Goal: Task Accomplishment & Management: Manage account settings

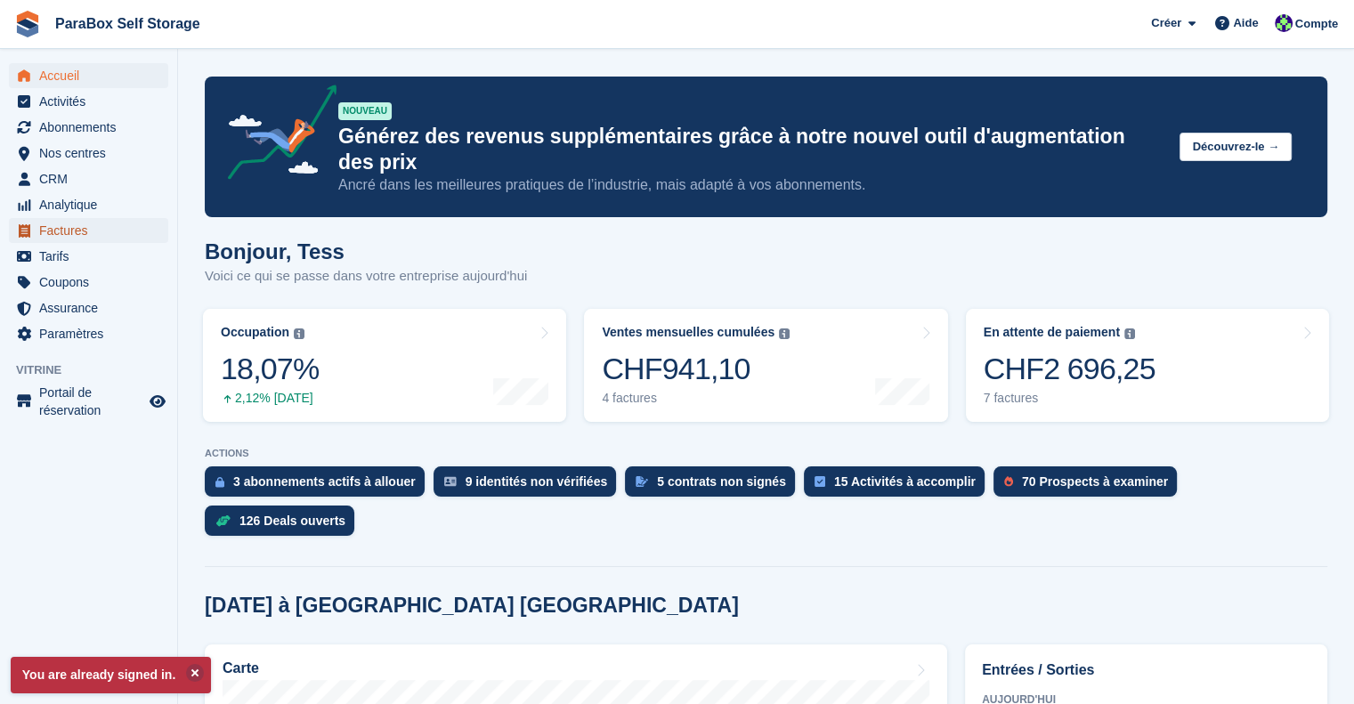
click at [74, 232] on span "Factures" at bounding box center [92, 230] width 107 height 25
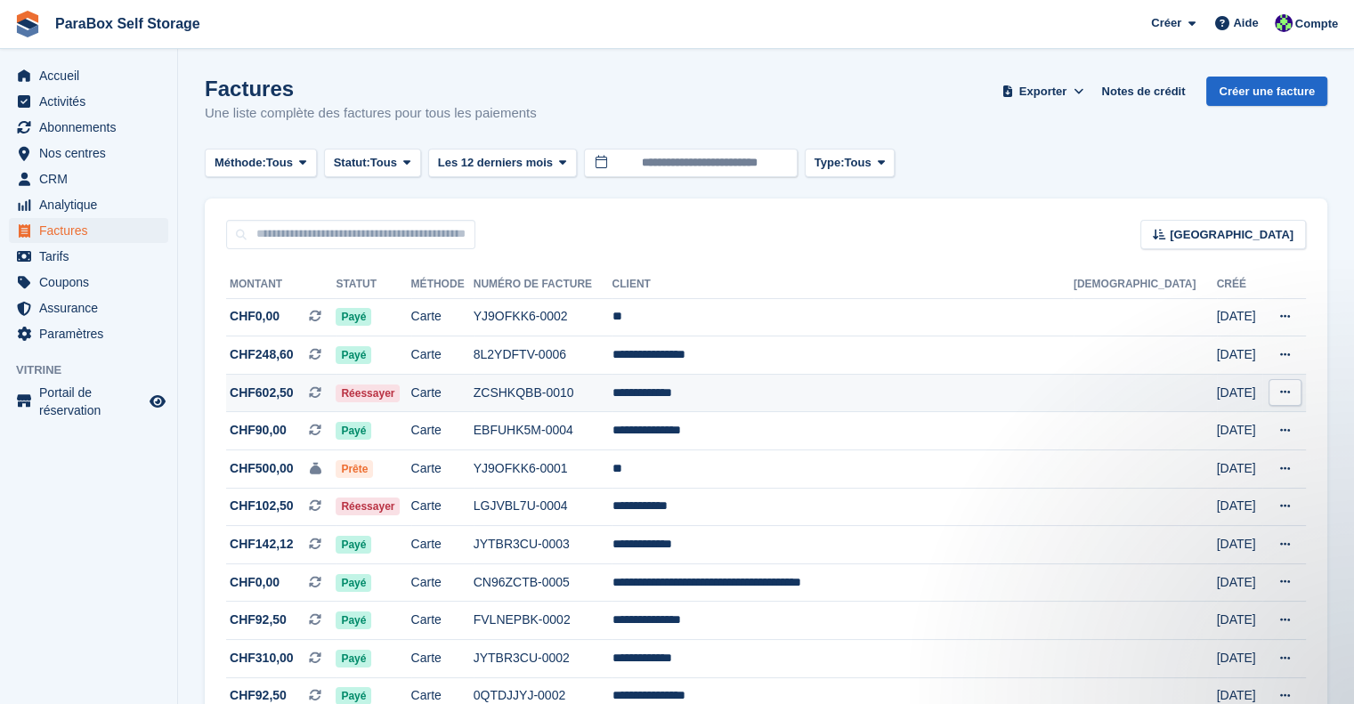
click at [748, 405] on td "**********" at bounding box center [842, 393] width 461 height 38
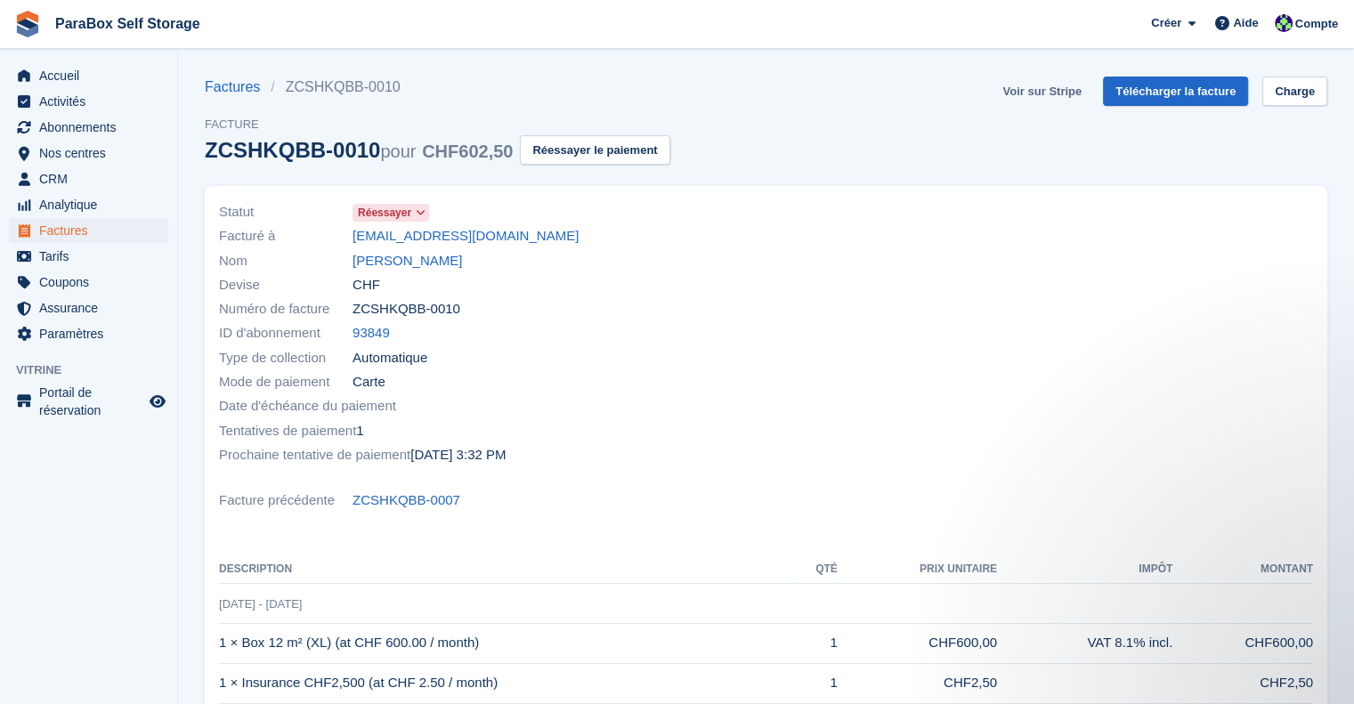
click at [1051, 92] on link "Voir sur Stripe" at bounding box center [1041, 91] width 93 height 29
click at [1150, 103] on link "Télécharger la facture" at bounding box center [1175, 91] width 145 height 29
drag, startPoint x: 412, startPoint y: 263, endPoint x: 425, endPoint y: 263, distance: 12.5
click at [412, 263] on link "Gisela Vargas" at bounding box center [408, 261] width 110 height 20
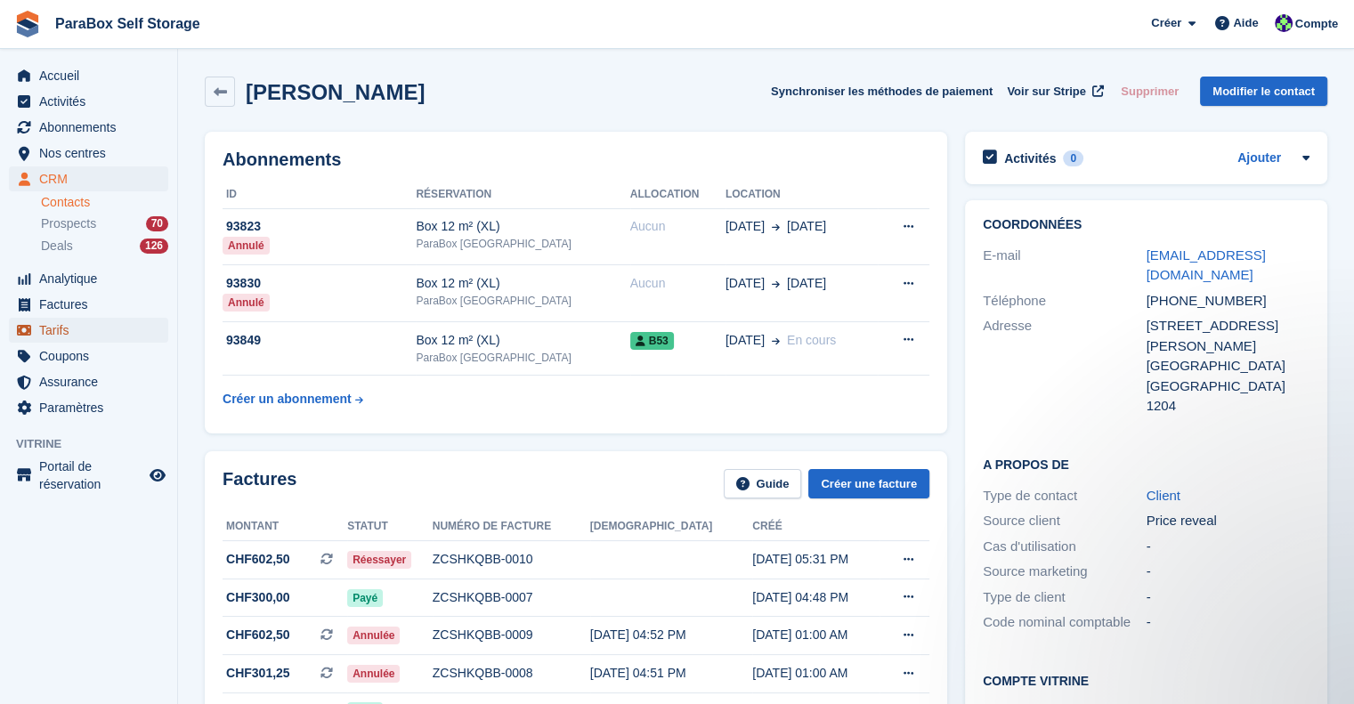
click at [60, 337] on span "Tarifs" at bounding box center [92, 330] width 107 height 25
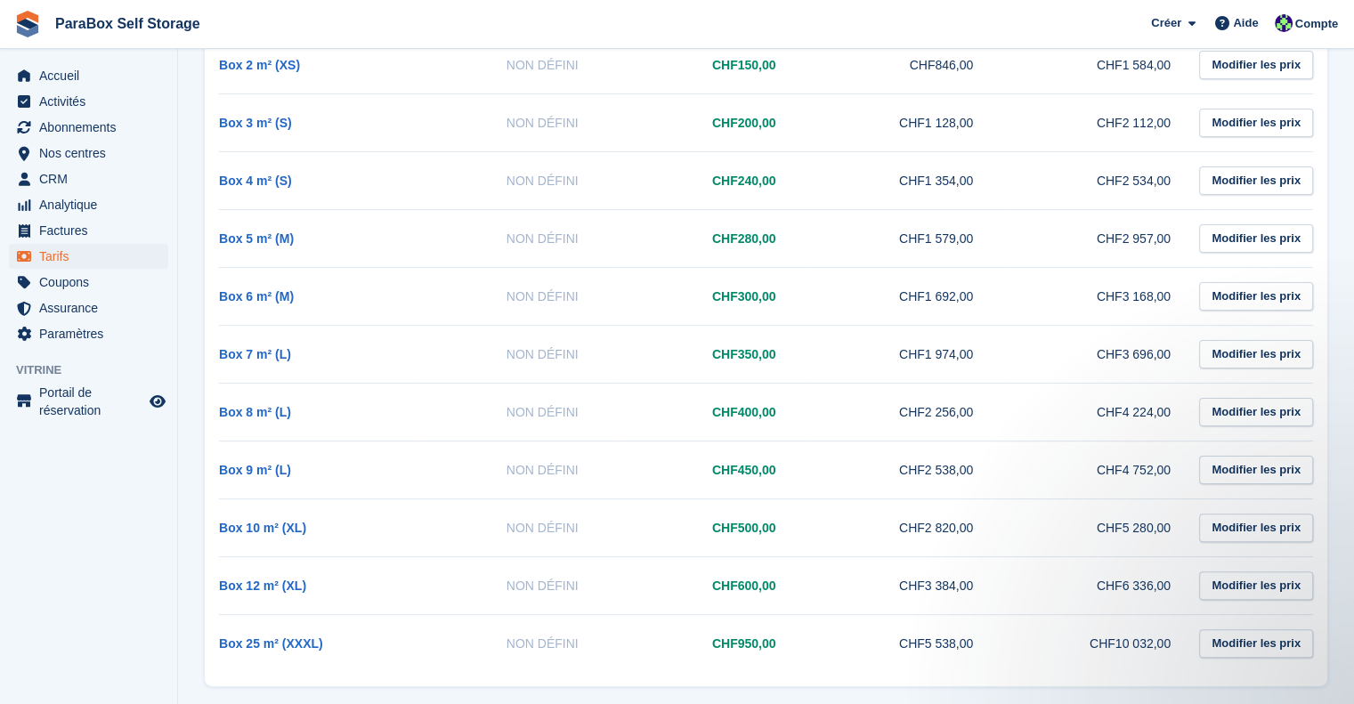
drag, startPoint x: 709, startPoint y: 528, endPoint x: 791, endPoint y: 528, distance: 82.8
click at [791, 528] on td "CHF500,00" at bounding box center [713, 528] width 198 height 58
drag, startPoint x: 712, startPoint y: 527, endPoint x: 805, endPoint y: 531, distance: 92.7
click at [805, 531] on td "CHF500,00" at bounding box center [713, 528] width 198 height 58
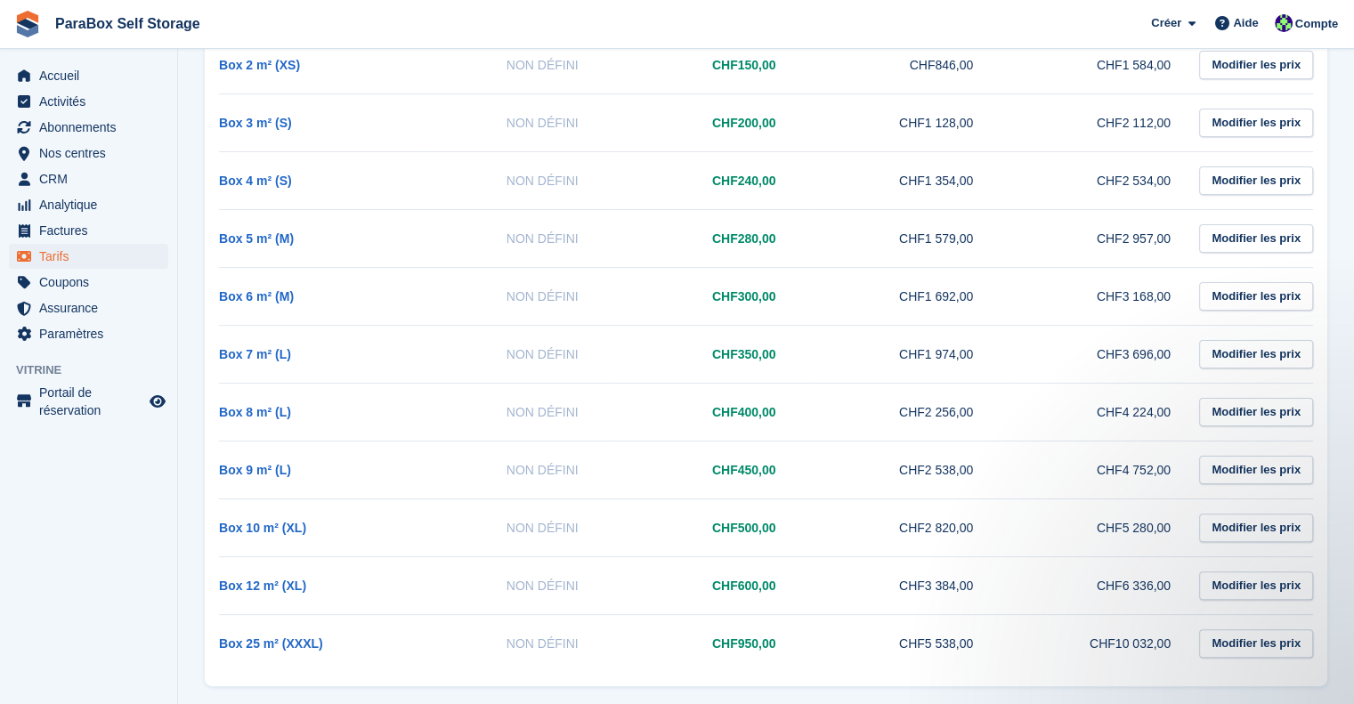
click at [698, 538] on td "CHF500,00" at bounding box center [713, 528] width 198 height 58
drag, startPoint x: 512, startPoint y: 523, endPoint x: 659, endPoint y: 537, distance: 147.5
click at [659, 537] on tr "Box 10 m² (XL) Non défini CHF500,00 CHF2 820,00 CHF5 280,00 Modifier les prix" at bounding box center [766, 528] width 1094 height 58
click at [596, 533] on td "Non défini" at bounding box center [516, 528] width 198 height 58
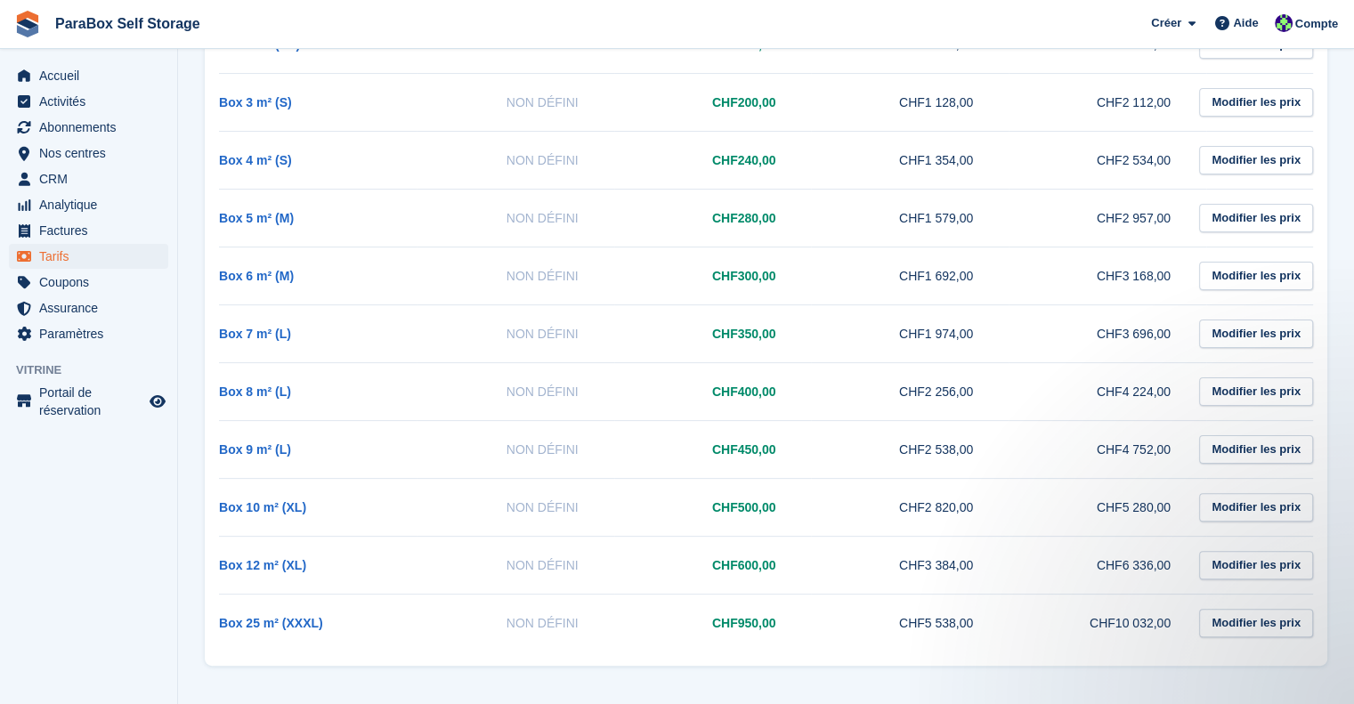
scroll to position [288, 0]
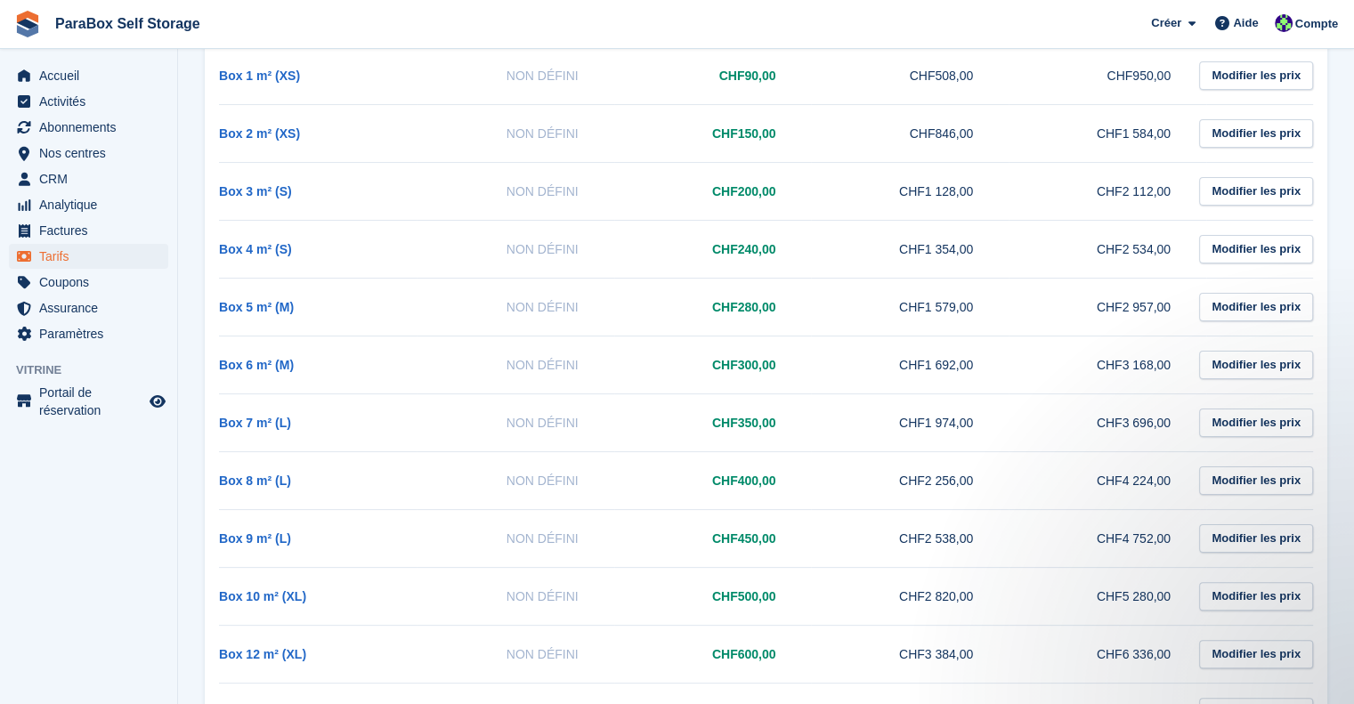
drag, startPoint x: 717, startPoint y: 134, endPoint x: 806, endPoint y: 139, distance: 89.1
click at [806, 139] on td "CHF150,00" at bounding box center [713, 133] width 198 height 58
click at [701, 136] on td "CHF150,00" at bounding box center [713, 133] width 198 height 58
drag, startPoint x: 696, startPoint y: 131, endPoint x: 783, endPoint y: 140, distance: 86.8
click at [783, 140] on td "CHF150,00" at bounding box center [713, 133] width 198 height 58
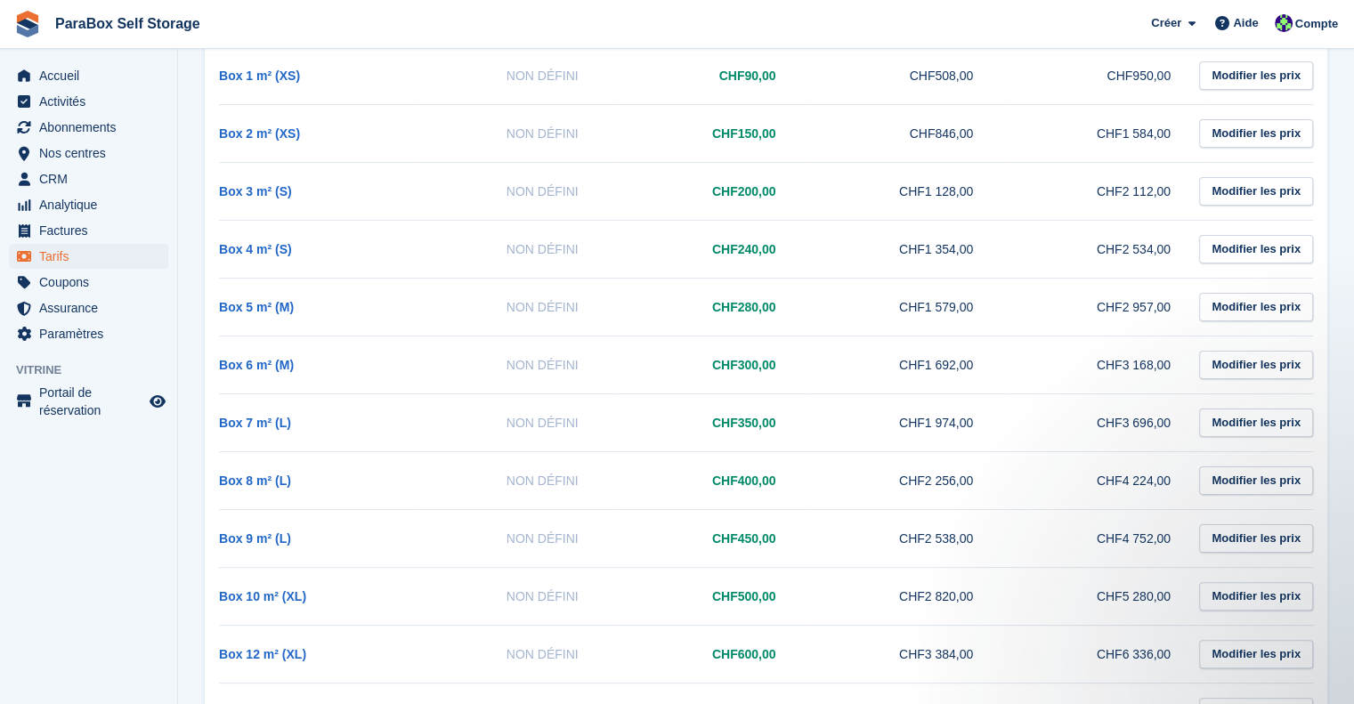
click at [793, 142] on td "CHF150,00" at bounding box center [713, 133] width 198 height 58
drag, startPoint x: 705, startPoint y: 138, endPoint x: 773, endPoint y: 142, distance: 67.8
click at [773, 142] on td "CHF150,00" at bounding box center [713, 133] width 198 height 58
click at [807, 143] on td "CHF150,00" at bounding box center [713, 133] width 198 height 58
click at [49, 283] on span "Coupons" at bounding box center [92, 282] width 107 height 25
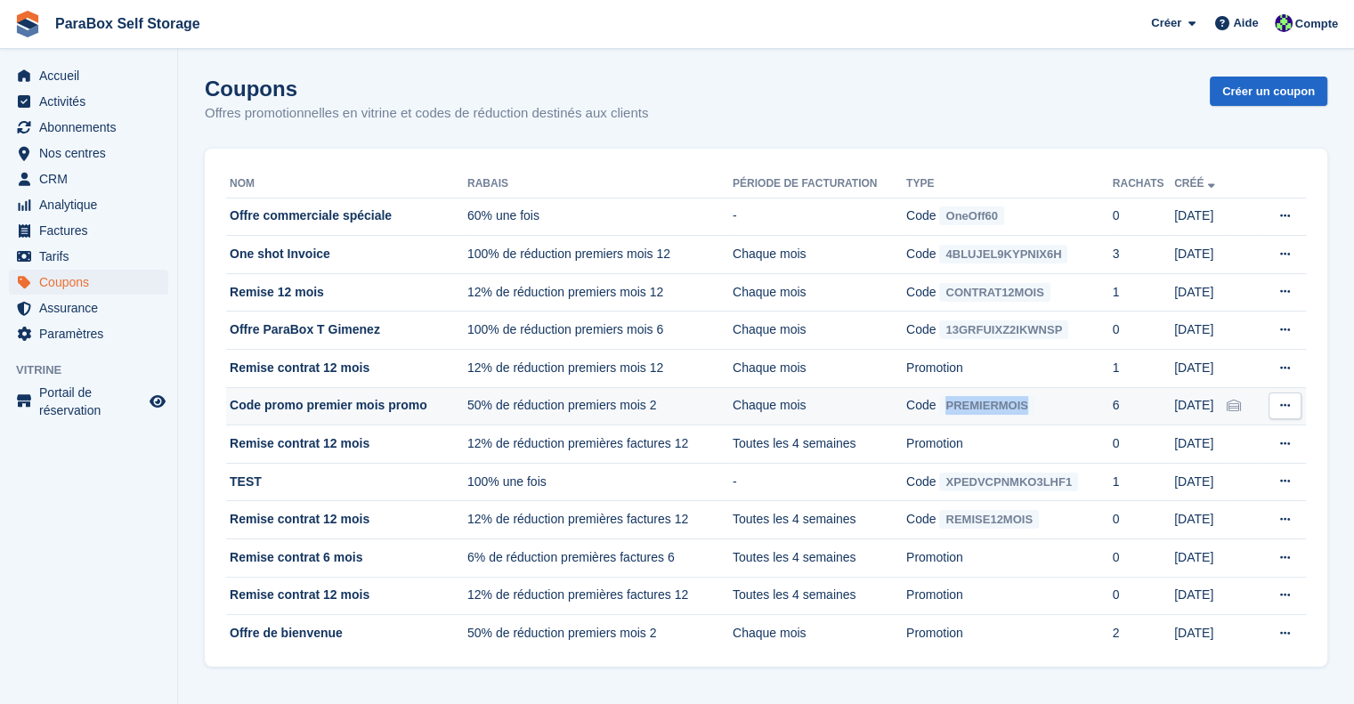
drag, startPoint x: 1068, startPoint y: 409, endPoint x: 944, endPoint y: 411, distance: 124.7
click at [944, 411] on td "Code PREMIERMOIS" at bounding box center [1009, 406] width 207 height 38
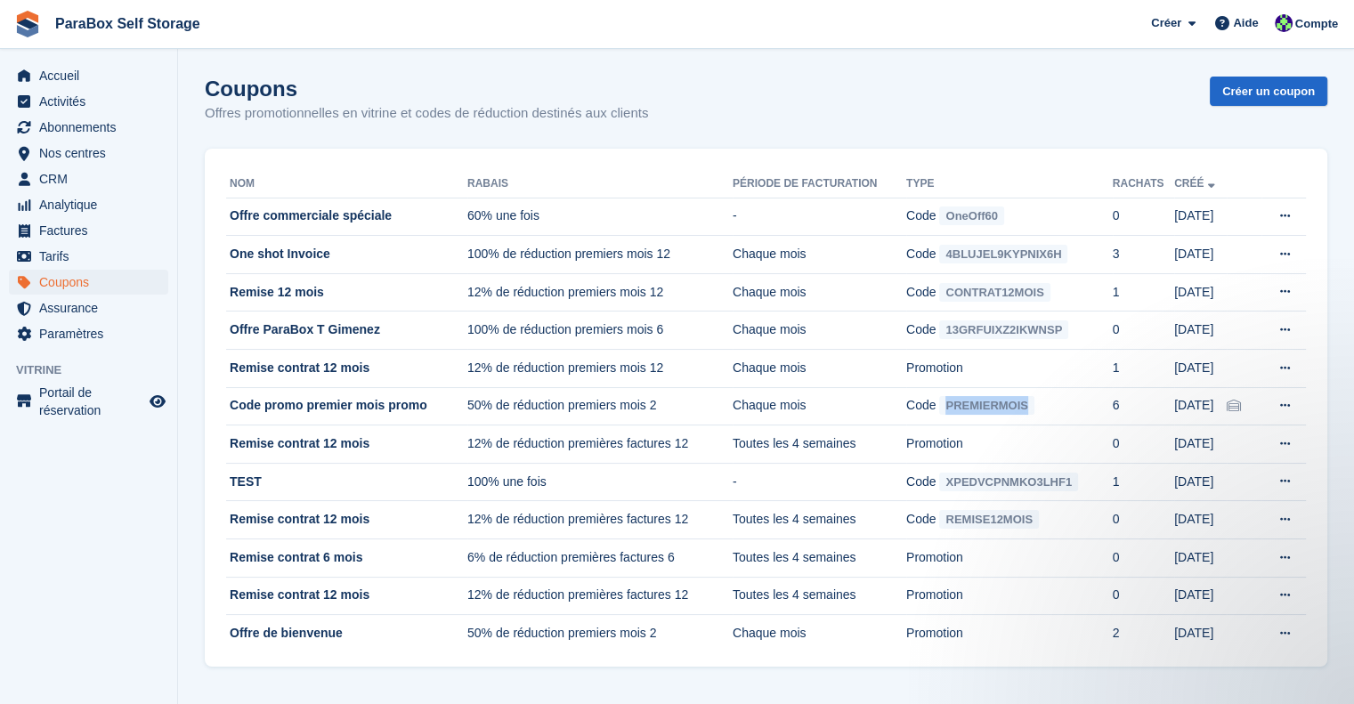
copy span "PREMIERMOIS"
click at [1318, 157] on div "Nom Rabais Période de facturation Type Rachats Créé Offre commerciale spéciale …" at bounding box center [766, 408] width 1123 height 518
click at [91, 131] on span "Abonnements" at bounding box center [92, 127] width 107 height 25
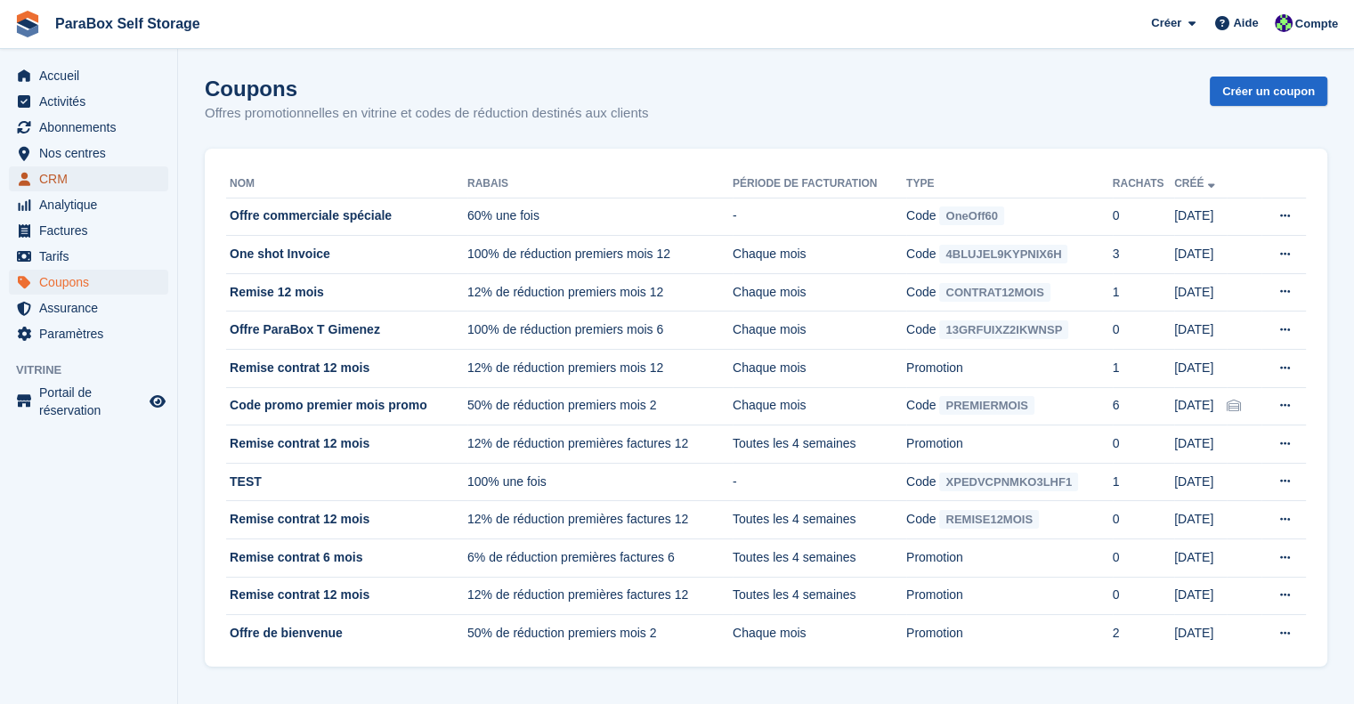
click at [86, 183] on span "CRM" at bounding box center [92, 178] width 107 height 25
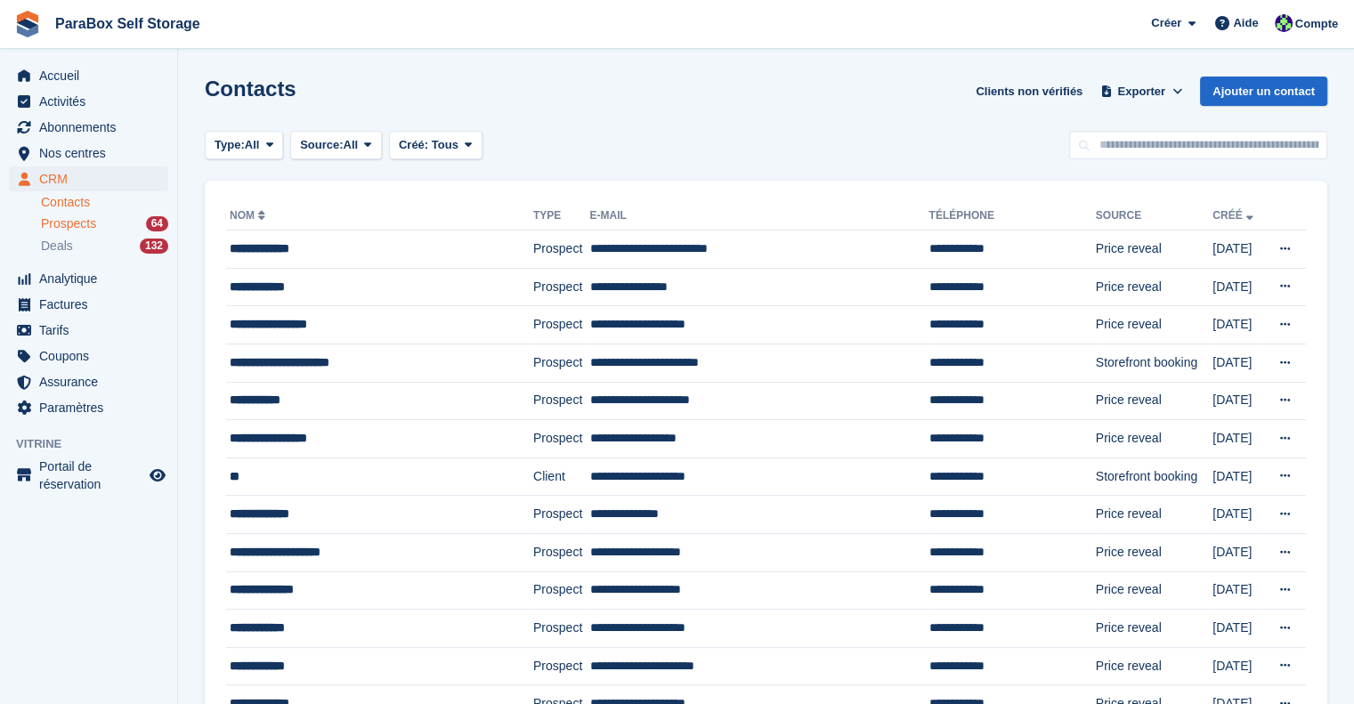
click at [124, 216] on div "Prospects 64" at bounding box center [104, 223] width 127 height 17
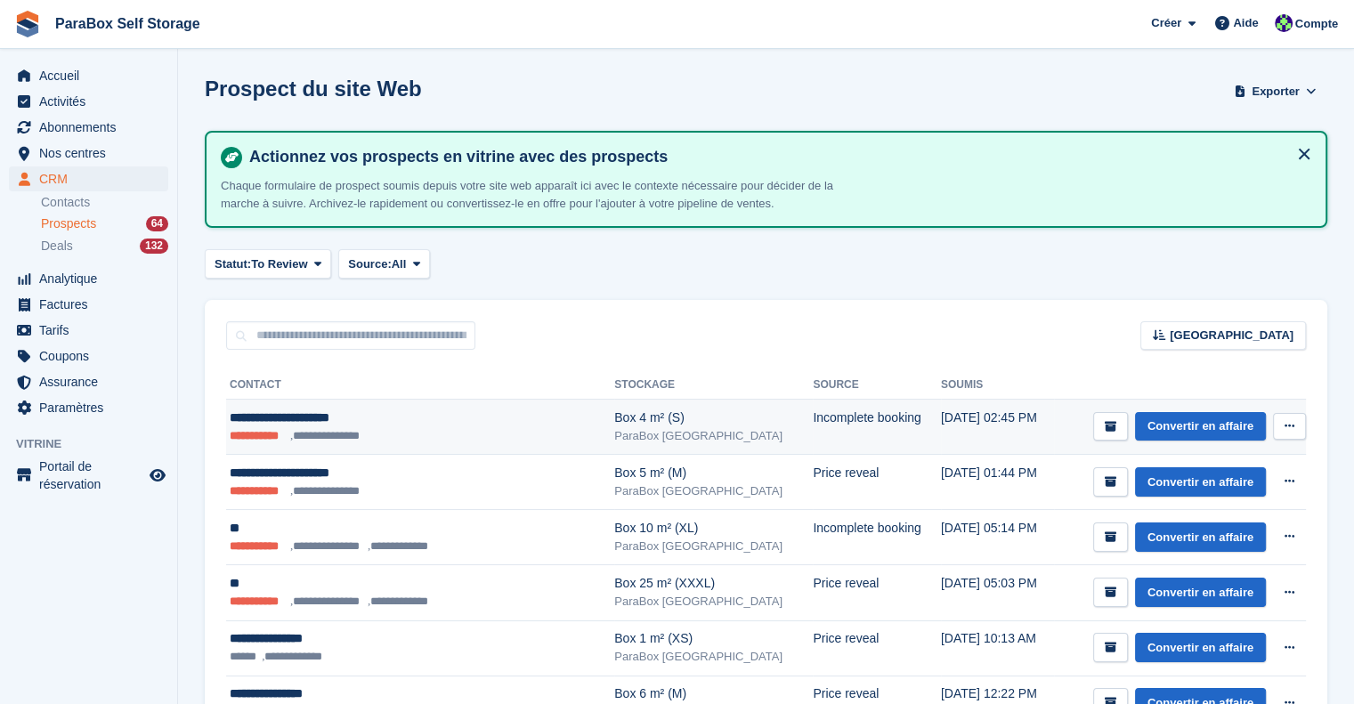
click at [427, 427] on ul "**********" at bounding box center [392, 436] width 325 height 18
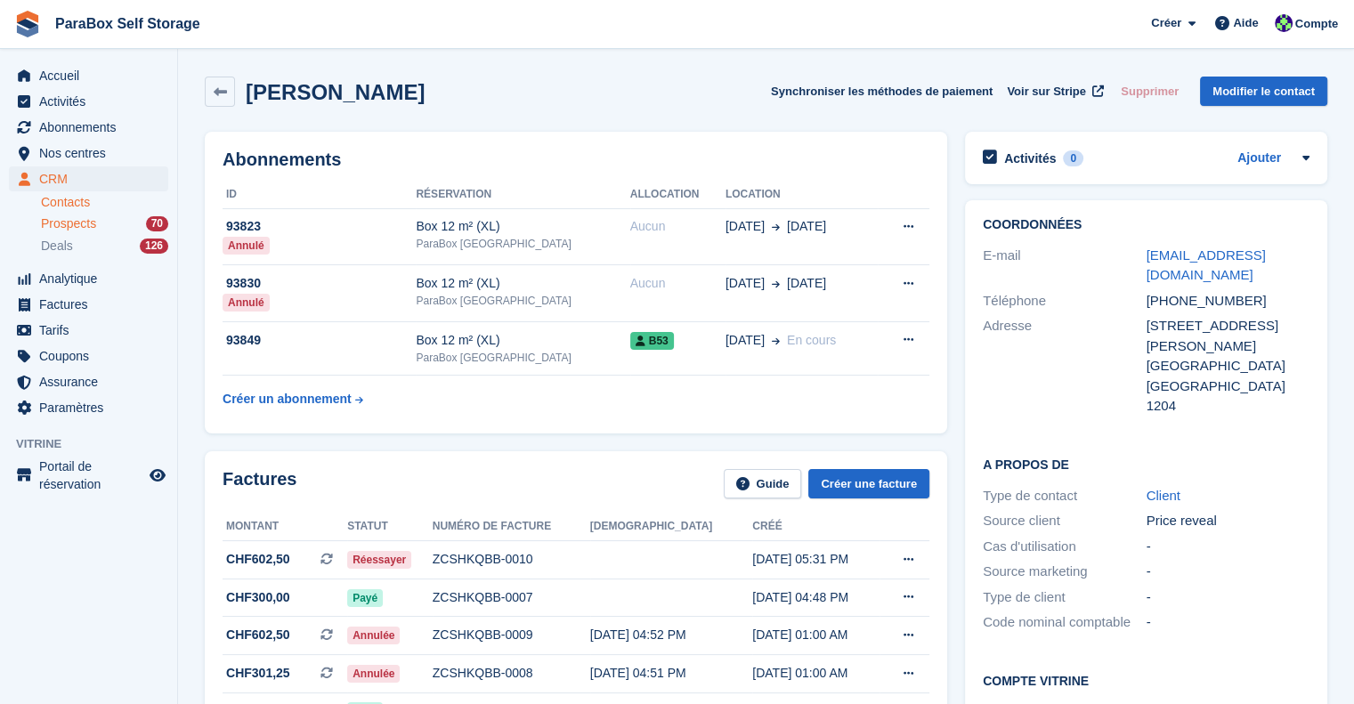
click at [85, 222] on span "Prospects" at bounding box center [68, 223] width 55 height 17
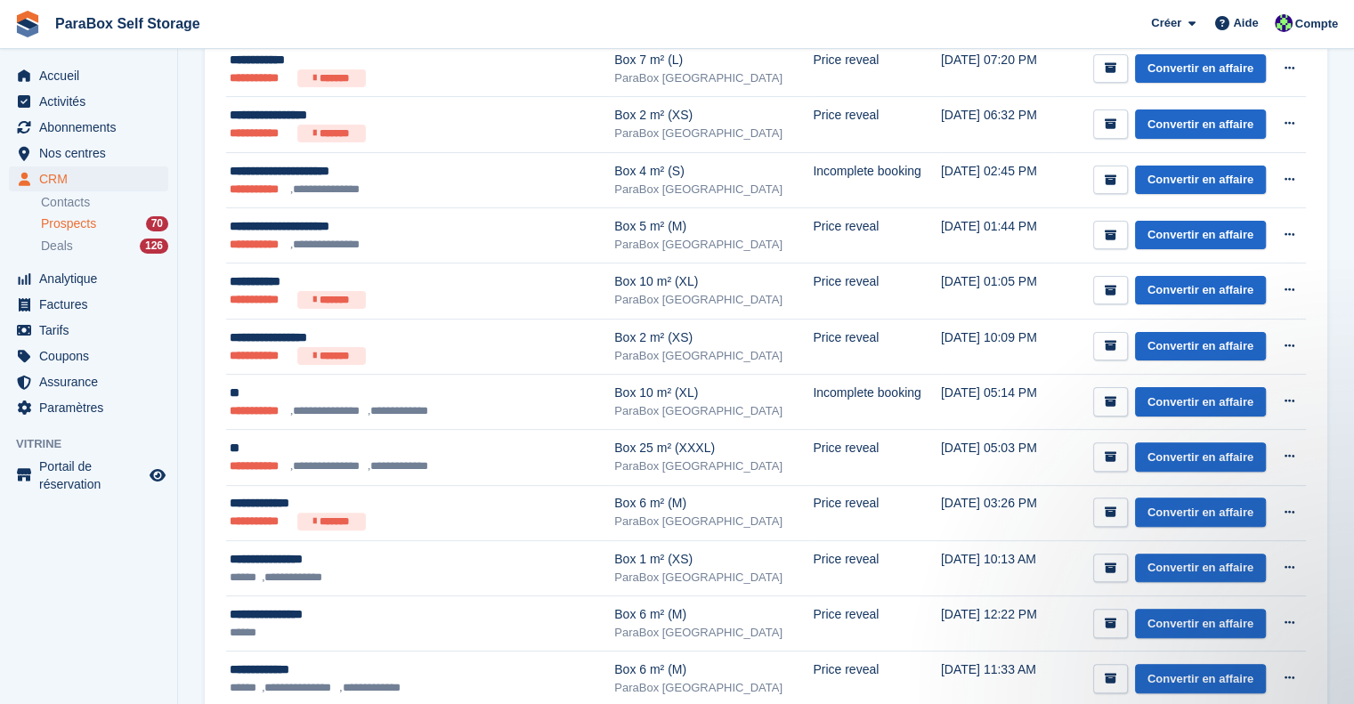
scroll to position [445, 0]
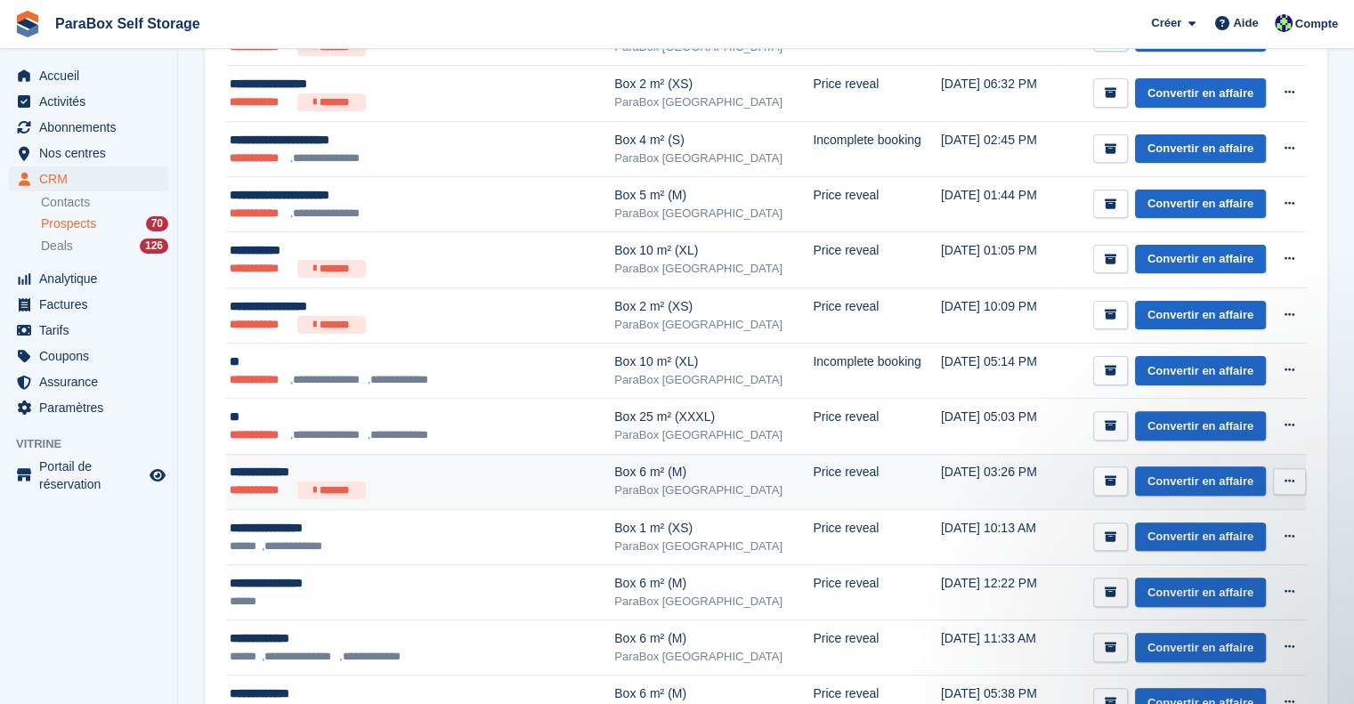
click at [431, 494] on ul "**********" at bounding box center [392, 491] width 325 height 18
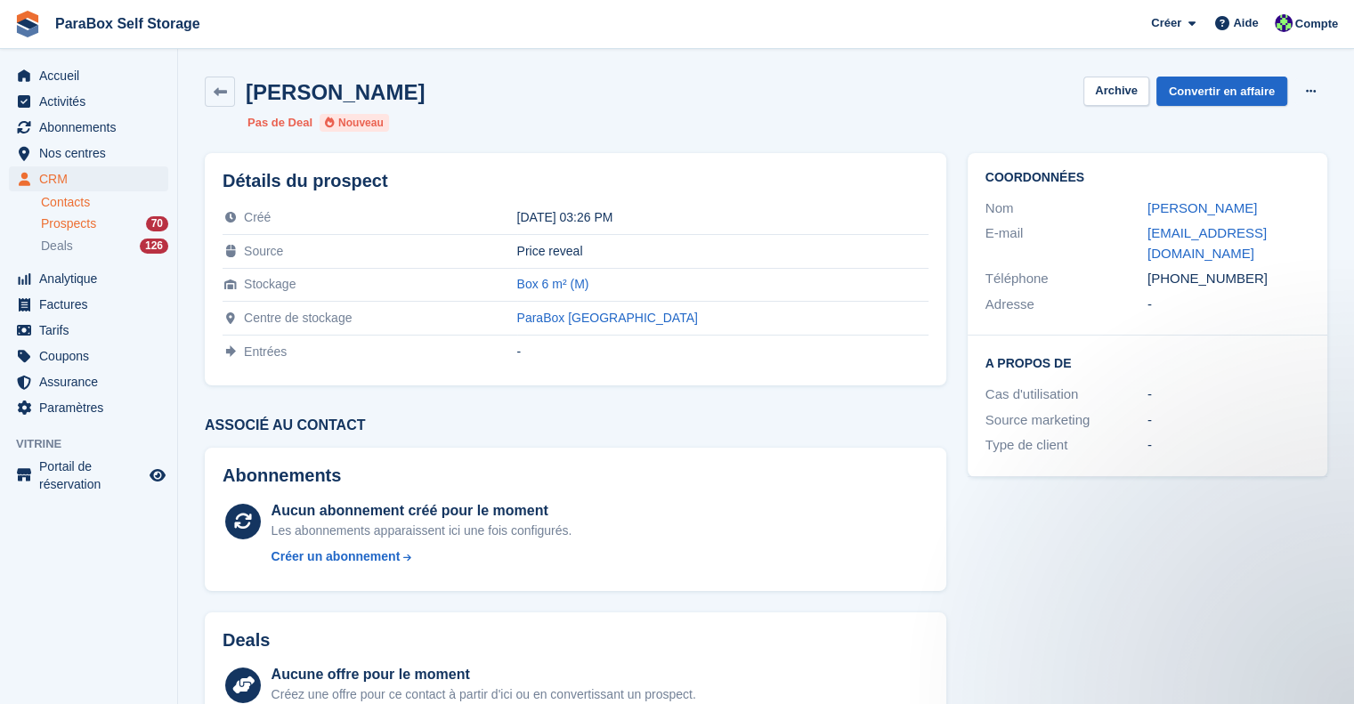
click at [65, 200] on link "Contacts" at bounding box center [104, 202] width 127 height 17
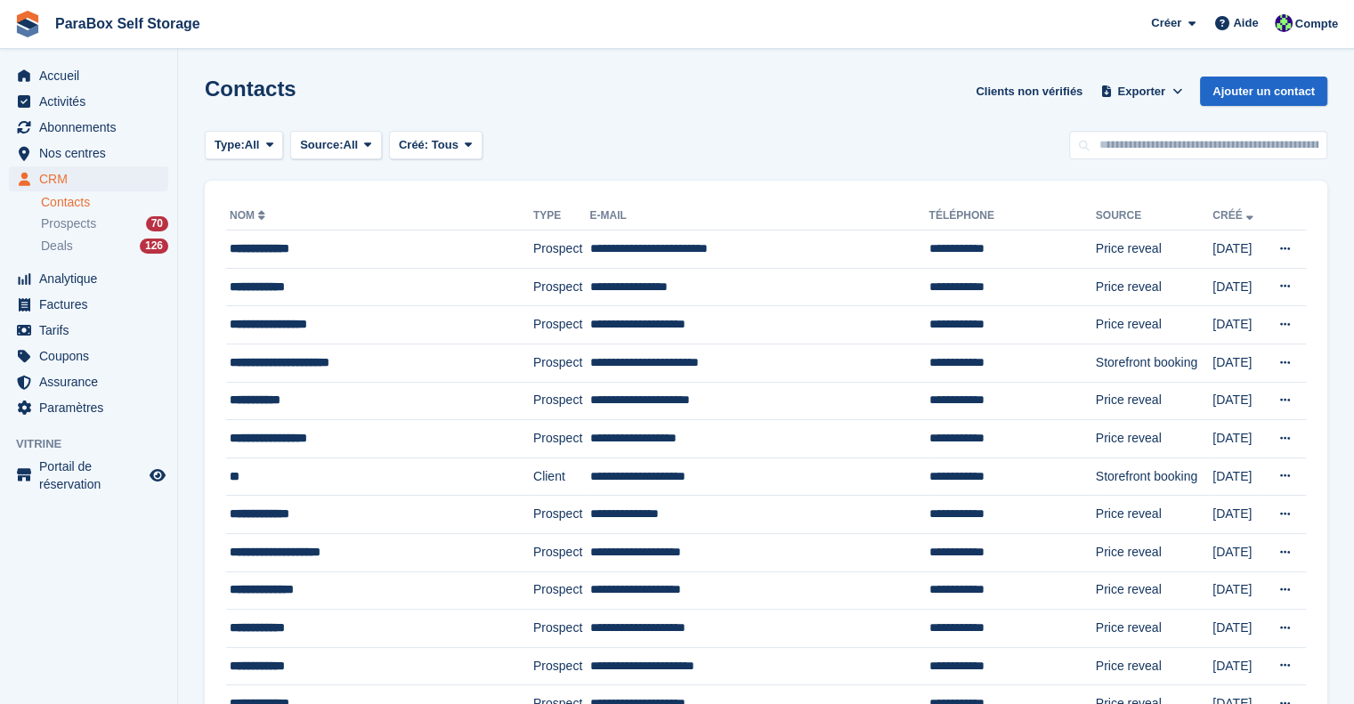
click at [57, 211] on li "Contacts" at bounding box center [109, 202] width 136 height 19
click at [75, 221] on span "Prospects" at bounding box center [68, 223] width 55 height 17
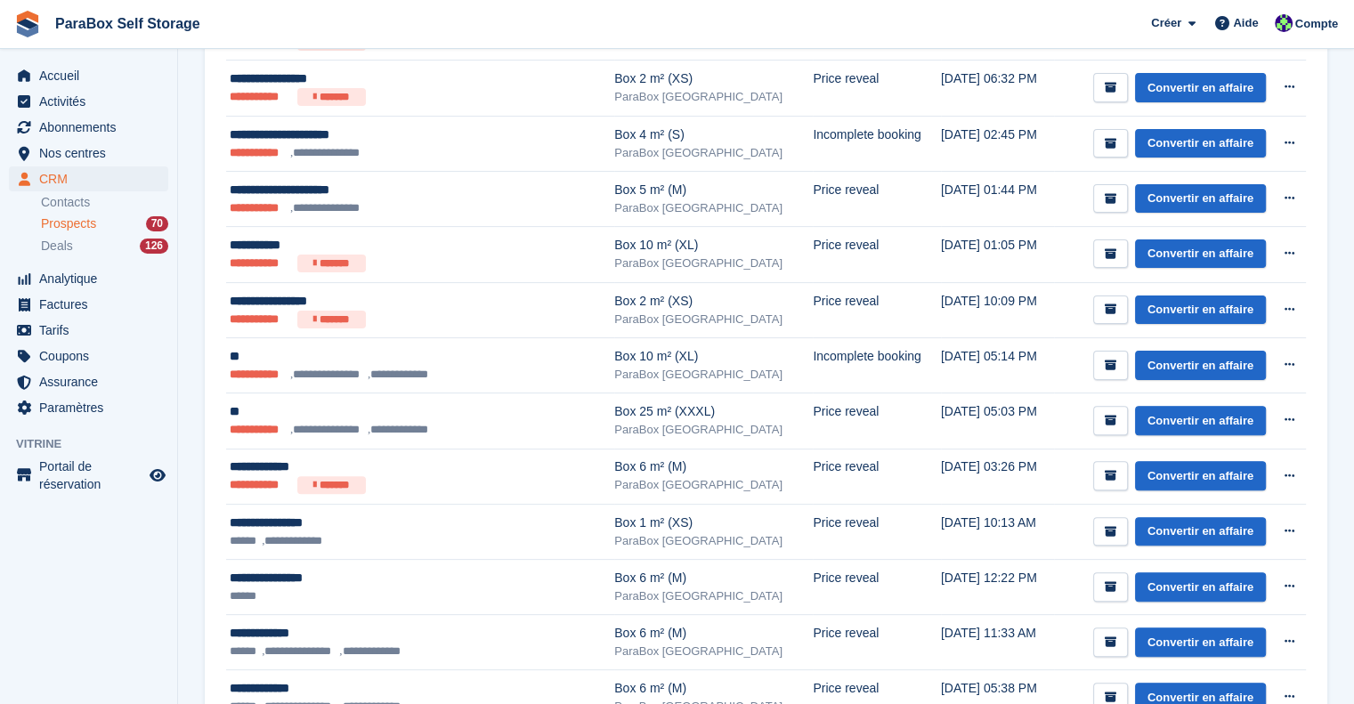
scroll to position [534, 0]
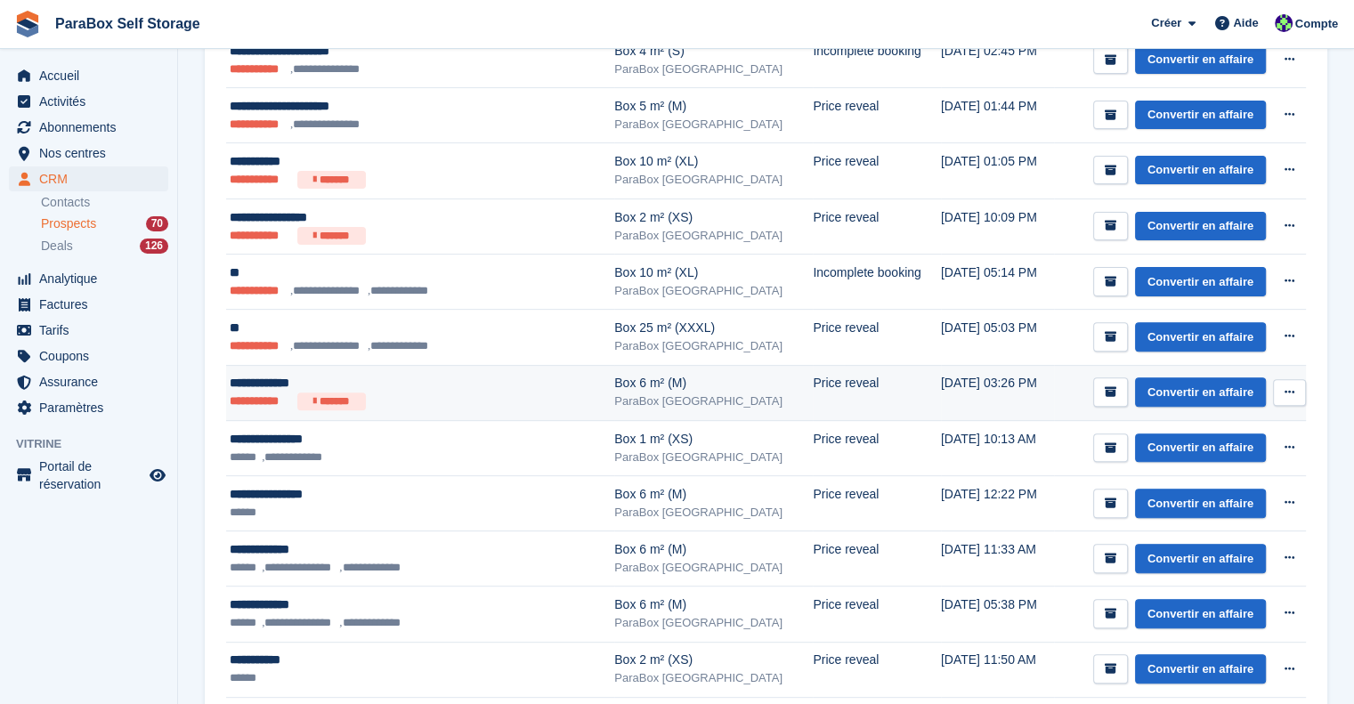
click at [515, 401] on ul "**********" at bounding box center [392, 402] width 325 height 18
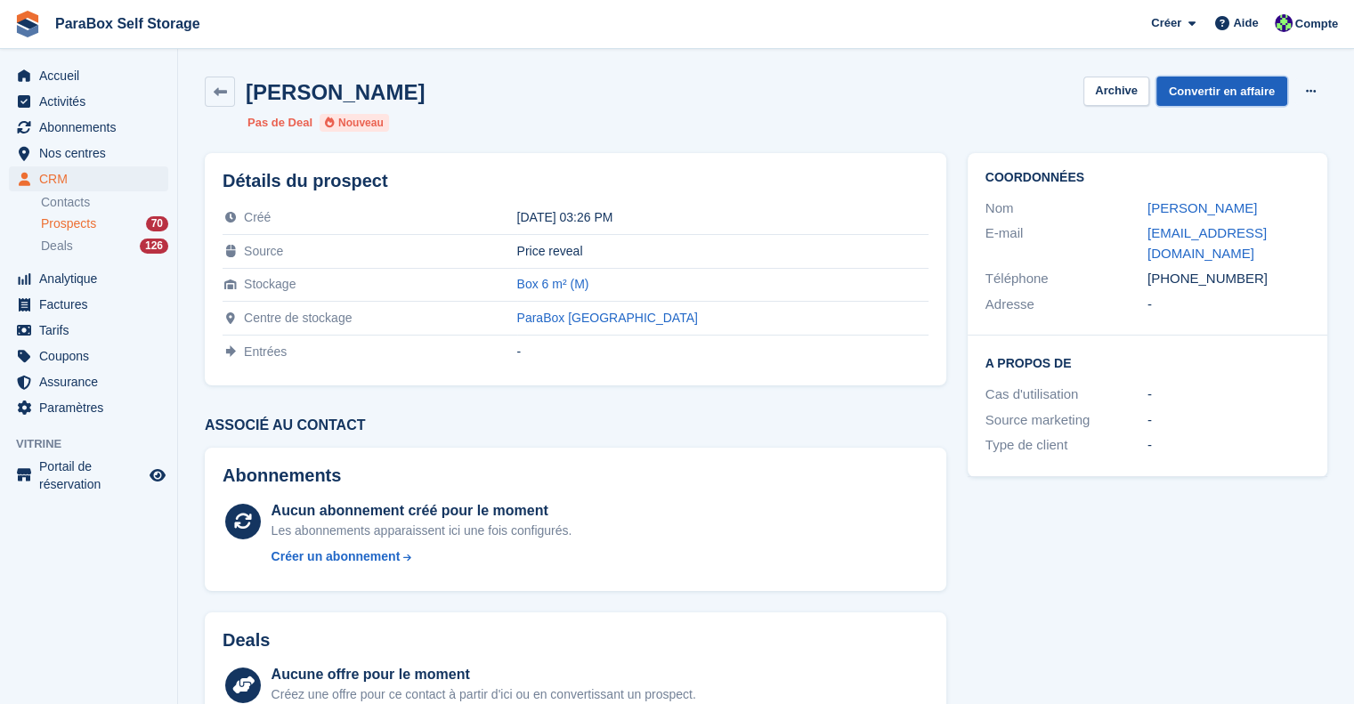
click at [1228, 88] on link "Convertir en affaire" at bounding box center [1221, 91] width 131 height 29
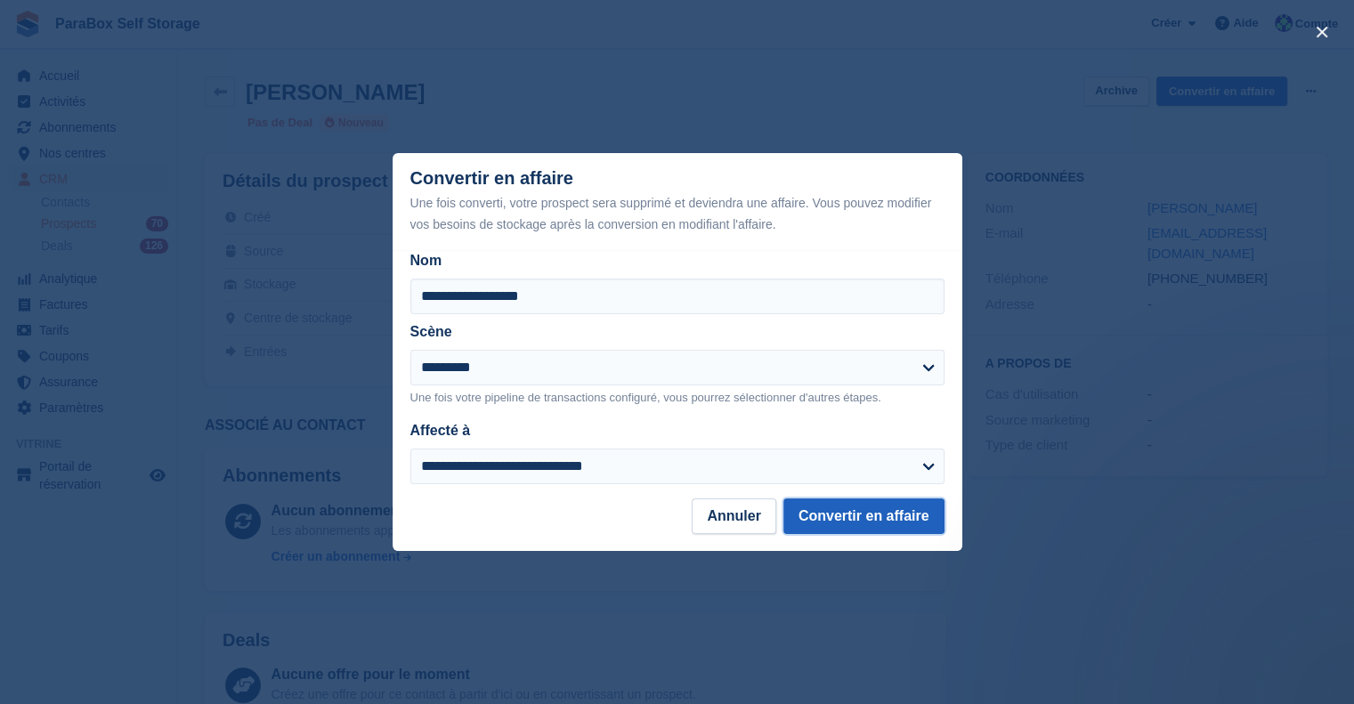
click at [890, 520] on button "Convertir en affaire" at bounding box center [863, 517] width 161 height 36
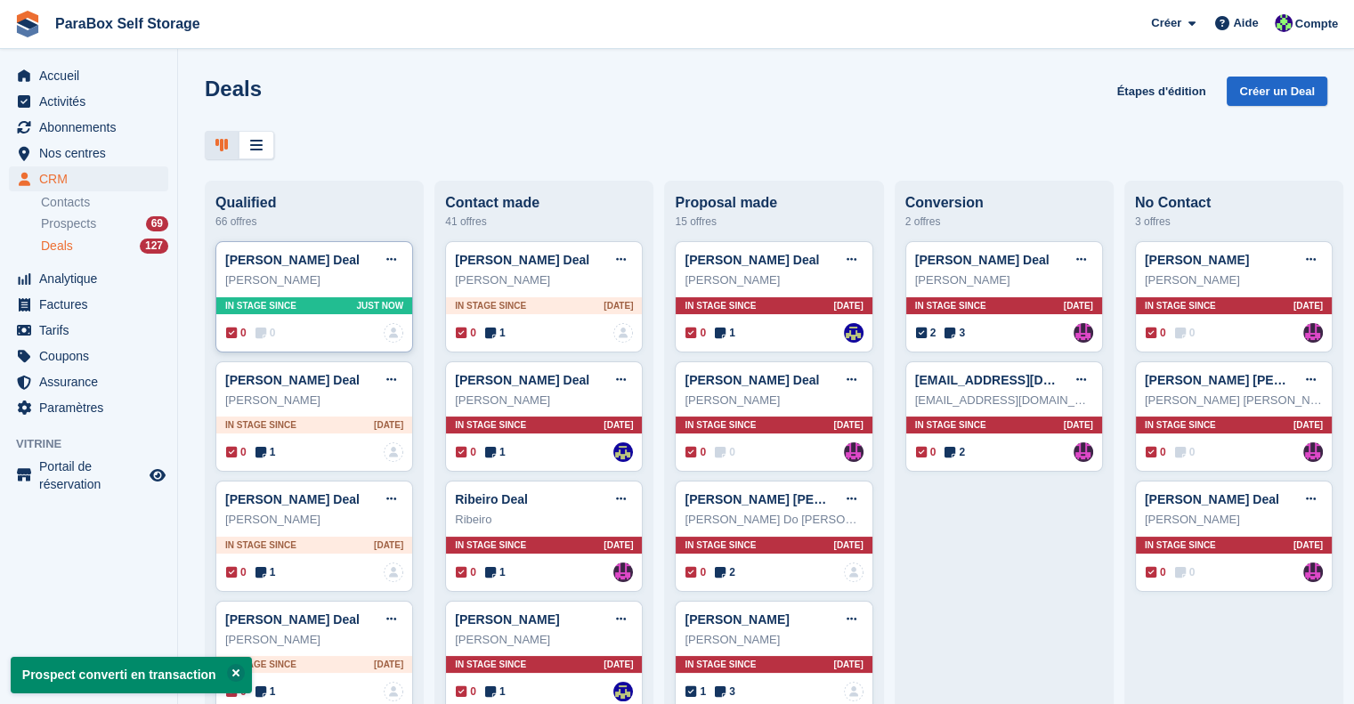
click at [256, 337] on icon at bounding box center [261, 333] width 11 height 12
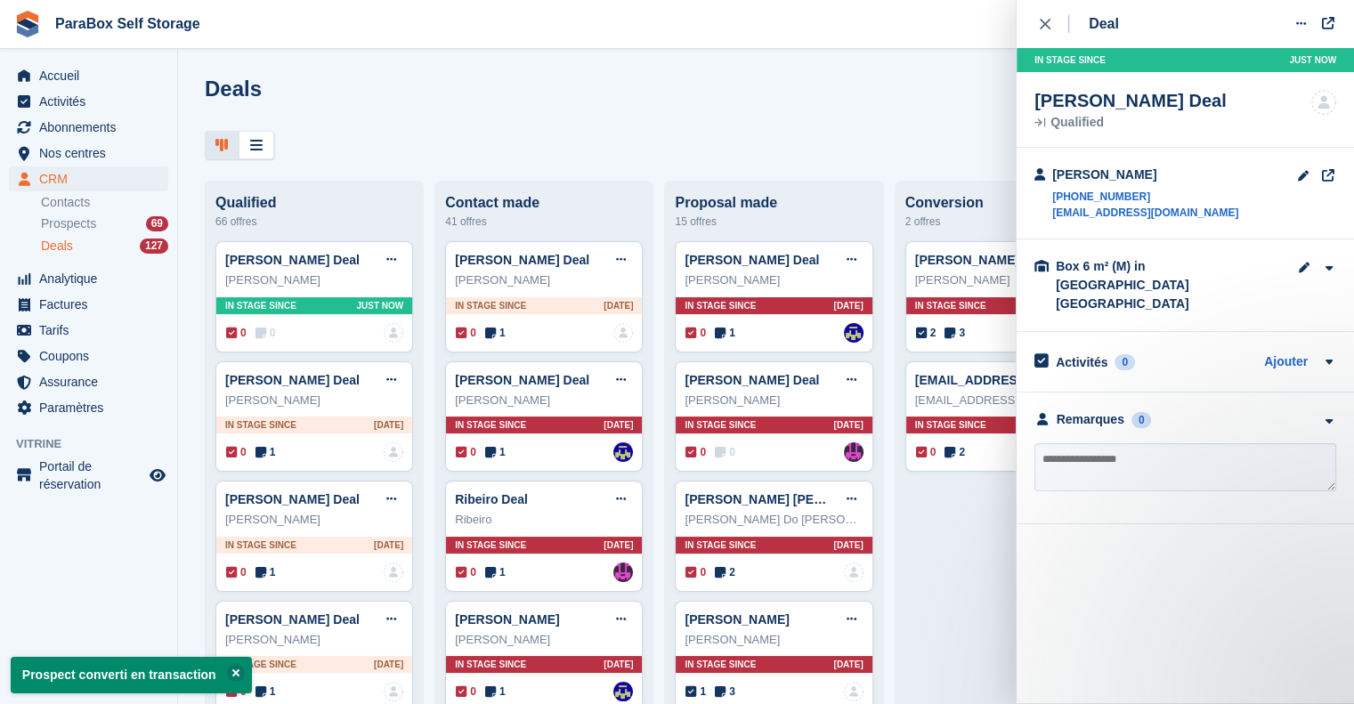
click at [1096, 418] on div "Remarques 0 Aucune note ajoutée pour le moment" at bounding box center [1185, 459] width 337 height 132
click at [1100, 446] on textarea at bounding box center [1186, 467] width 302 height 48
type textarea "*"
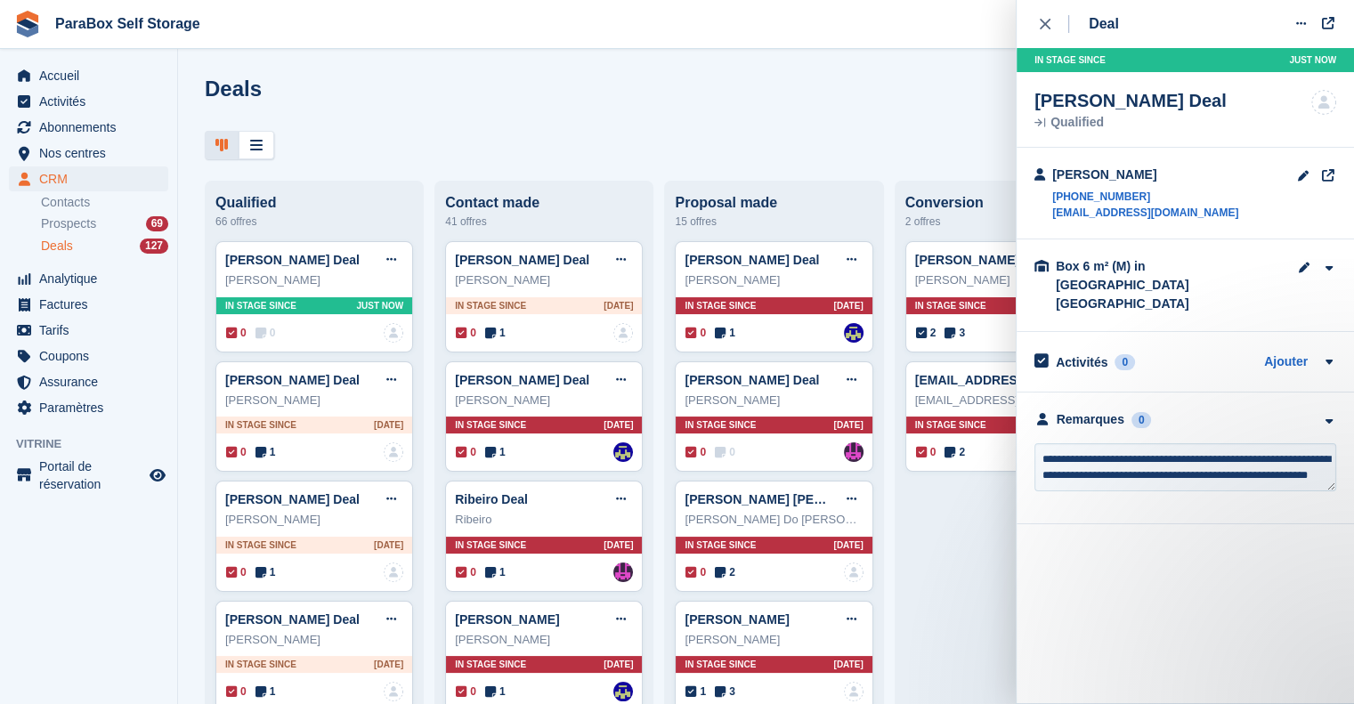
scroll to position [8, 0]
type textarea "**********"
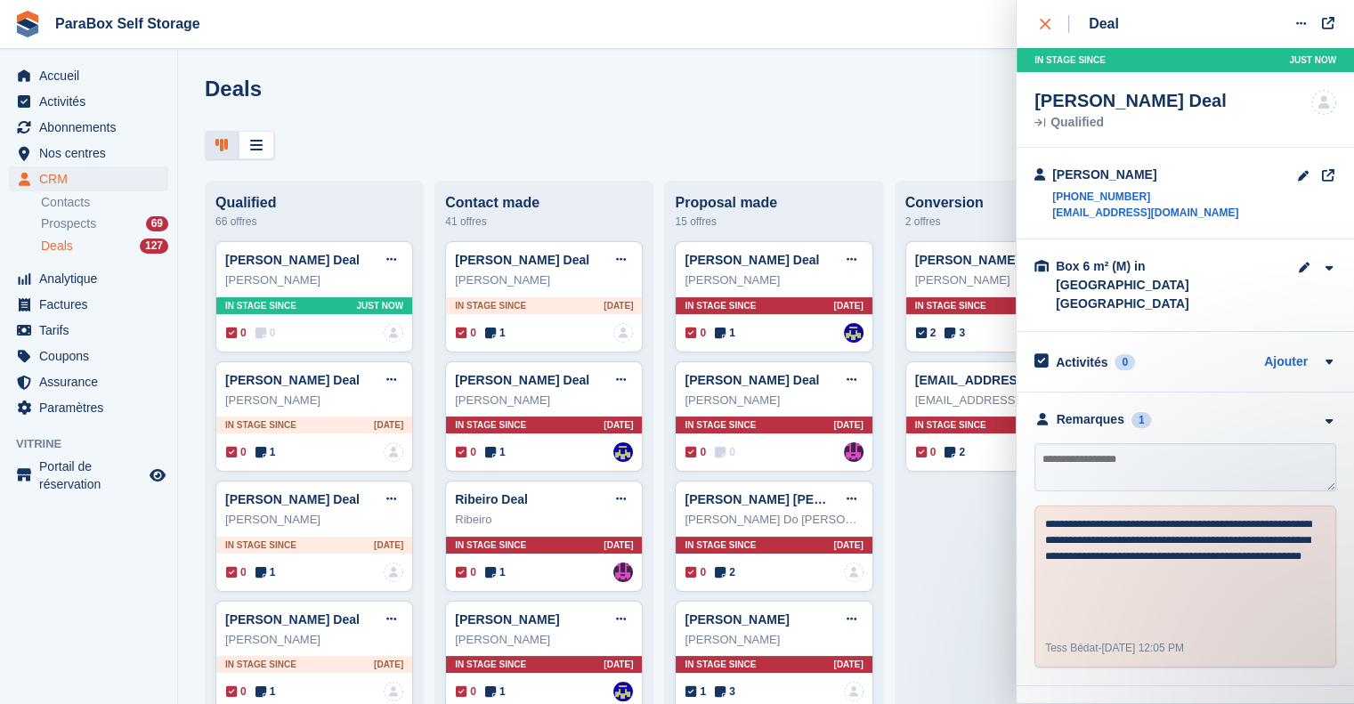
click at [1040, 24] on icon "close" at bounding box center [1045, 24] width 11 height 11
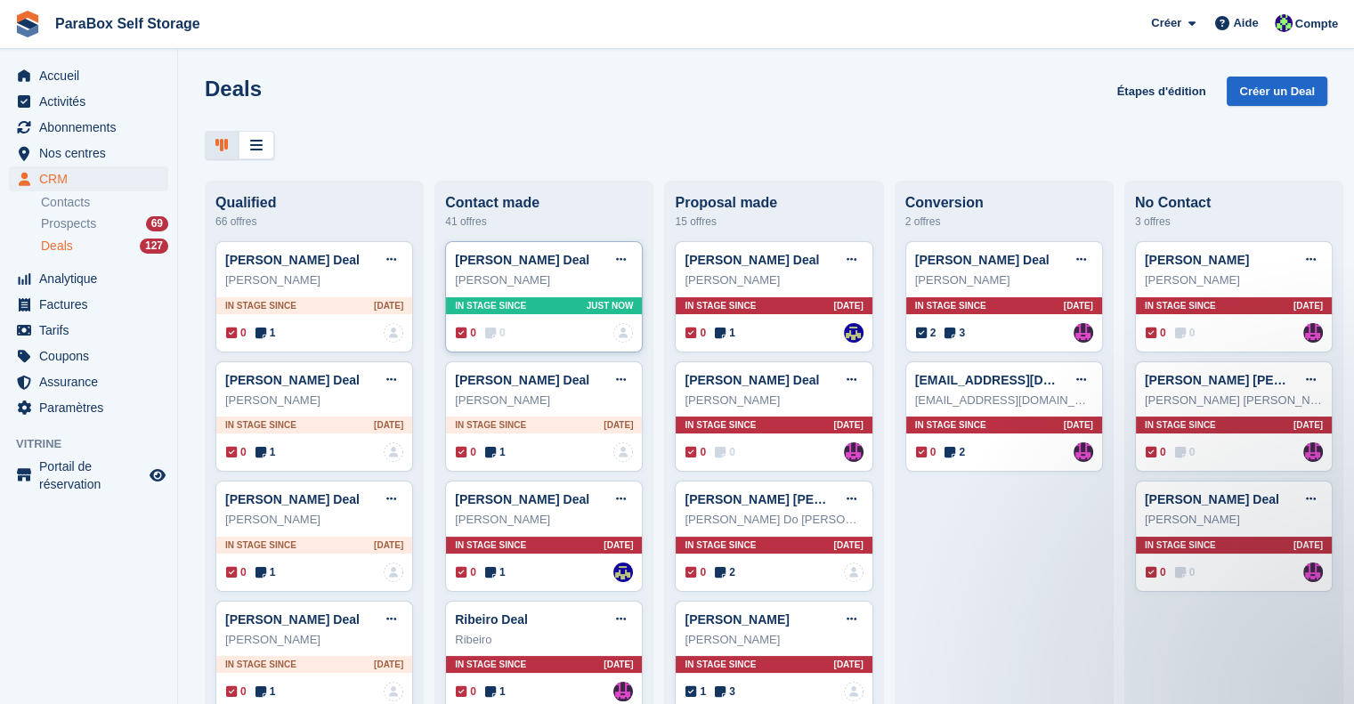
click at [488, 336] on icon at bounding box center [490, 333] width 11 height 12
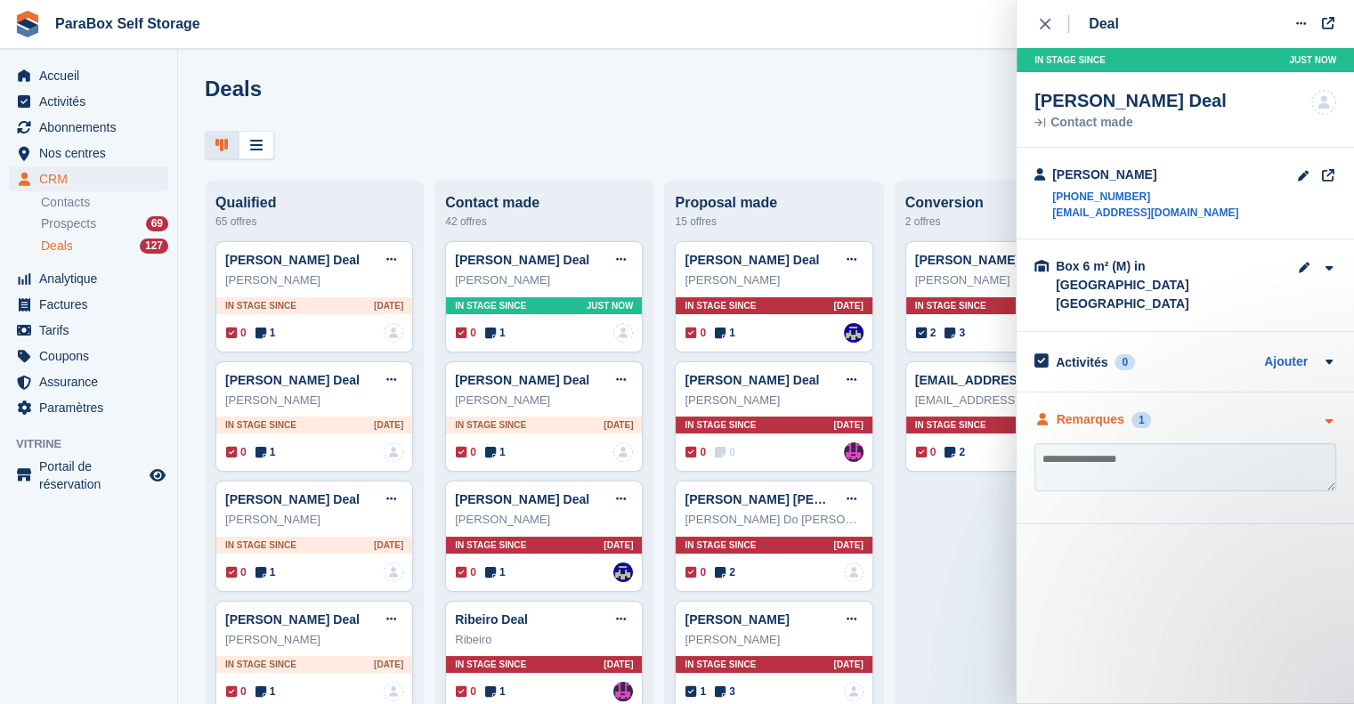
click at [1101, 410] on div "Remarques" at bounding box center [1091, 419] width 68 height 19
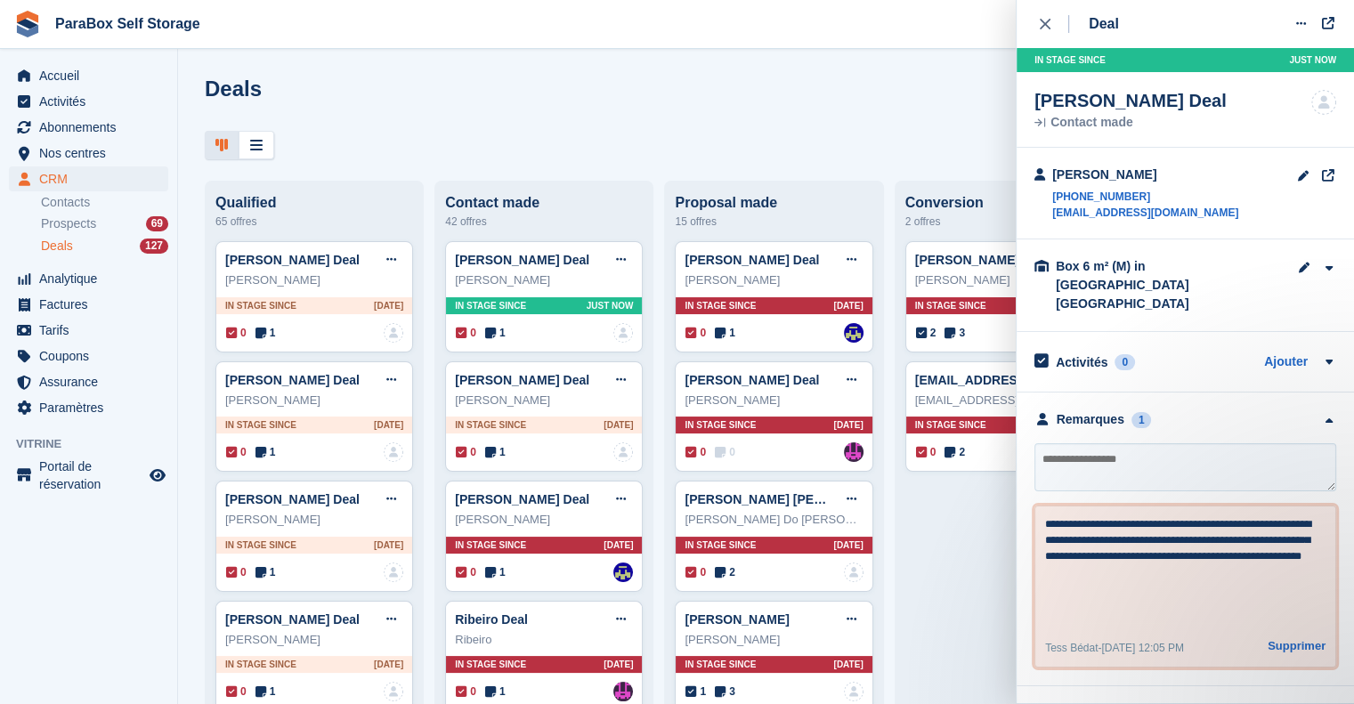
click at [1050, 520] on textarea "**********" at bounding box center [1185, 569] width 281 height 107
click at [385, 211] on div "Qualified" at bounding box center [314, 203] width 198 height 16
click at [110, 227] on div "Prospects 69" at bounding box center [104, 223] width 127 height 17
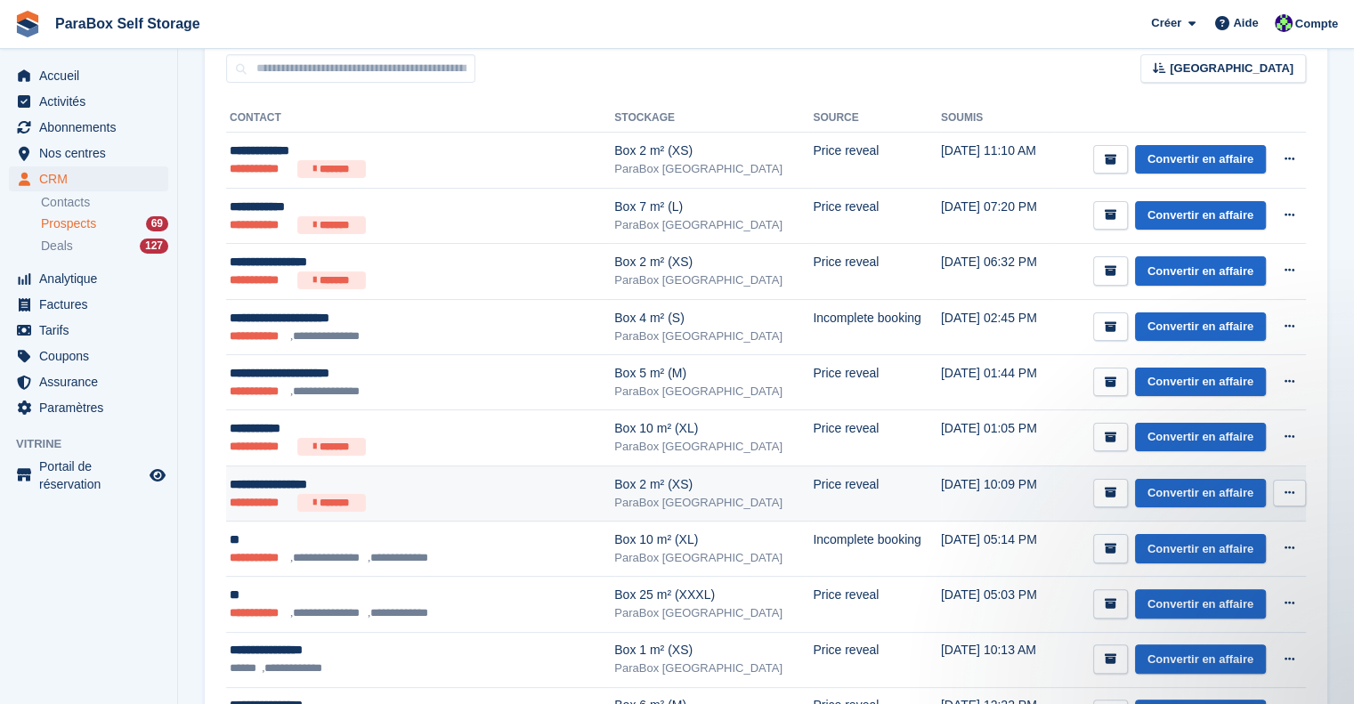
click at [475, 507] on ul "**********" at bounding box center [392, 503] width 325 height 18
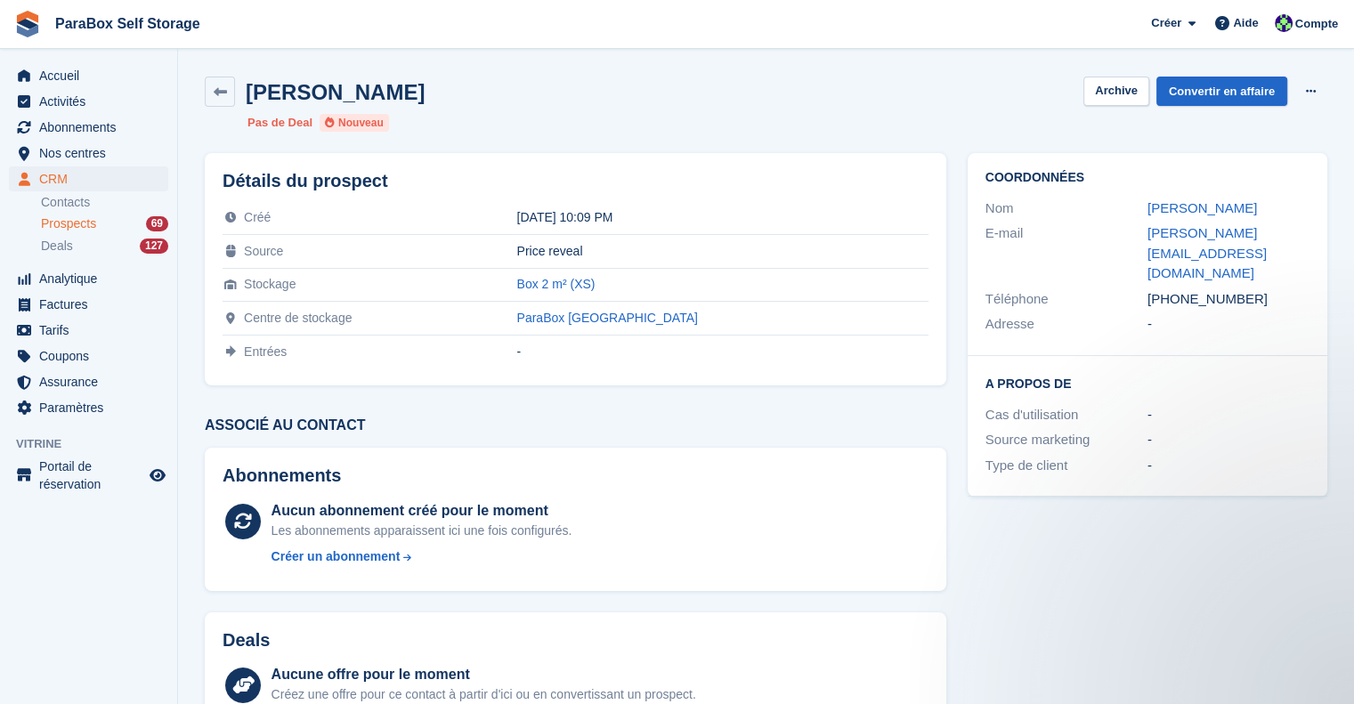
click at [1013, 516] on div "Coordonnées Nom [PERSON_NAME] E-mail [PERSON_NAME][EMAIL_ADDRESS][DOMAIN_NAME] …" at bounding box center [1147, 536] width 381 height 788
click at [1221, 99] on link "Convertir en affaire" at bounding box center [1221, 91] width 131 height 29
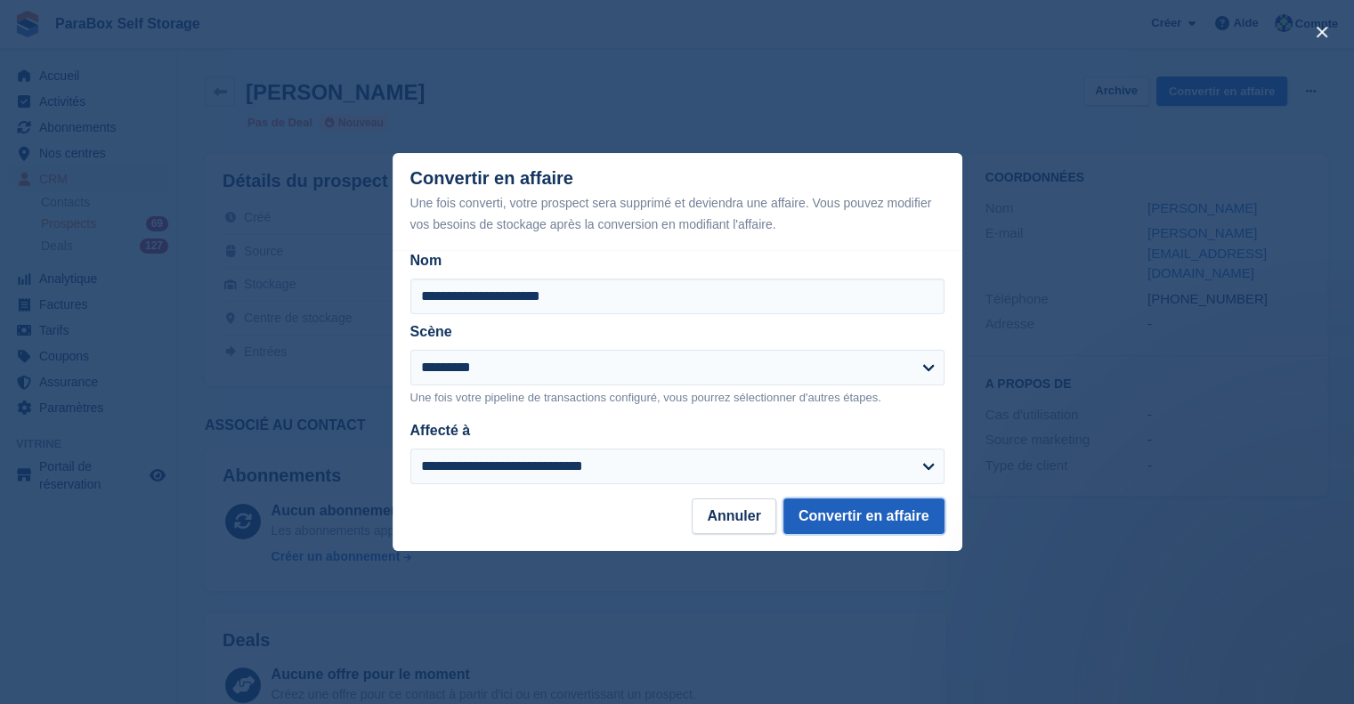
click at [848, 510] on button "Convertir en affaire" at bounding box center [863, 517] width 161 height 36
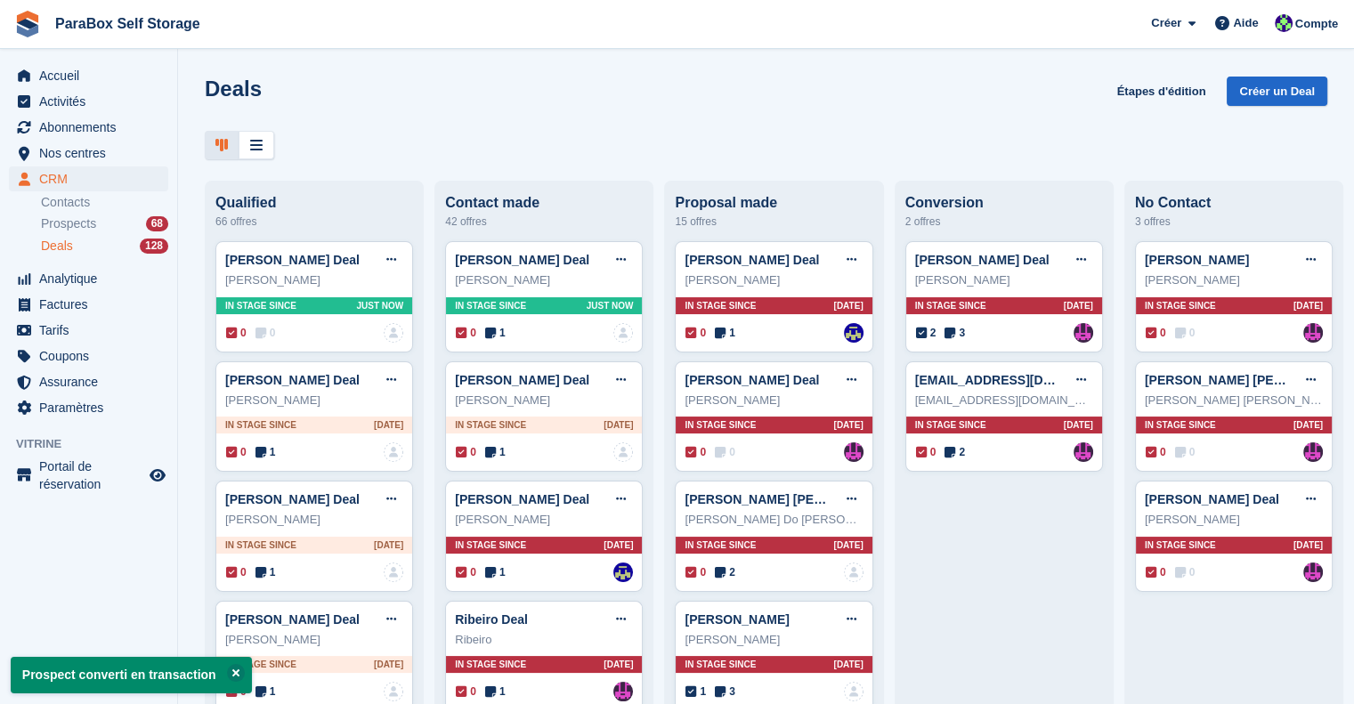
click at [97, 221] on div "Prospects 68" at bounding box center [104, 223] width 127 height 17
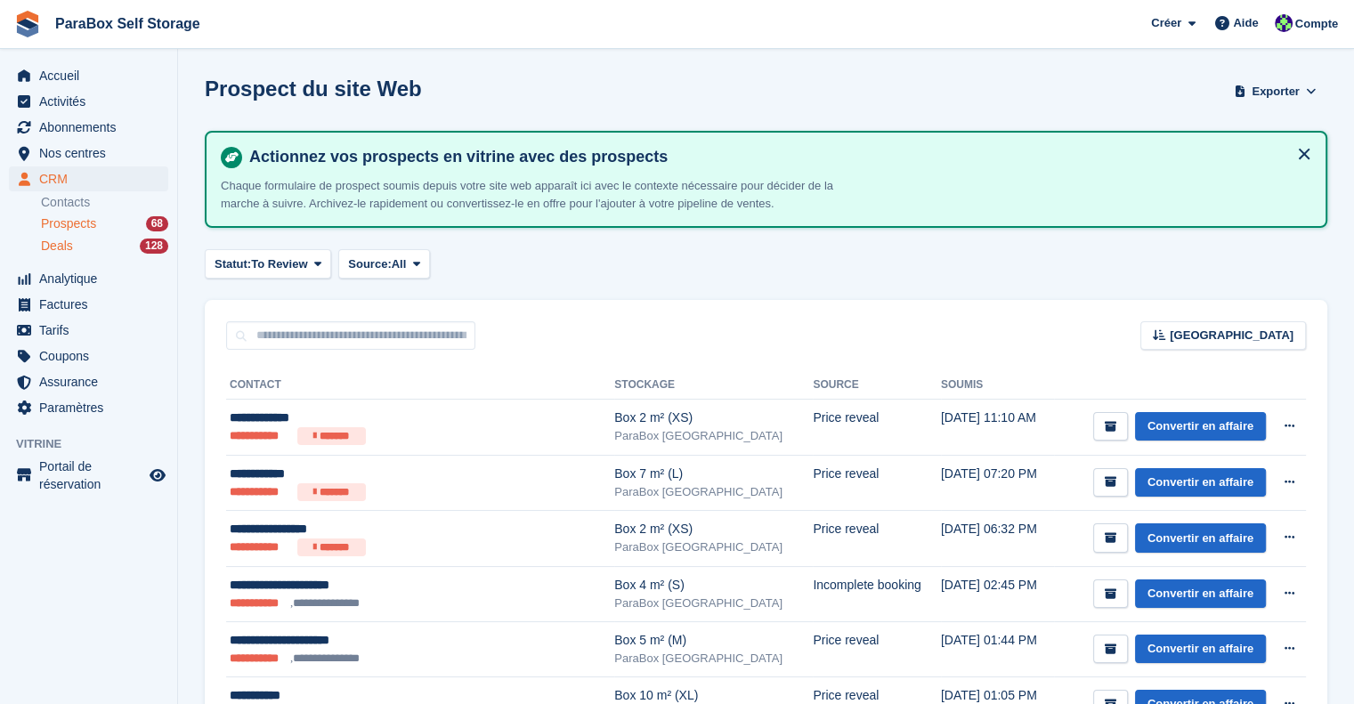
click at [86, 239] on div "Deals 128" at bounding box center [104, 246] width 127 height 17
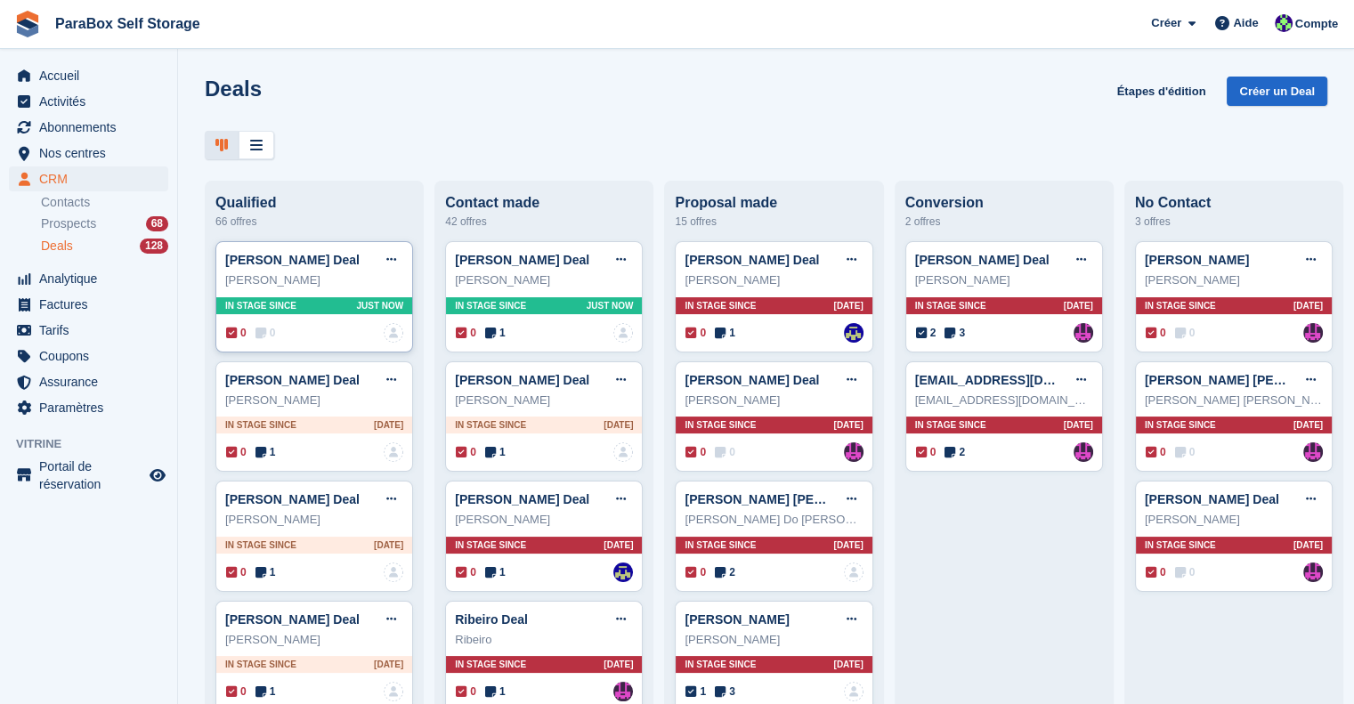
click at [261, 334] on icon at bounding box center [261, 333] width 11 height 12
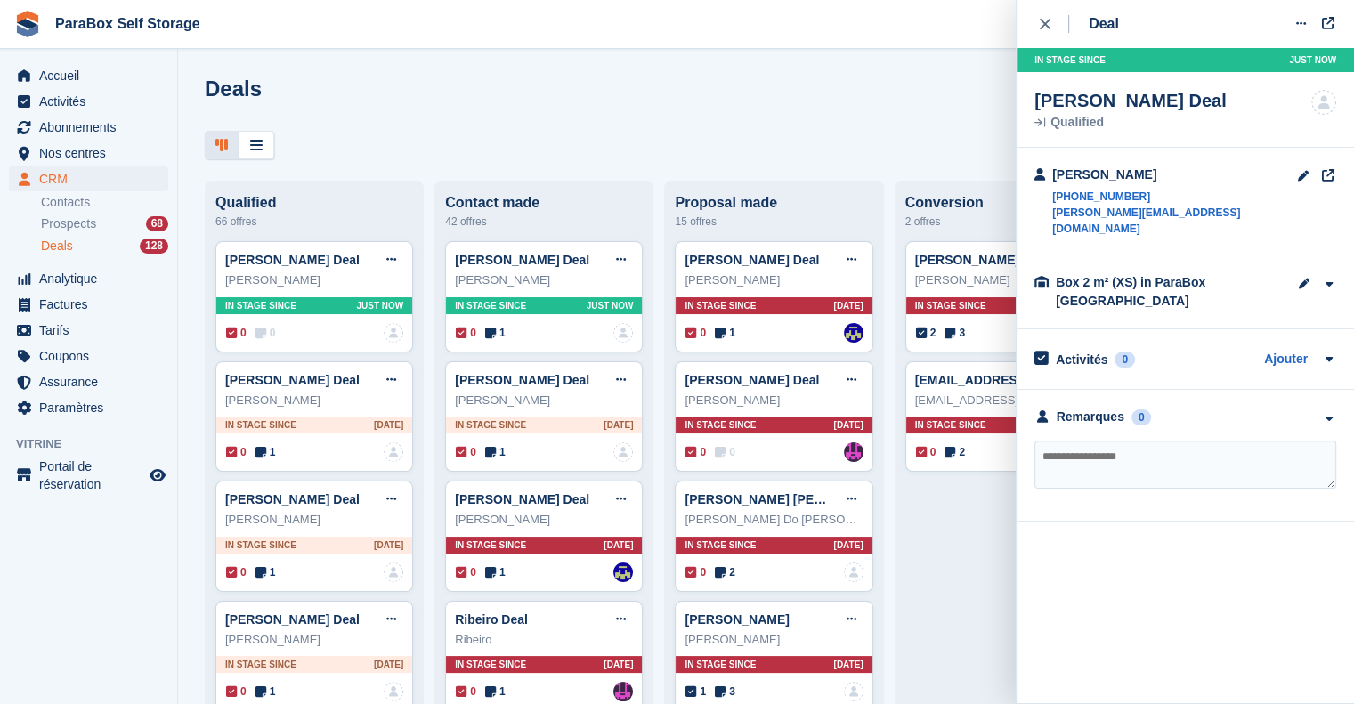
click at [1079, 461] on textarea at bounding box center [1186, 465] width 302 height 48
type textarea "**********"
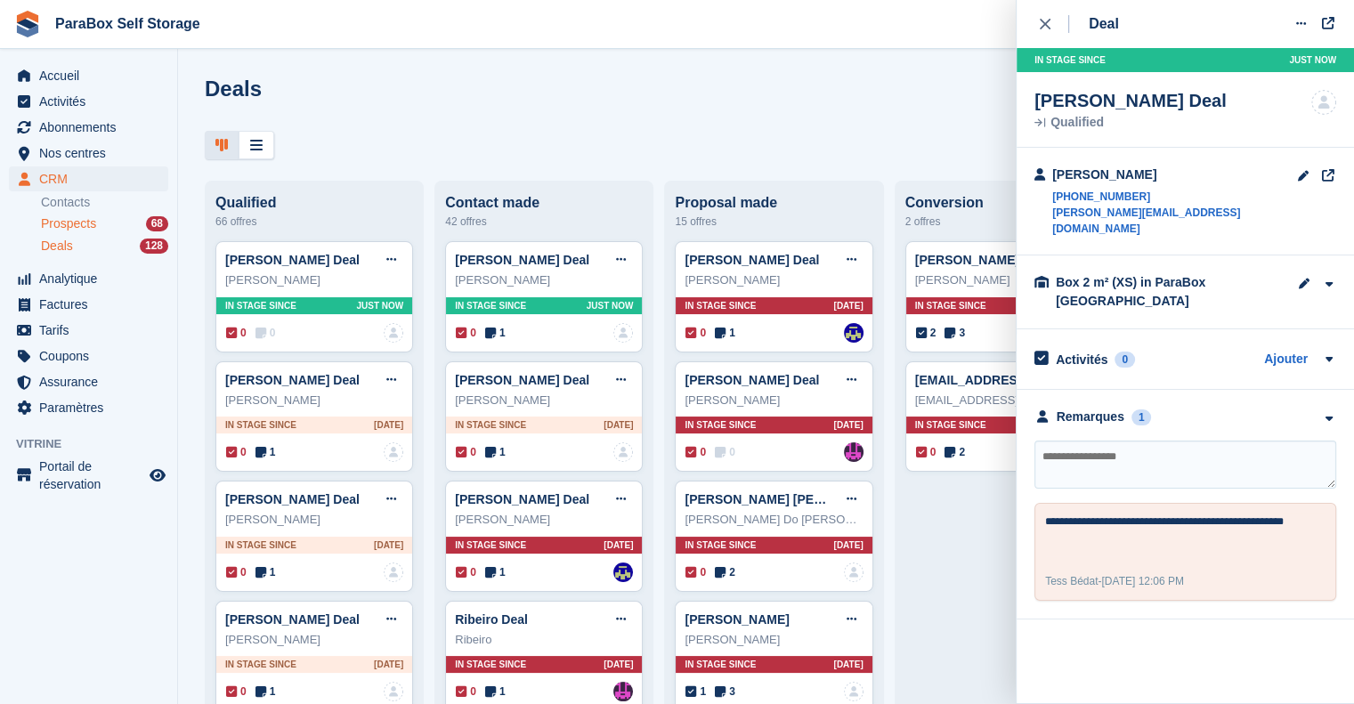
click at [84, 227] on span "Prospects" at bounding box center [68, 223] width 55 height 17
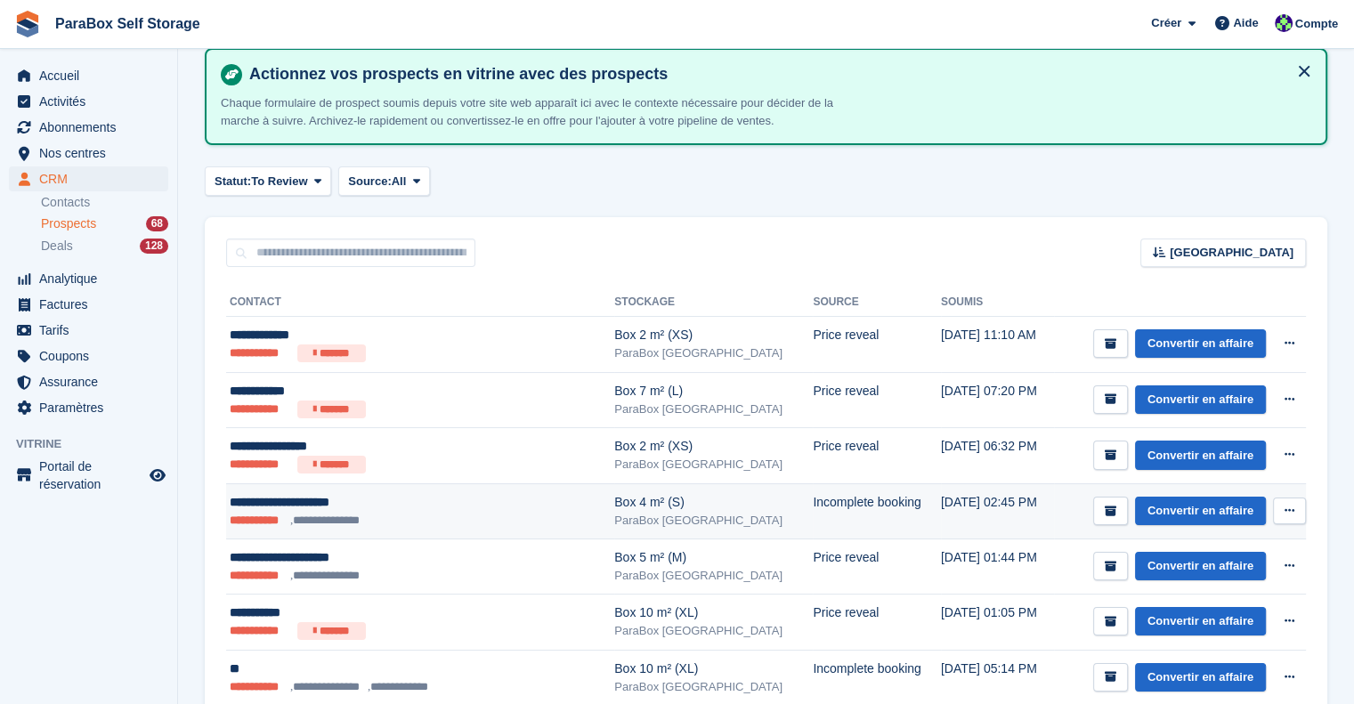
scroll to position [178, 0]
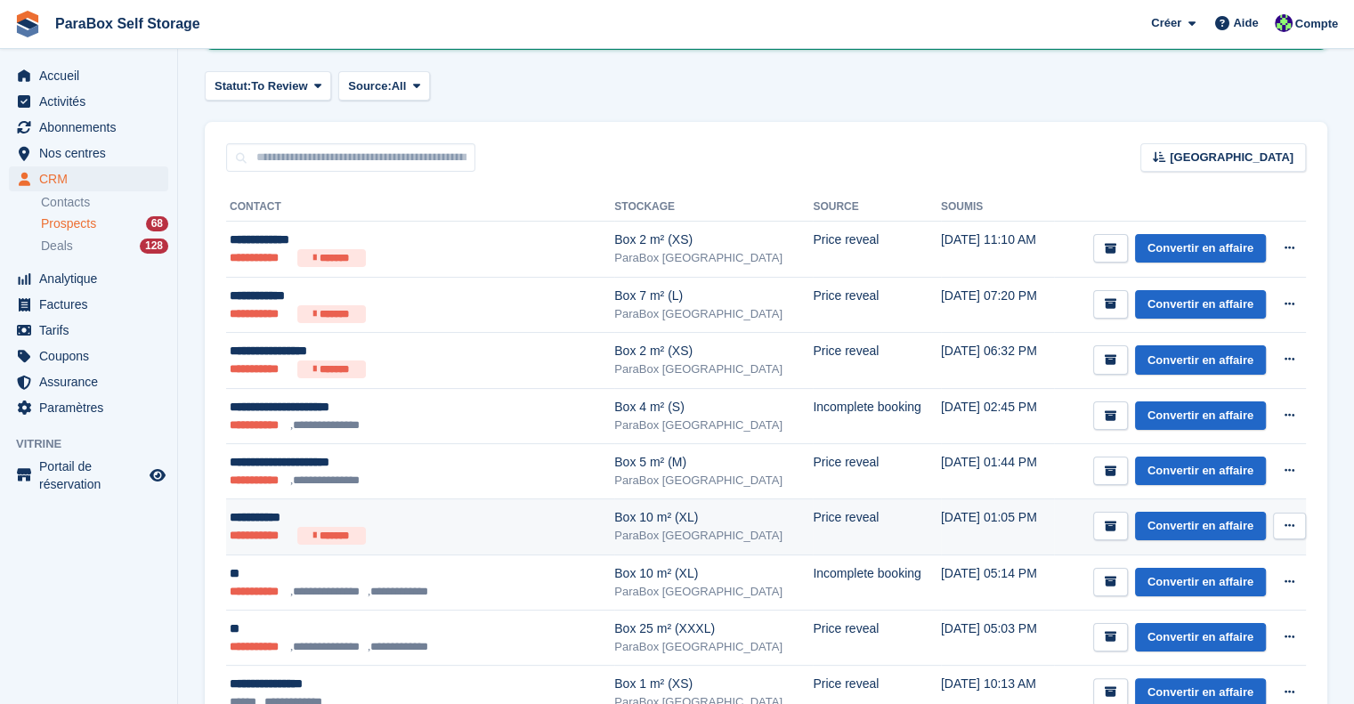
click at [454, 527] on ul "**********" at bounding box center [392, 536] width 325 height 18
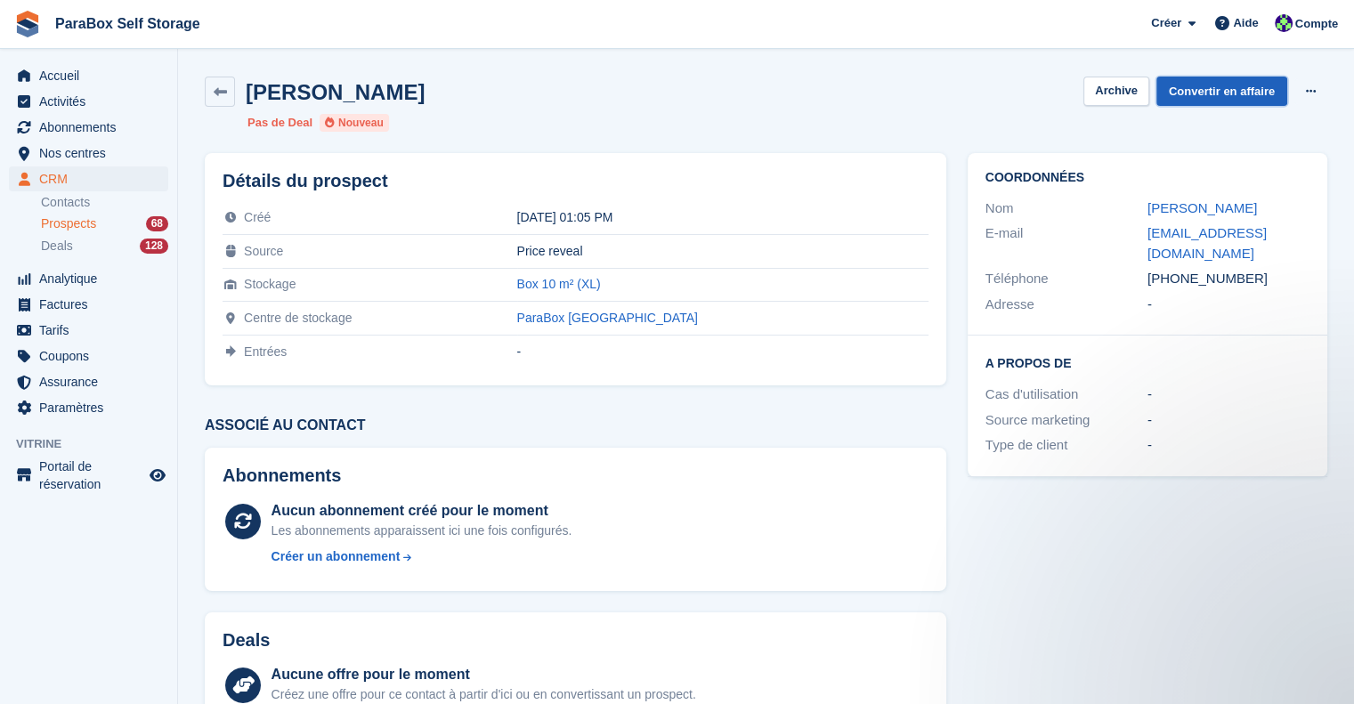
click at [1229, 90] on link "Convertir en affaire" at bounding box center [1221, 91] width 131 height 29
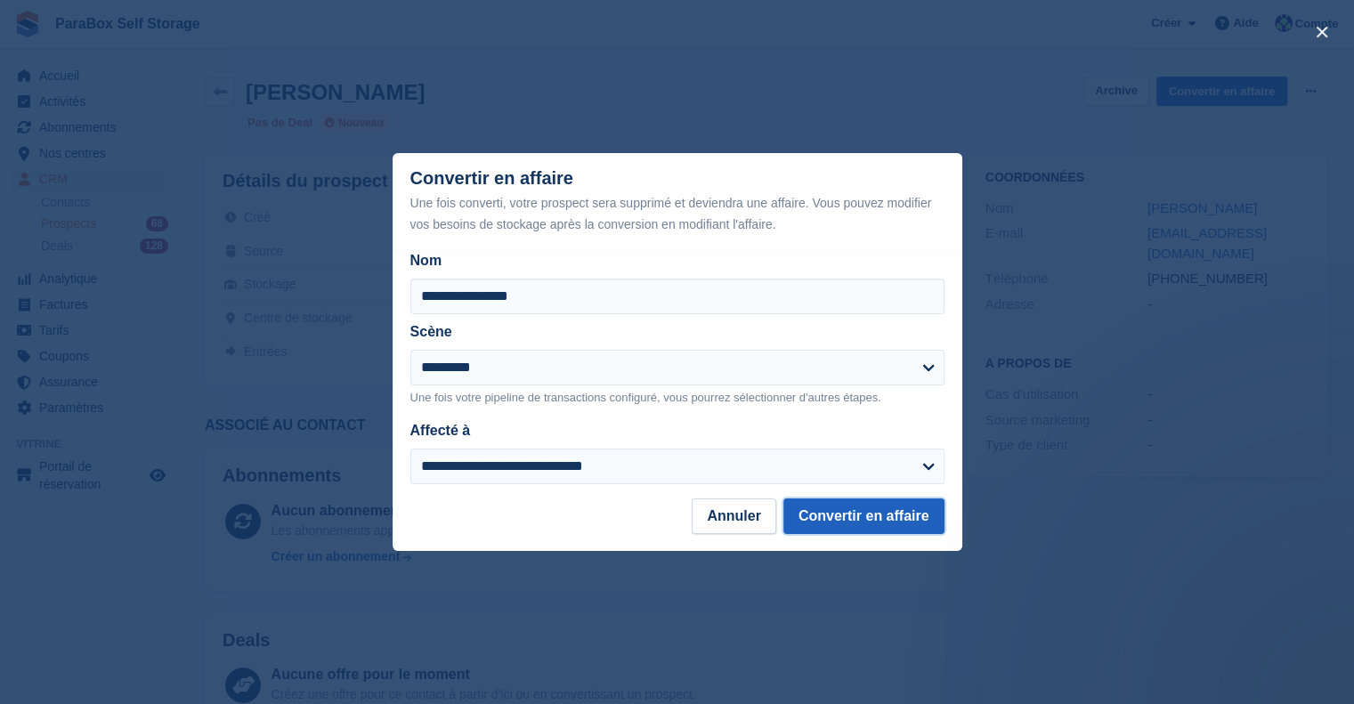
click at [824, 505] on button "Convertir en affaire" at bounding box center [863, 517] width 161 height 36
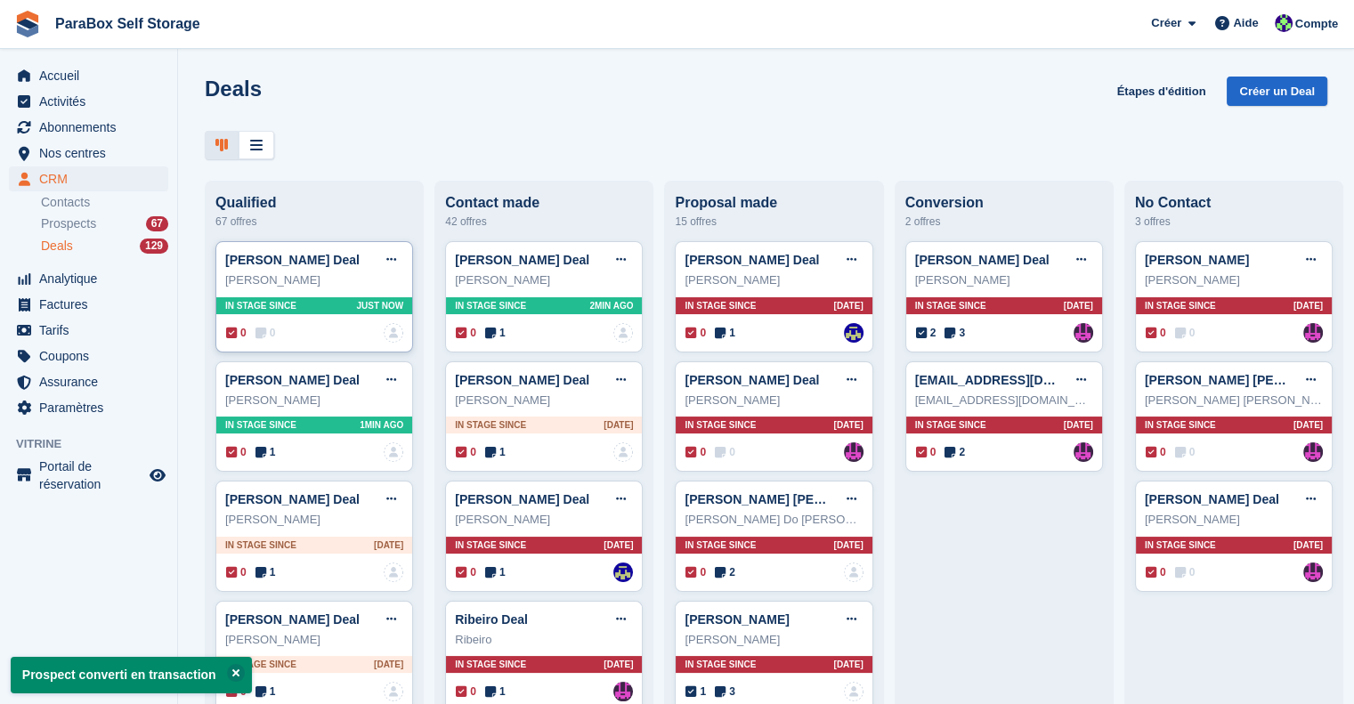
click at [266, 337] on span "0" at bounding box center [266, 333] width 20 height 16
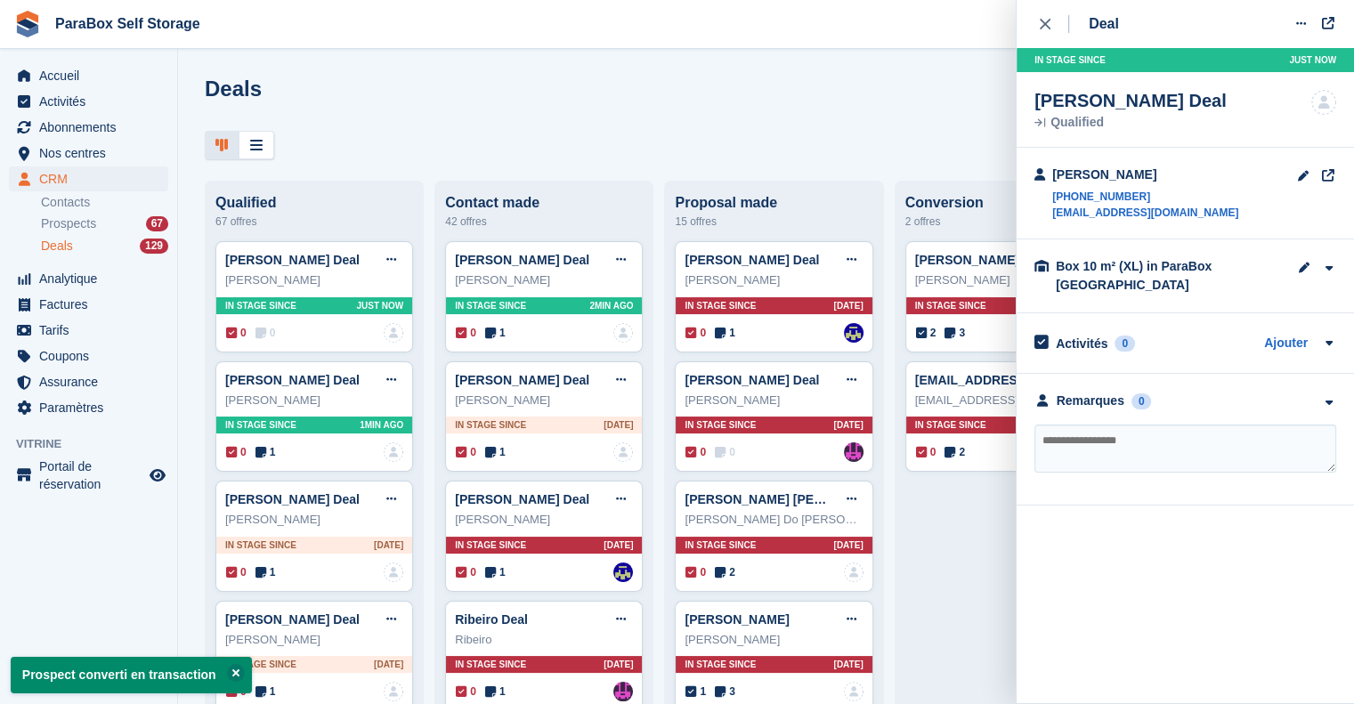
click at [1248, 452] on textarea at bounding box center [1186, 449] width 302 height 48
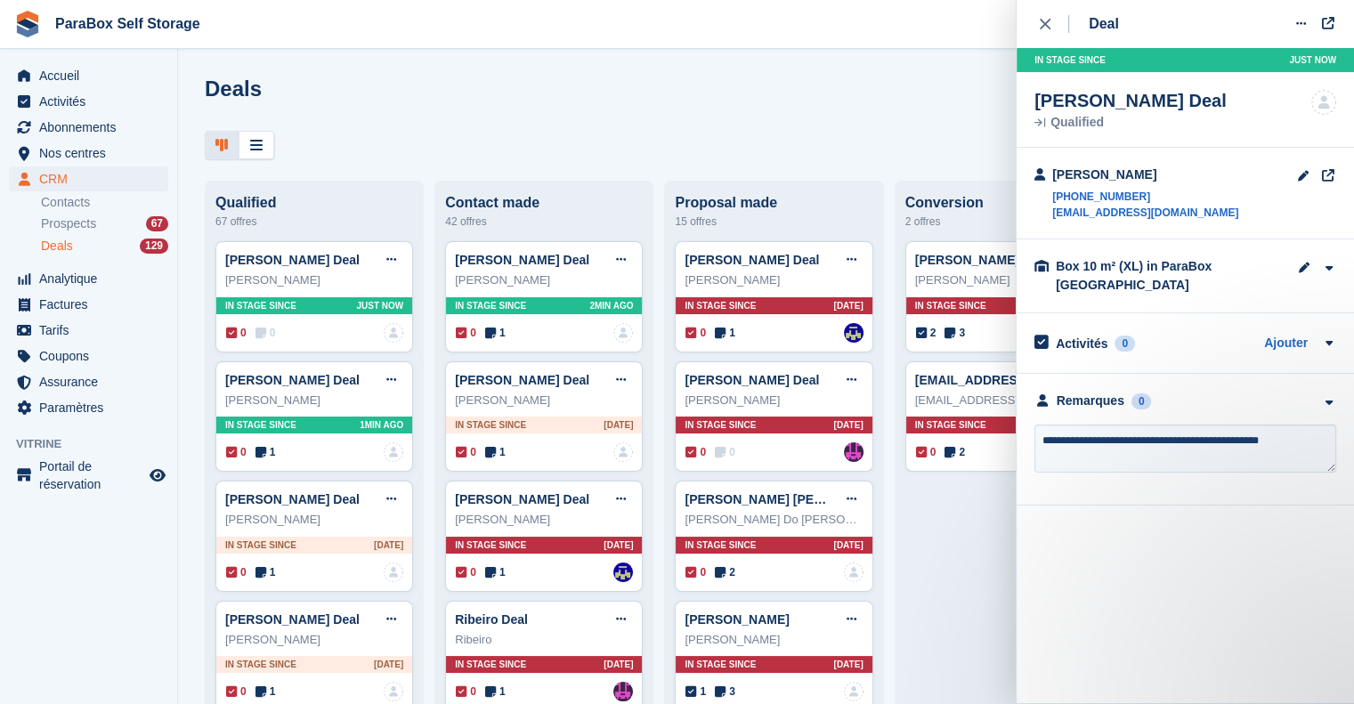
type textarea "**********"
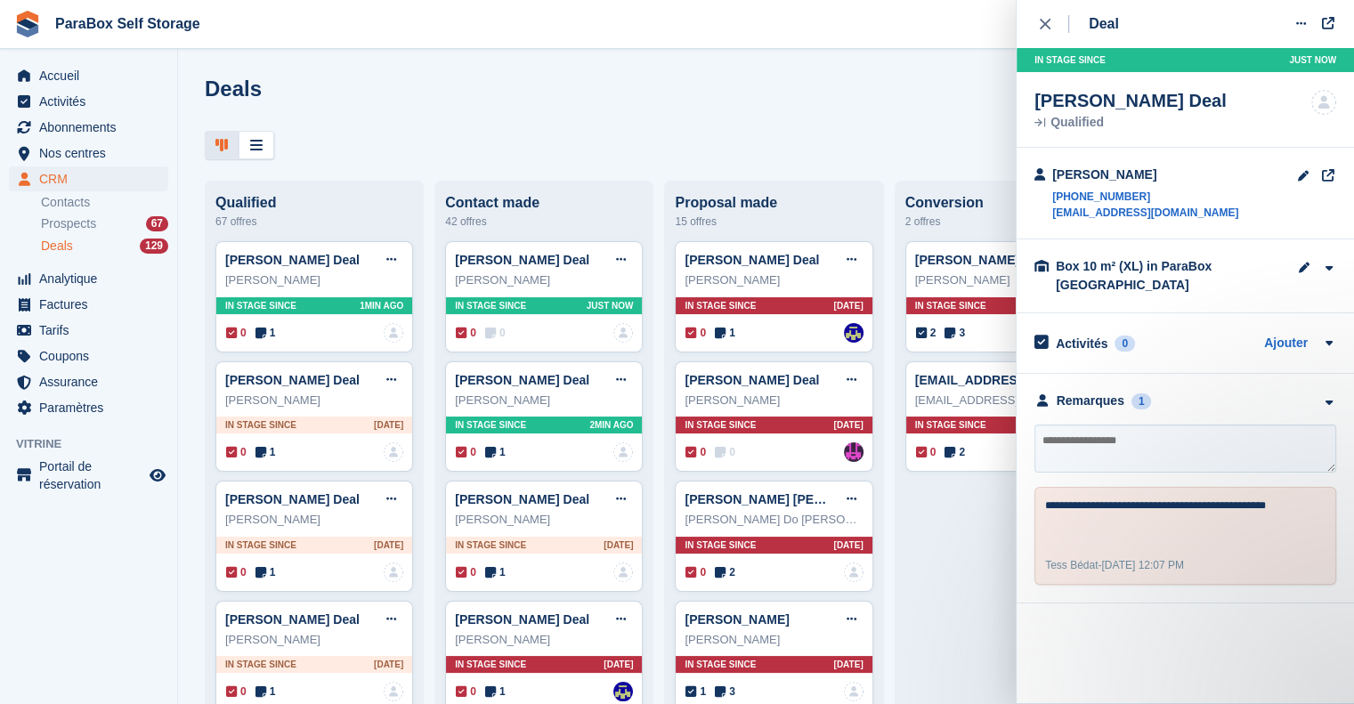
click at [77, 253] on div "Deals 129" at bounding box center [104, 246] width 127 height 17
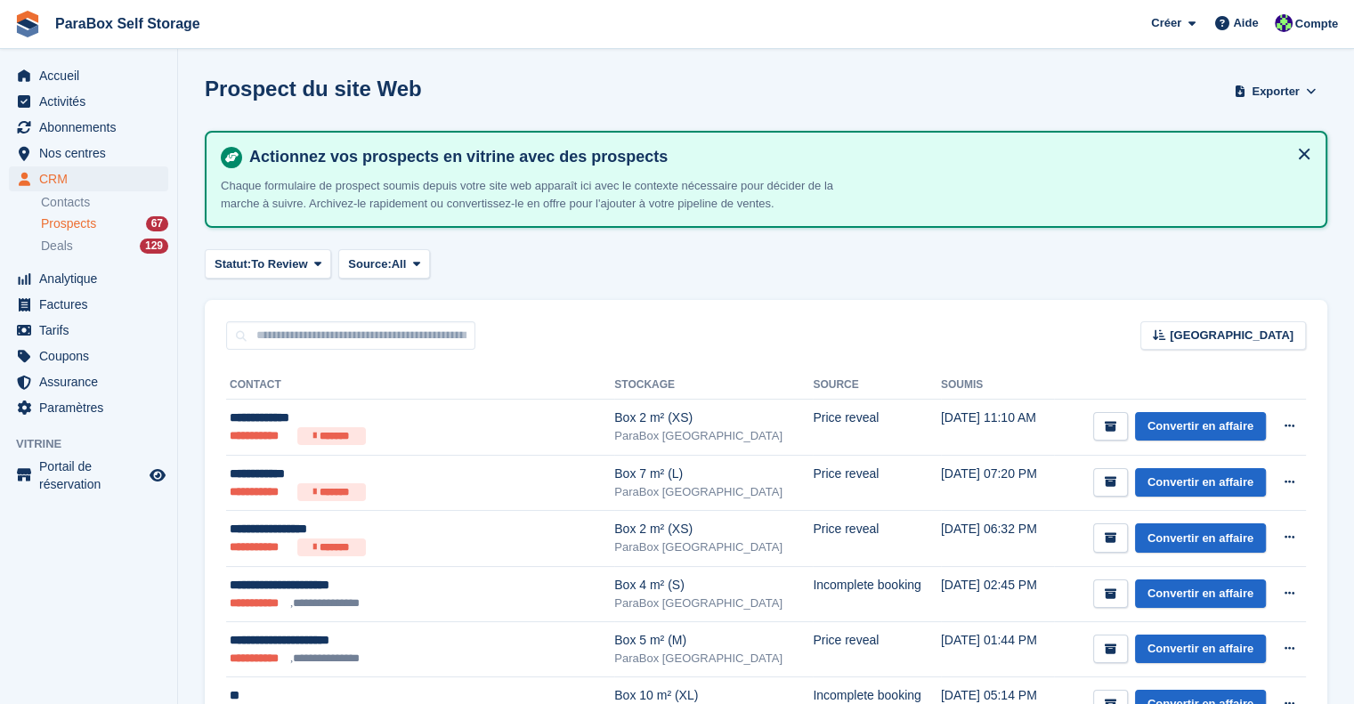
click at [86, 224] on span "Prospects" at bounding box center [68, 223] width 55 height 17
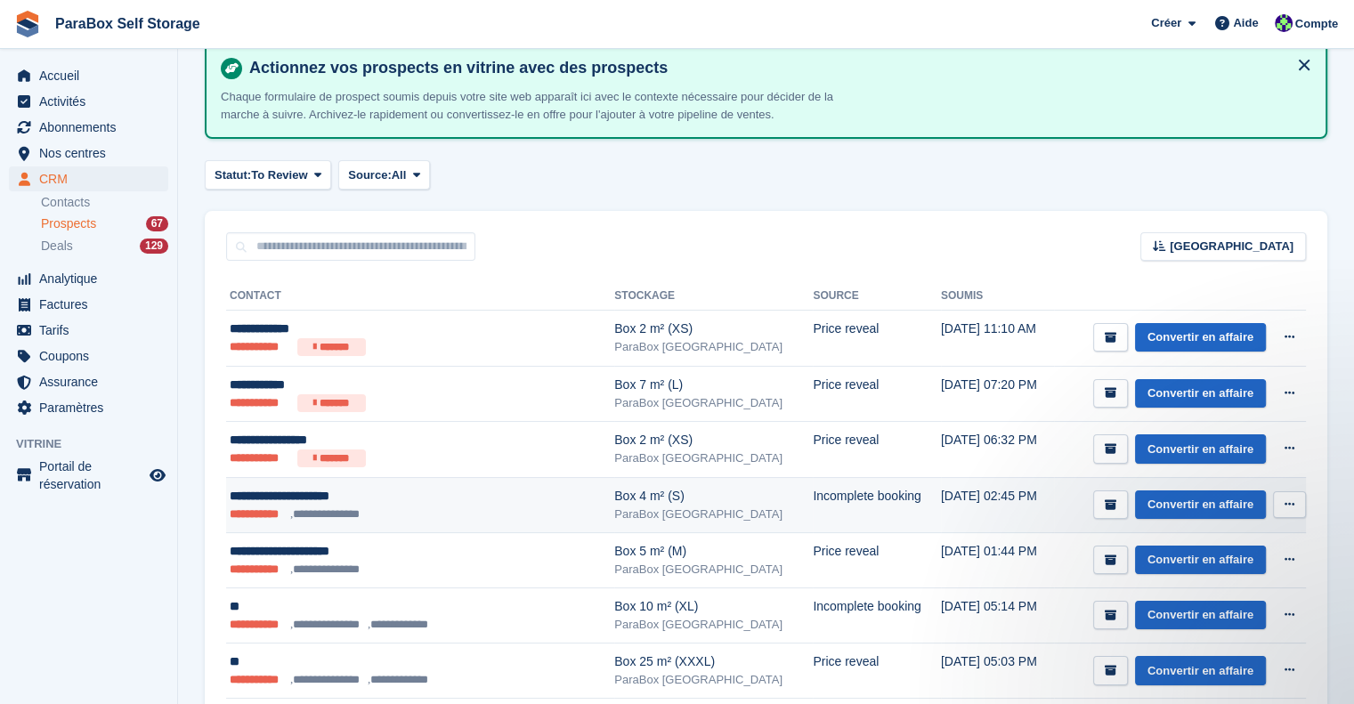
click at [463, 509] on ul "**********" at bounding box center [392, 515] width 325 height 18
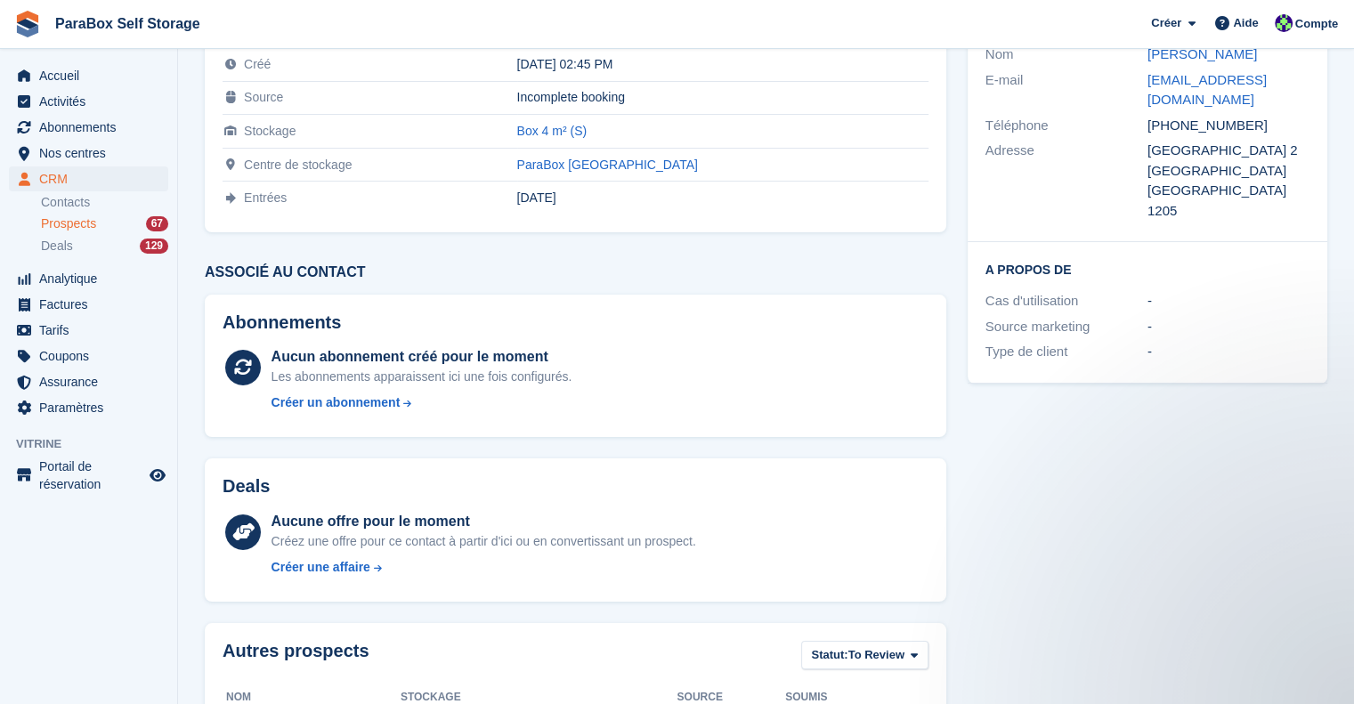
scroll to position [260, 0]
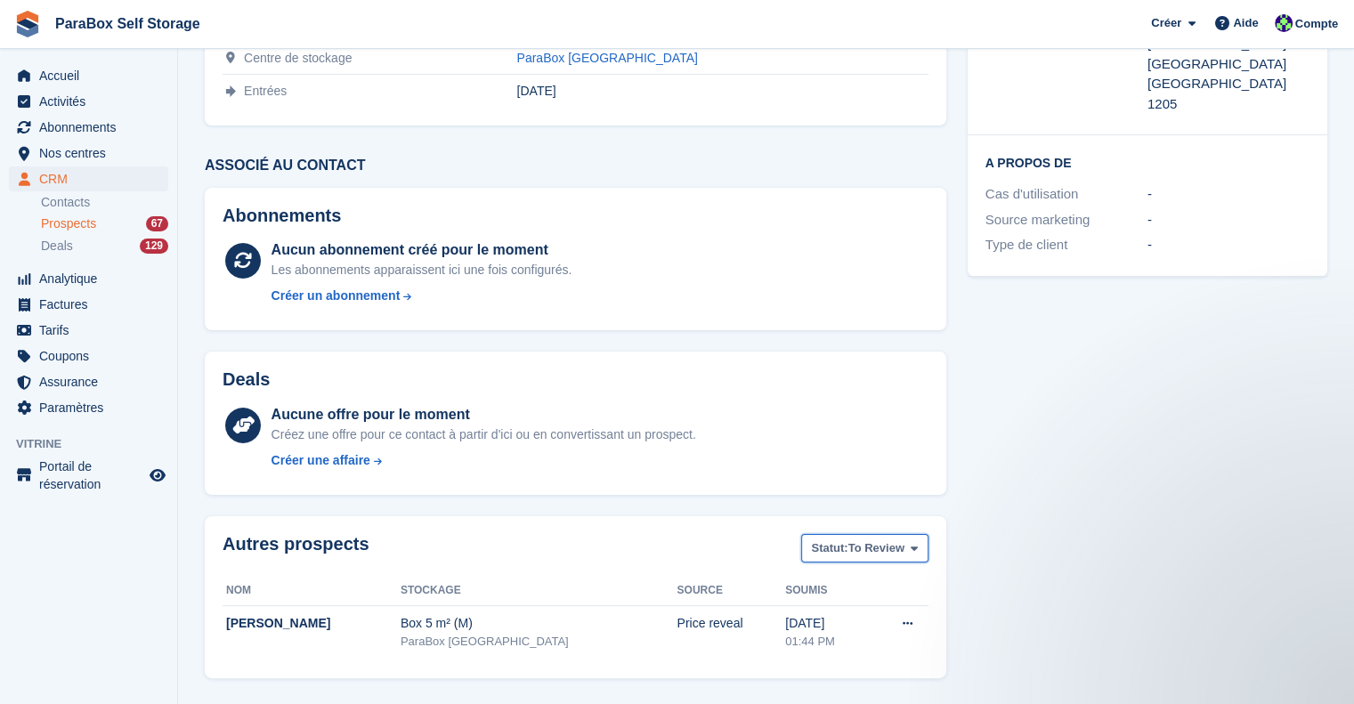
click at [919, 557] on button "Statut: To Review" at bounding box center [864, 548] width 126 height 29
click at [1051, 533] on div "Coordonnées Nom Emmanuel LUSIANU VONZA E-mail emmanuel1226@hotmail.com Téléphon…" at bounding box center [1147, 285] width 381 height 807
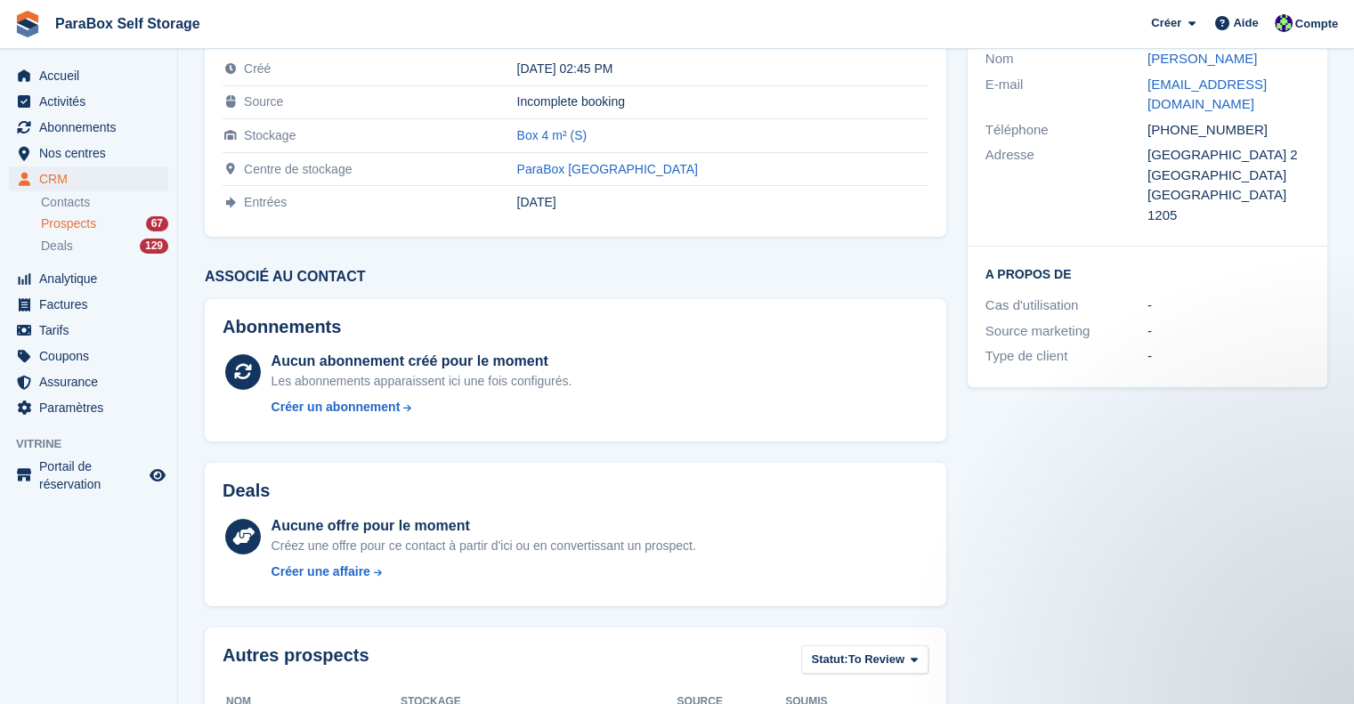
scroll to position [0, 0]
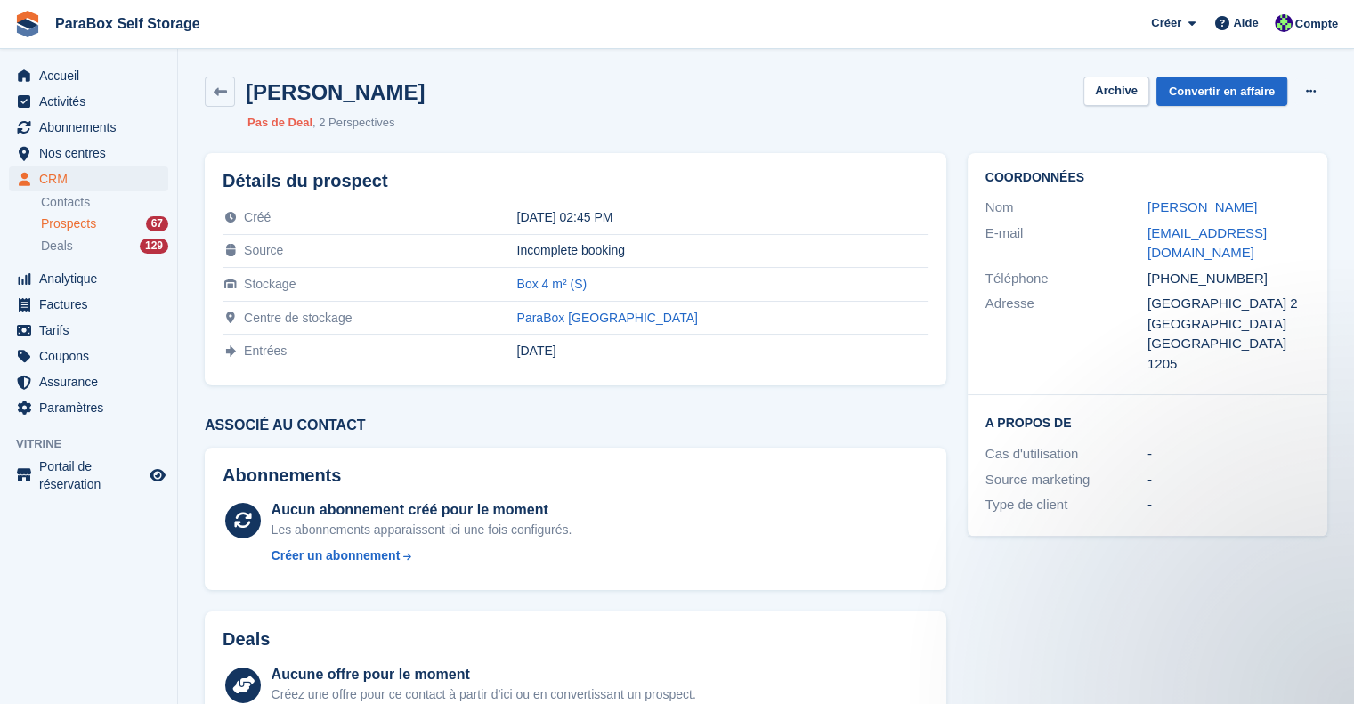
click at [74, 220] on span "Prospects" at bounding box center [68, 223] width 55 height 17
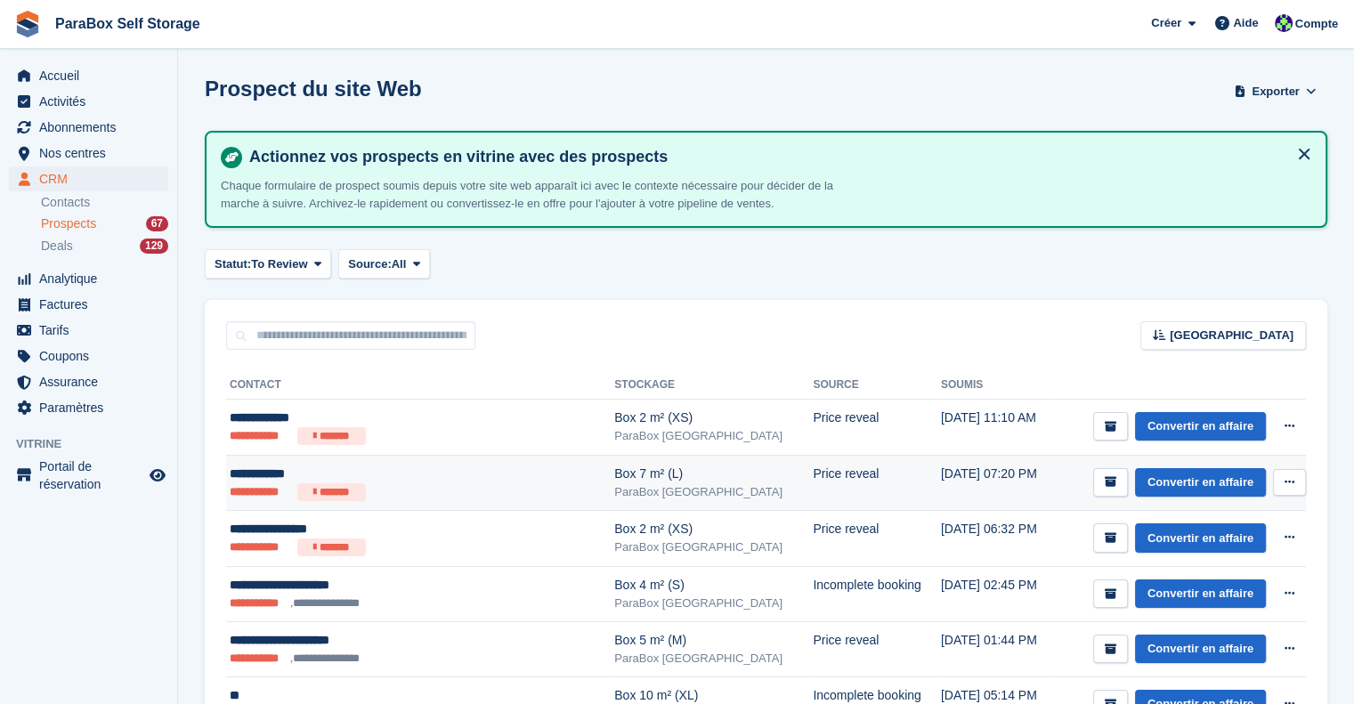
scroll to position [89, 0]
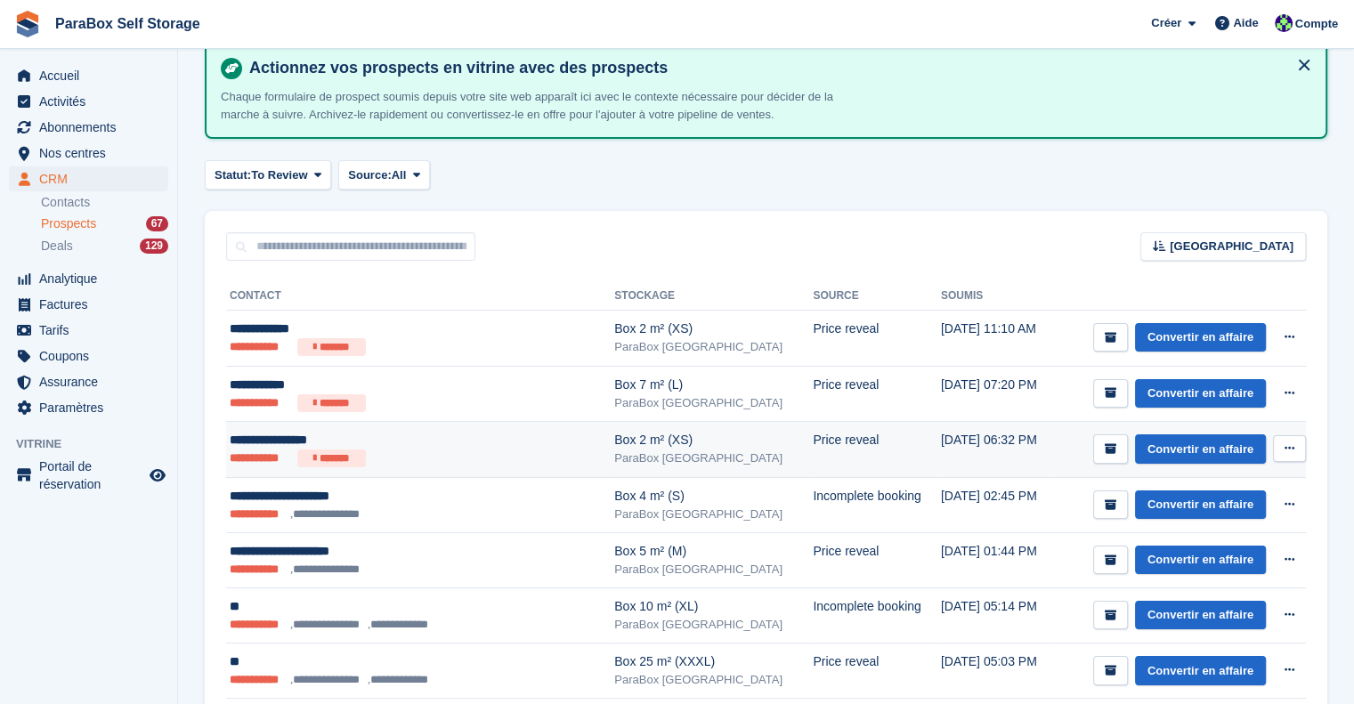
click at [455, 441] on div "**********" at bounding box center [392, 440] width 325 height 19
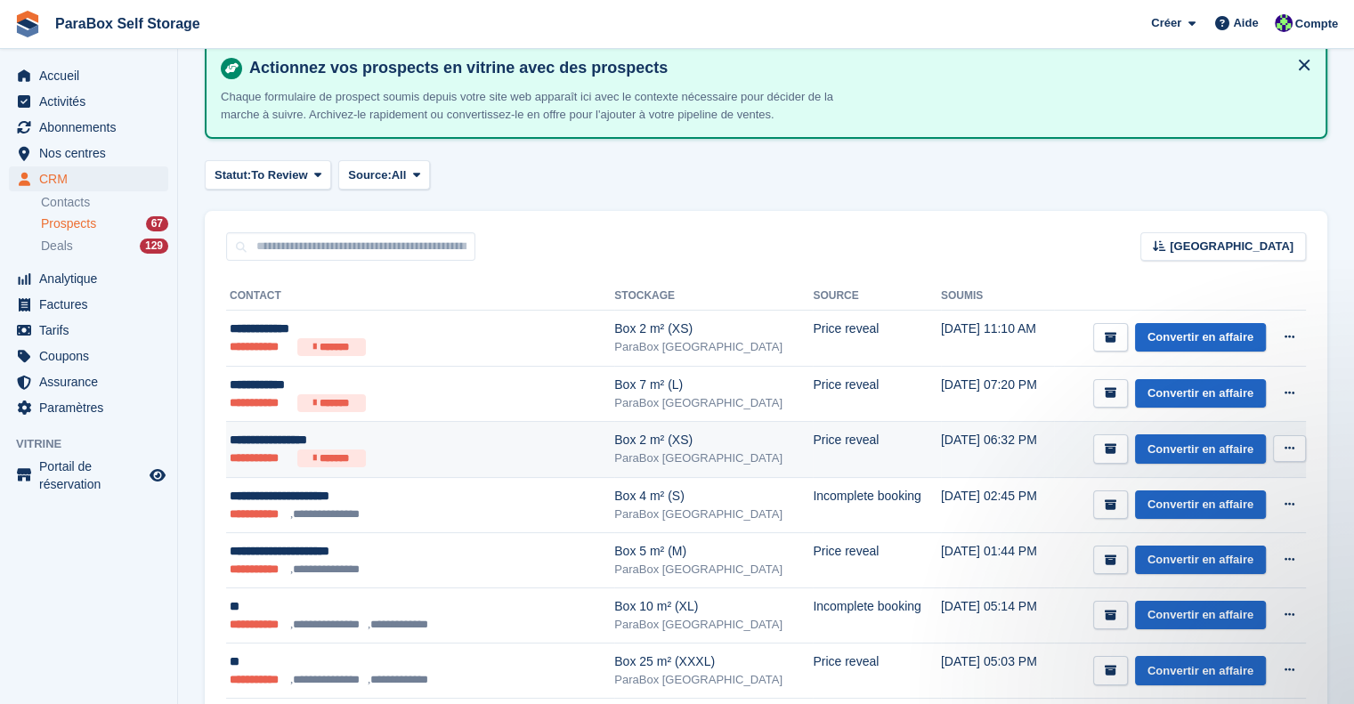
scroll to position [0, 0]
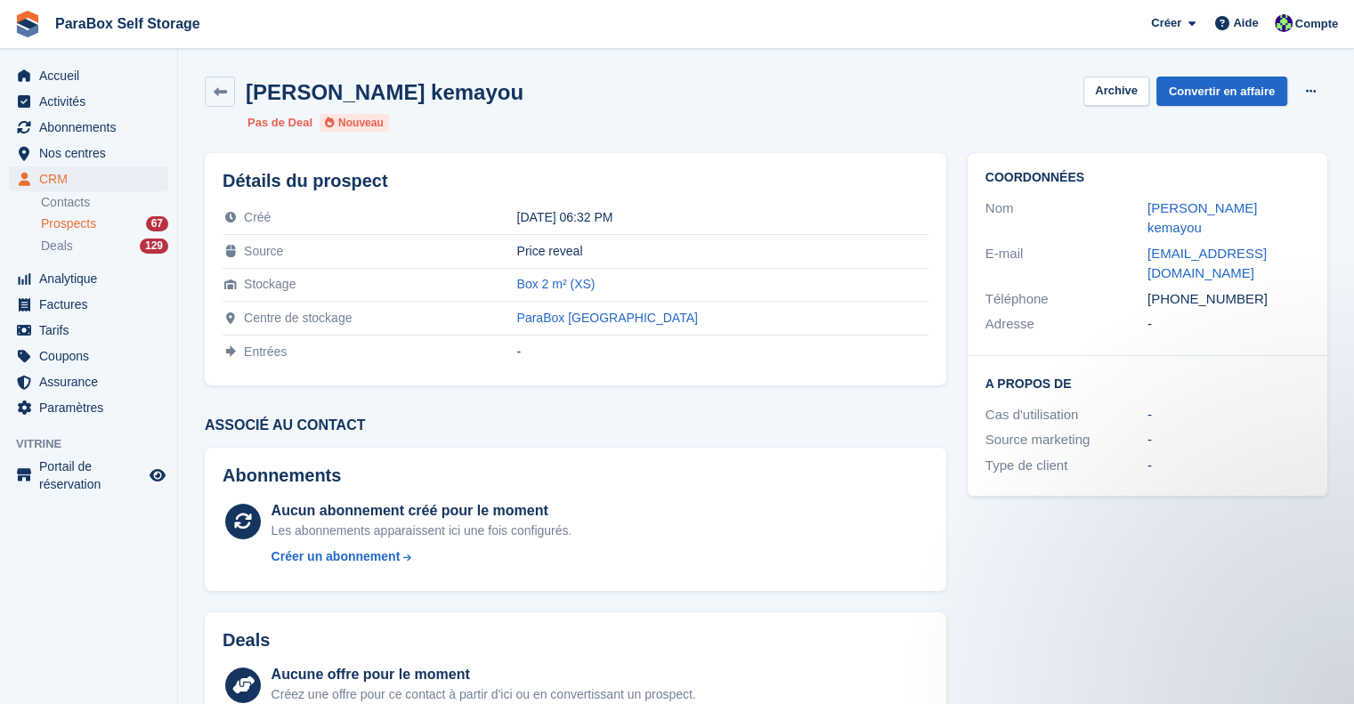
drag, startPoint x: 1320, startPoint y: 239, endPoint x: 1116, endPoint y: 239, distance: 203.9
click at [1116, 239] on div "Coordonnées Nom [PERSON_NAME] kemayou E-mail [EMAIL_ADDRESS][DOMAIN_NAME] Télép…" at bounding box center [1148, 254] width 360 height 203
copy div "[EMAIL_ADDRESS][DOMAIN_NAME]"
click at [77, 221] on span "Prospects" at bounding box center [68, 223] width 55 height 17
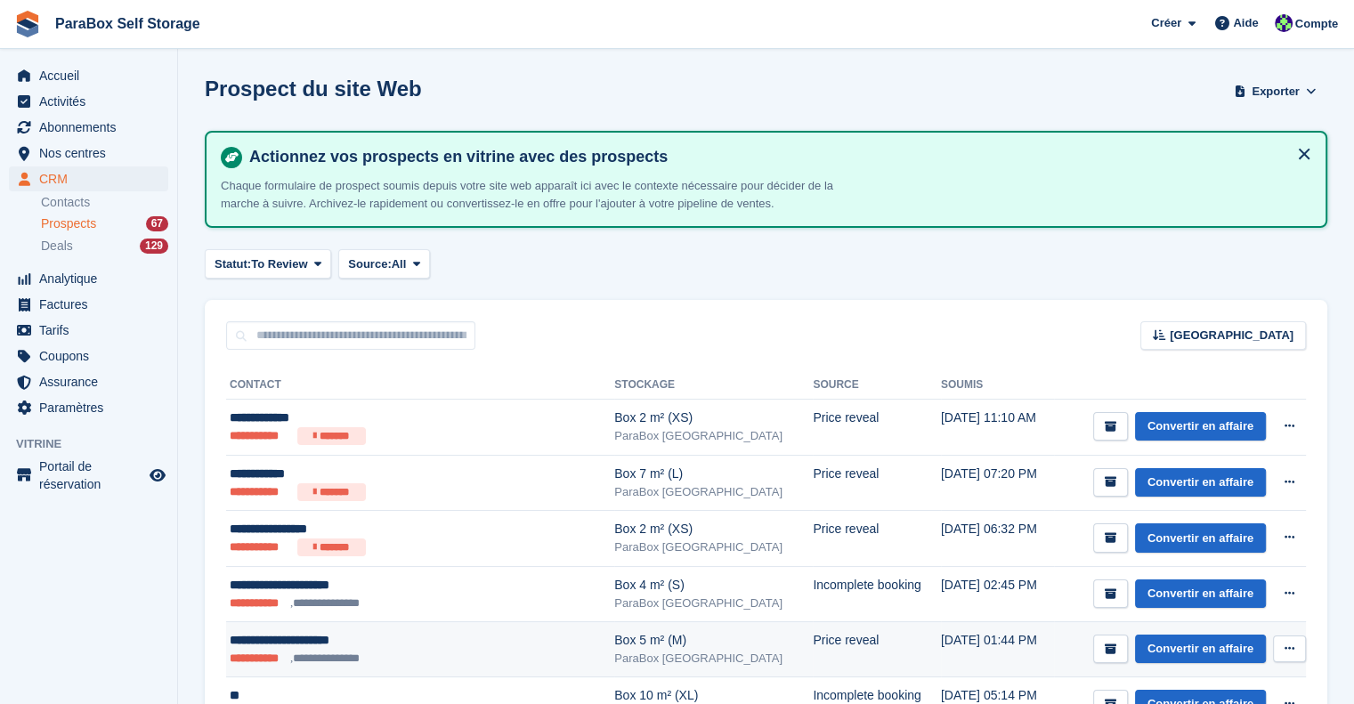
scroll to position [178, 0]
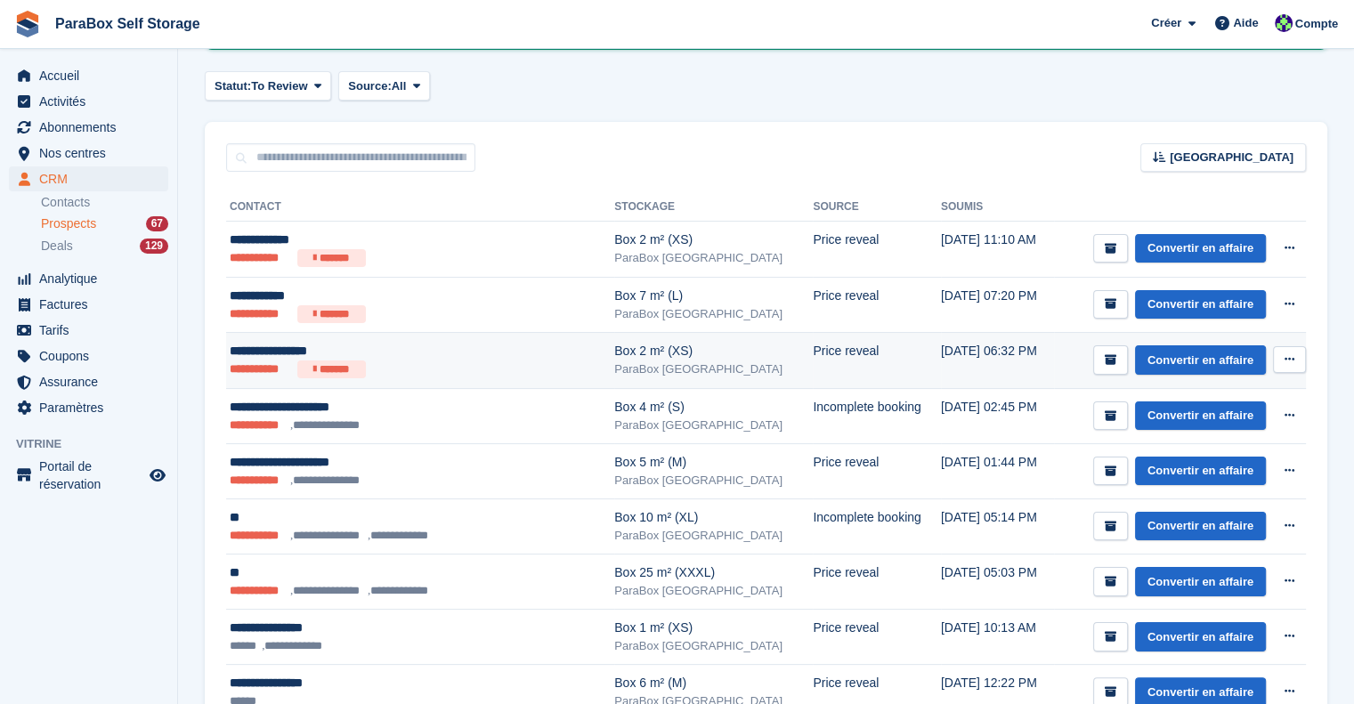
click at [465, 365] on ul "**********" at bounding box center [392, 370] width 325 height 18
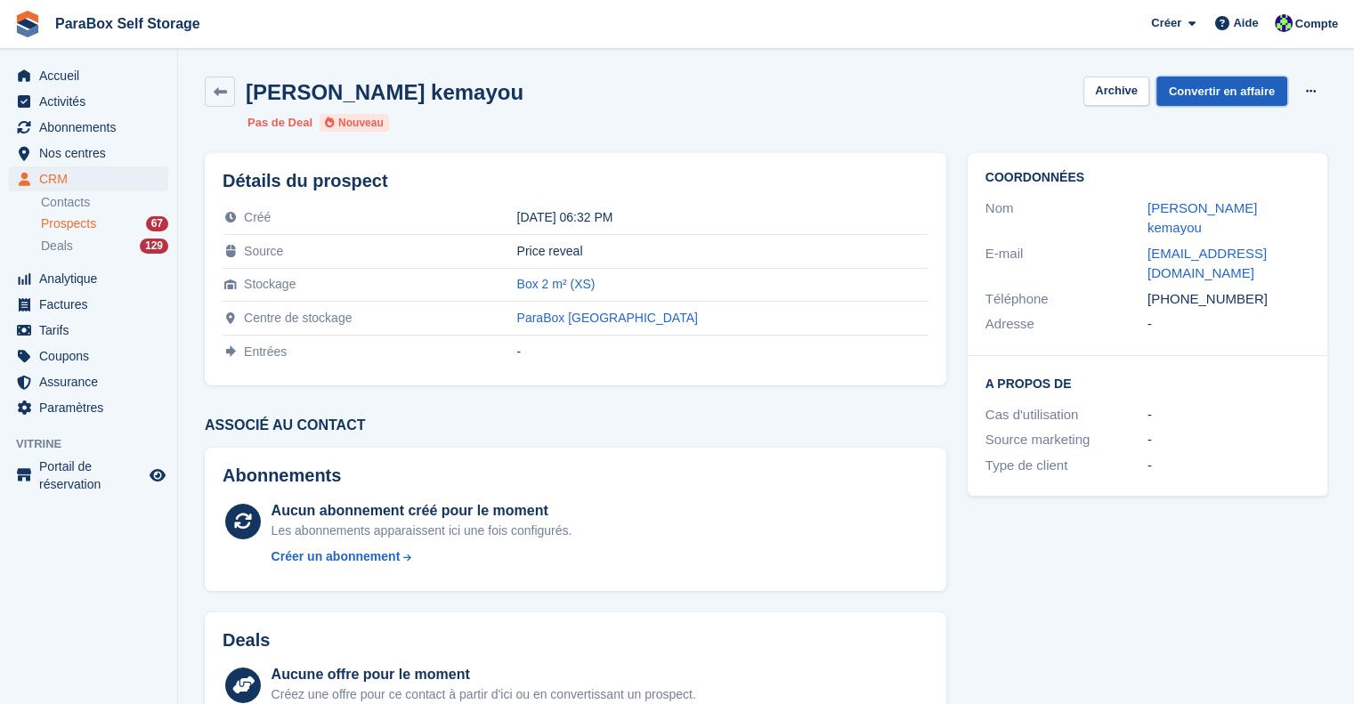
click at [1251, 101] on link "Convertir en affaire" at bounding box center [1221, 91] width 131 height 29
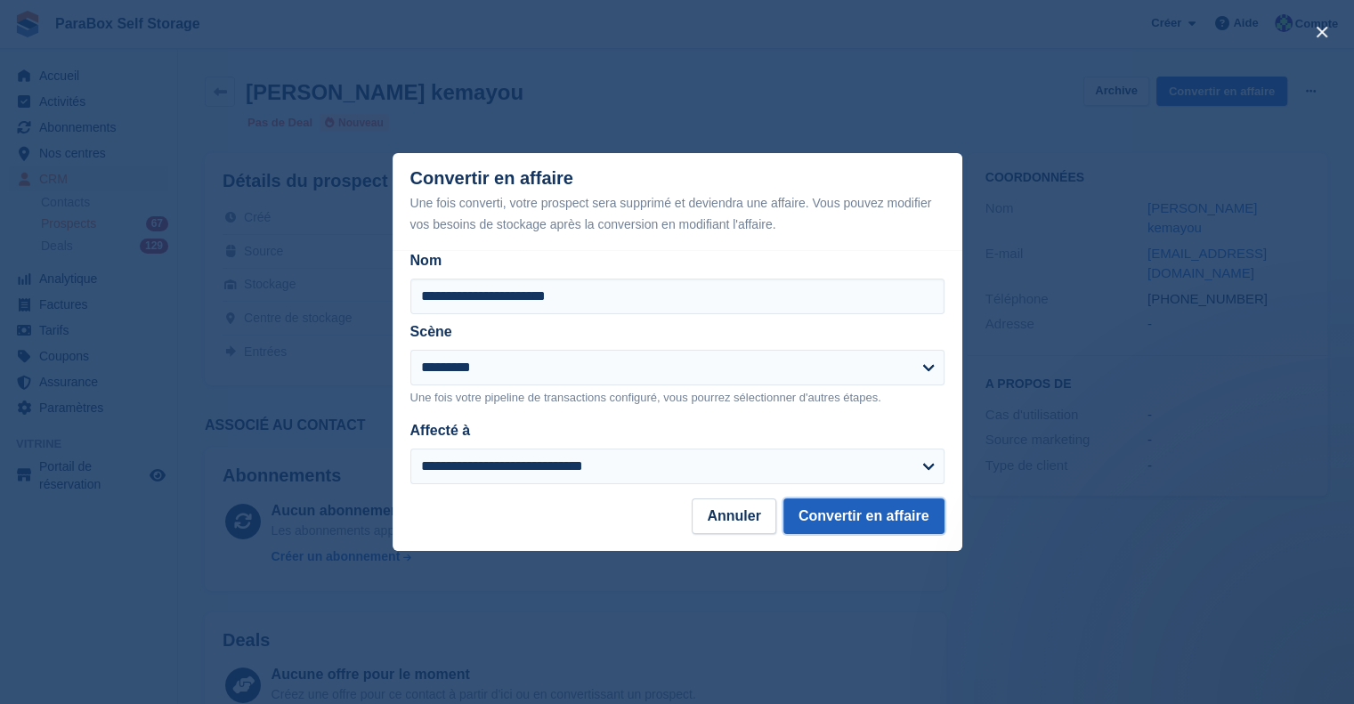
click at [814, 508] on button "Convertir en affaire" at bounding box center [863, 517] width 161 height 36
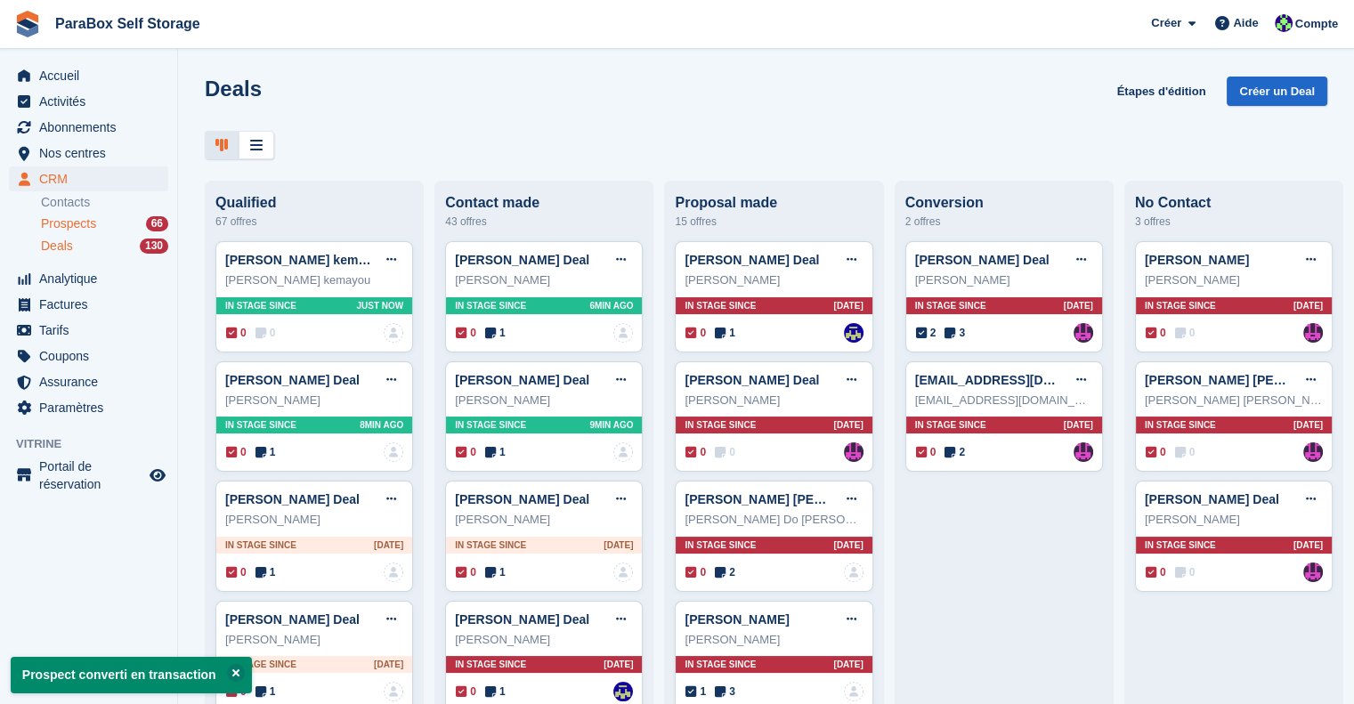
click at [82, 223] on span "Prospects" at bounding box center [68, 223] width 55 height 17
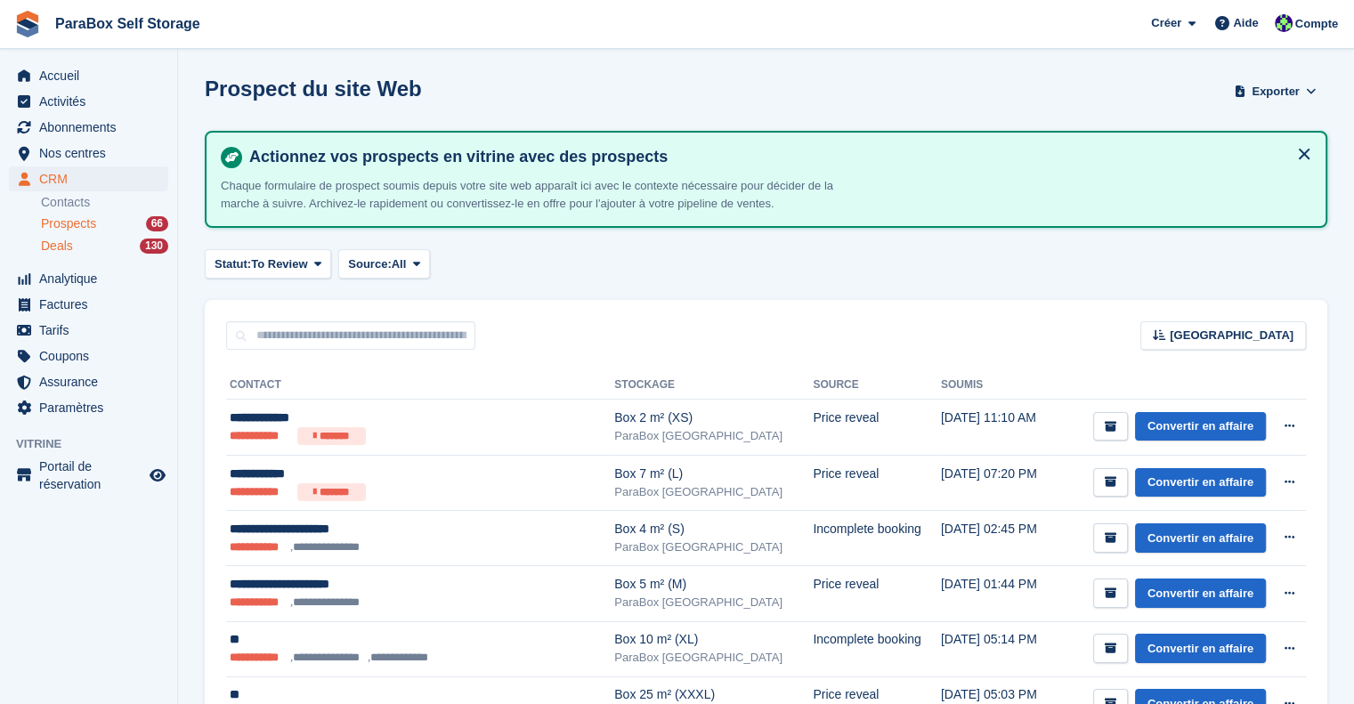
click at [105, 252] on div "Deals 130" at bounding box center [104, 246] width 127 height 17
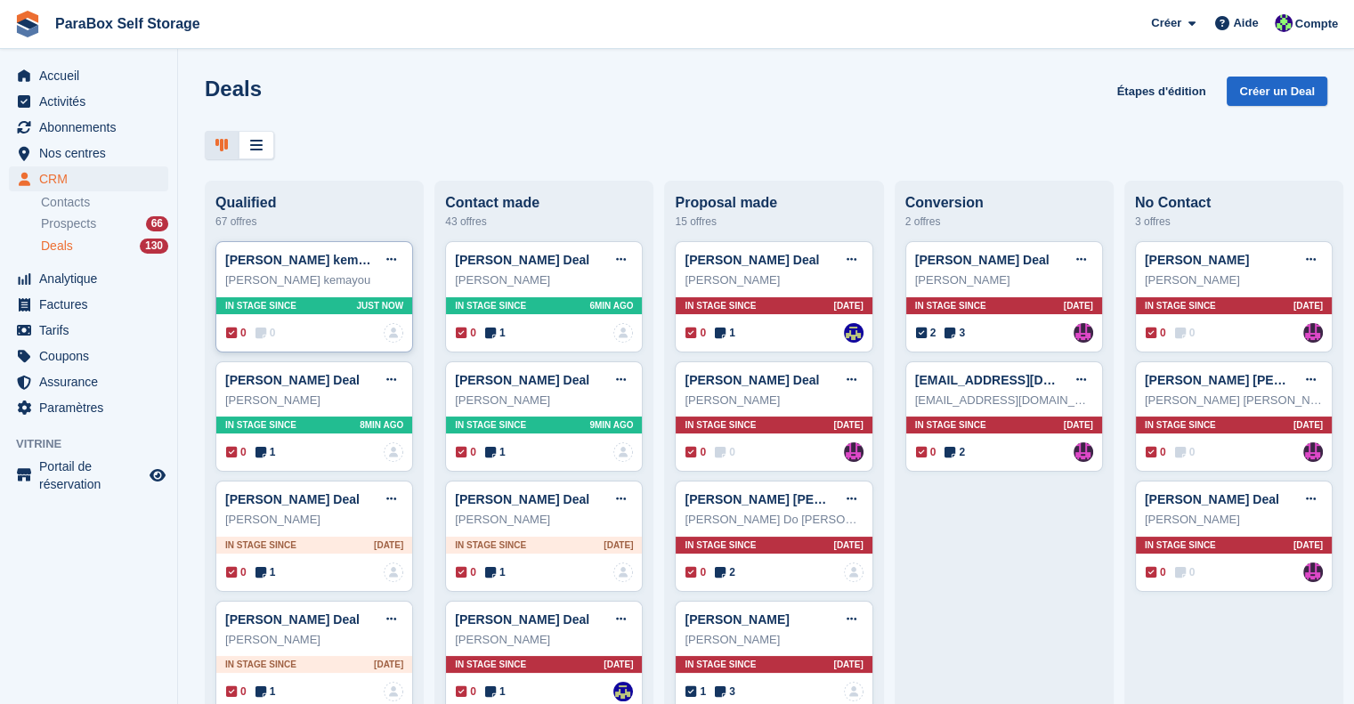
click at [265, 337] on icon at bounding box center [261, 333] width 11 height 12
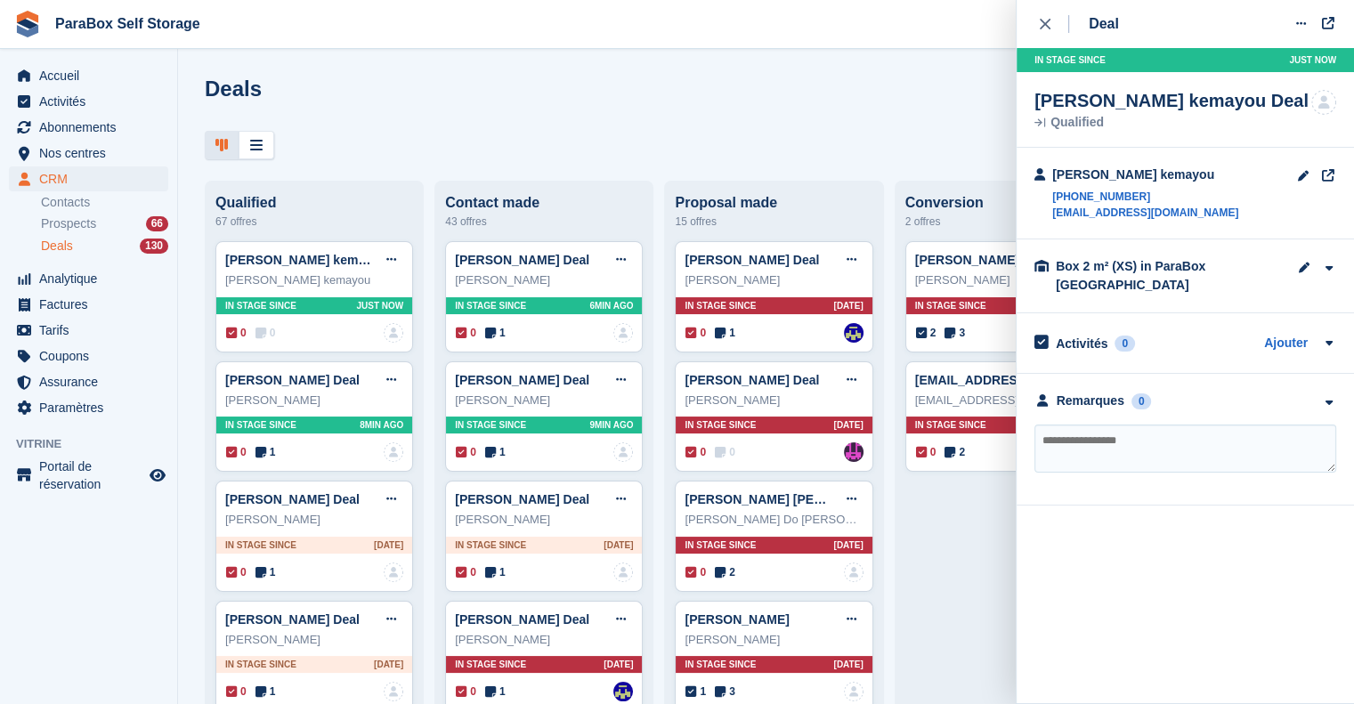
click at [1102, 462] on textarea at bounding box center [1186, 449] width 302 height 48
type textarea "**********"
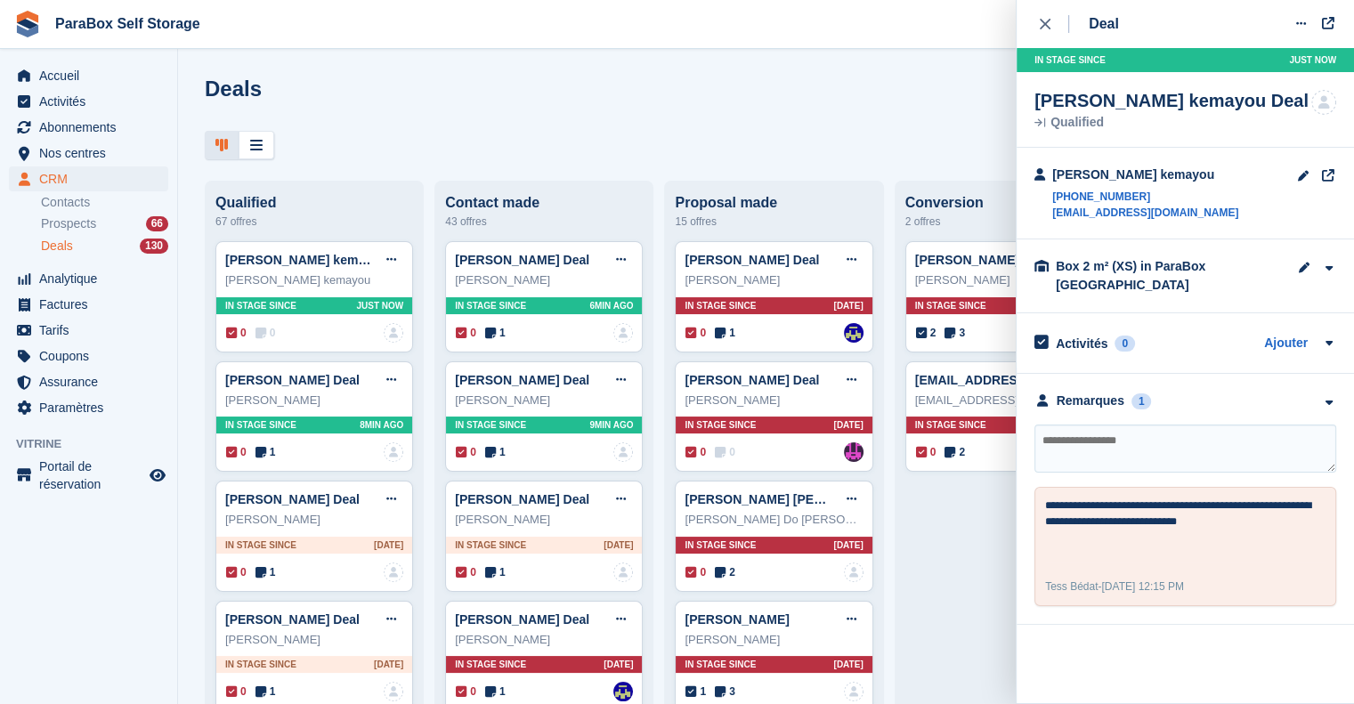
click at [1043, 21] on icon "close" at bounding box center [1045, 24] width 11 height 11
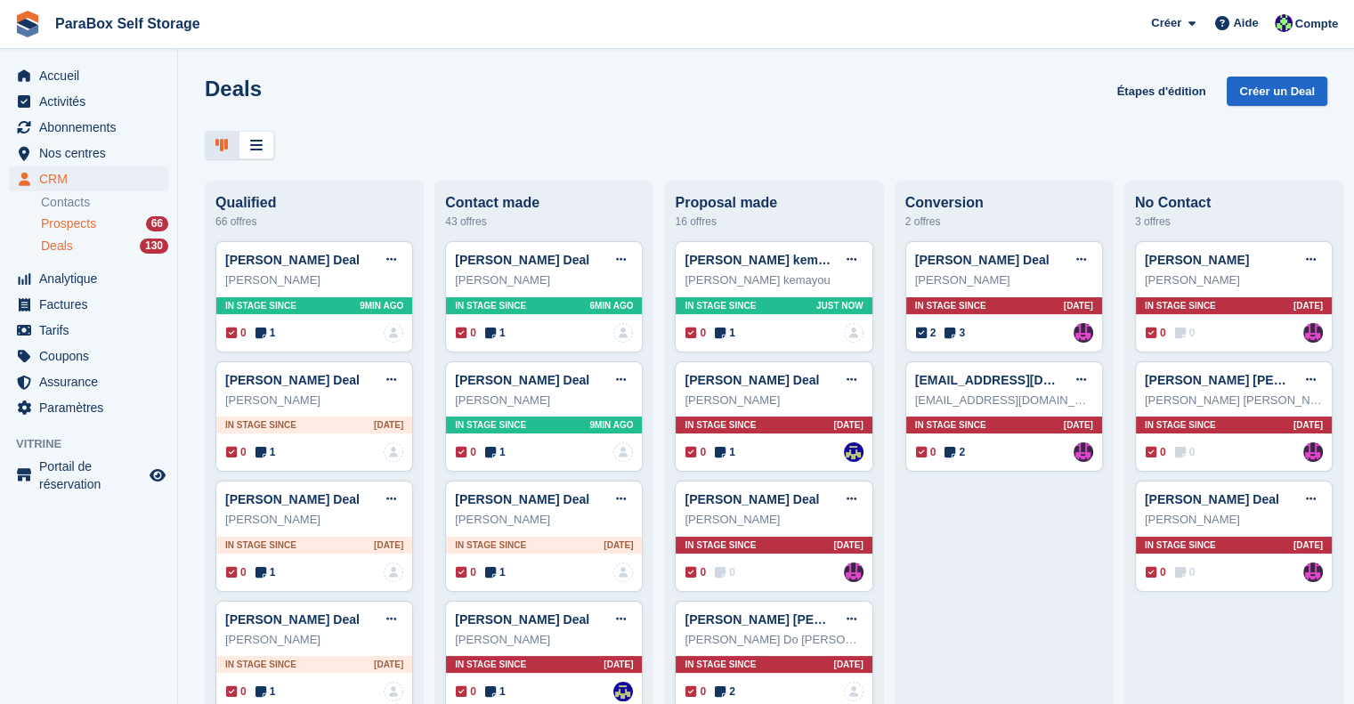
click at [73, 227] on span "Prospects" at bounding box center [68, 223] width 55 height 17
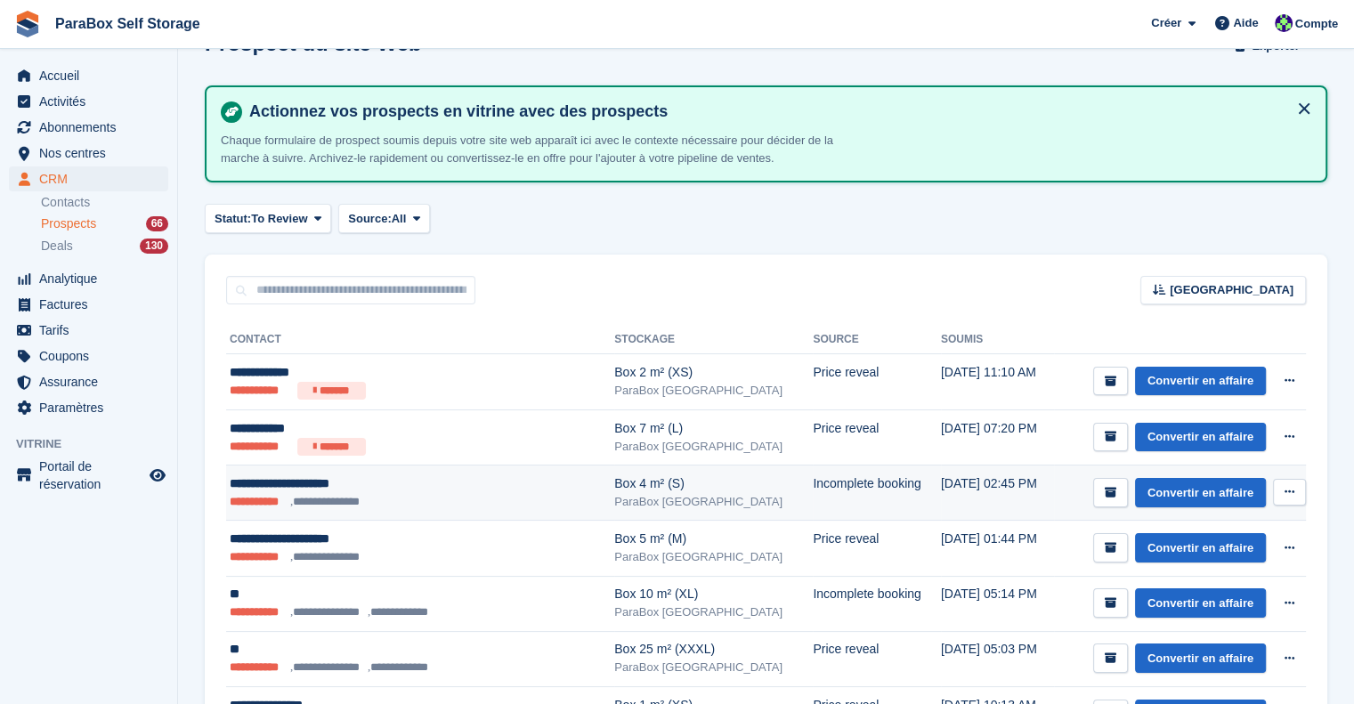
scroll to position [89, 0]
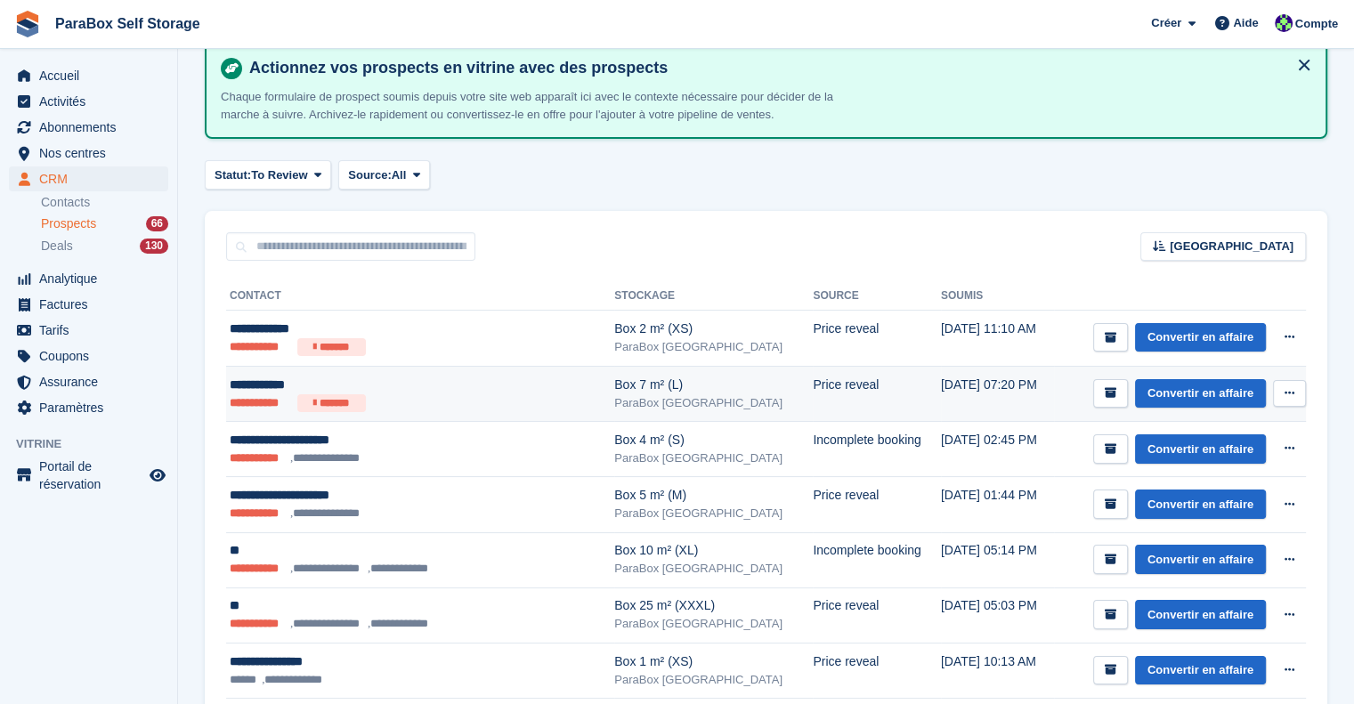
click at [482, 394] on ul "**********" at bounding box center [392, 403] width 325 height 18
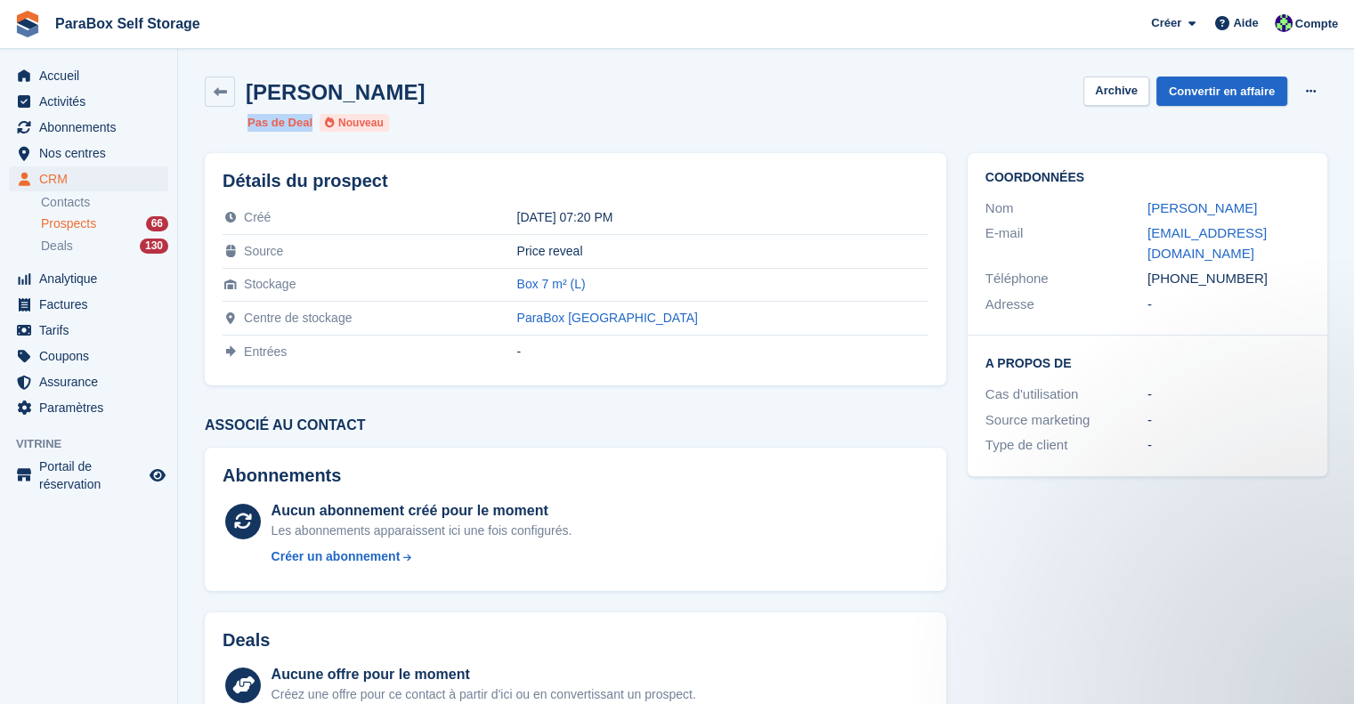
drag, startPoint x: 386, startPoint y: 125, endPoint x: 226, endPoint y: 122, distance: 160.3
click at [226, 122] on div "[PERSON_NAME] Archive Convertir en affaire Supprimer le prospect Pas de Deal No…" at bounding box center [766, 104] width 1144 height 77
click at [436, 126] on ul "Pas de Deal Nouveau" at bounding box center [533, 123] width 570 height 18
drag, startPoint x: 246, startPoint y: 120, endPoint x: 399, endPoint y: 131, distance: 153.5
click at [399, 131] on div "[PERSON_NAME] Archive Convertir en affaire Supprimer le prospect Pas de Deal No…" at bounding box center [766, 104] width 1144 height 77
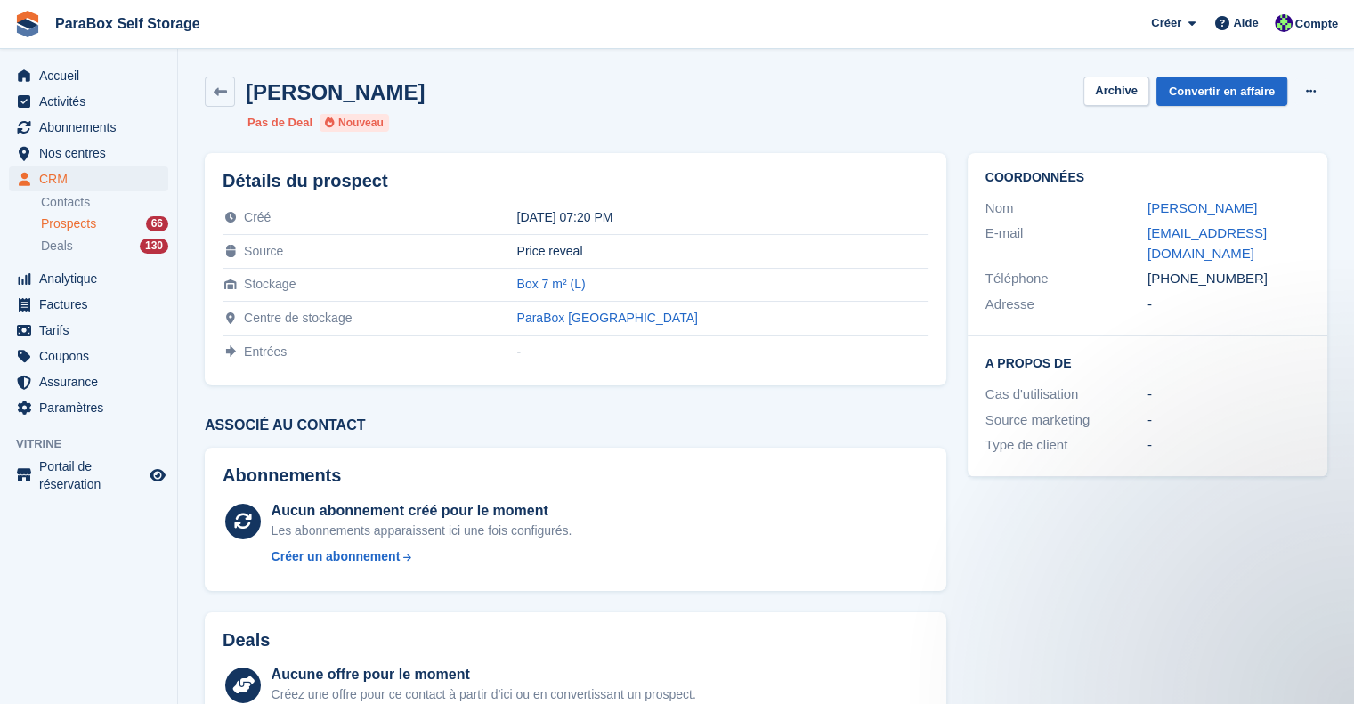
click at [399, 131] on ul "Pas de Deal Nouveau" at bounding box center [533, 123] width 570 height 18
drag, startPoint x: 246, startPoint y: 91, endPoint x: 394, endPoint y: 92, distance: 148.7
click at [394, 92] on div "[PERSON_NAME] Archive Convertir en affaire Supprimer le prospect" at bounding box center [766, 92] width 1123 height 30
click at [401, 93] on div "Isabelle Low Archive Convertir en affaire Supprimer le prospect" at bounding box center [766, 92] width 1123 height 30
click at [424, 119] on ul "Pas de Deal Nouveau" at bounding box center [533, 123] width 570 height 18
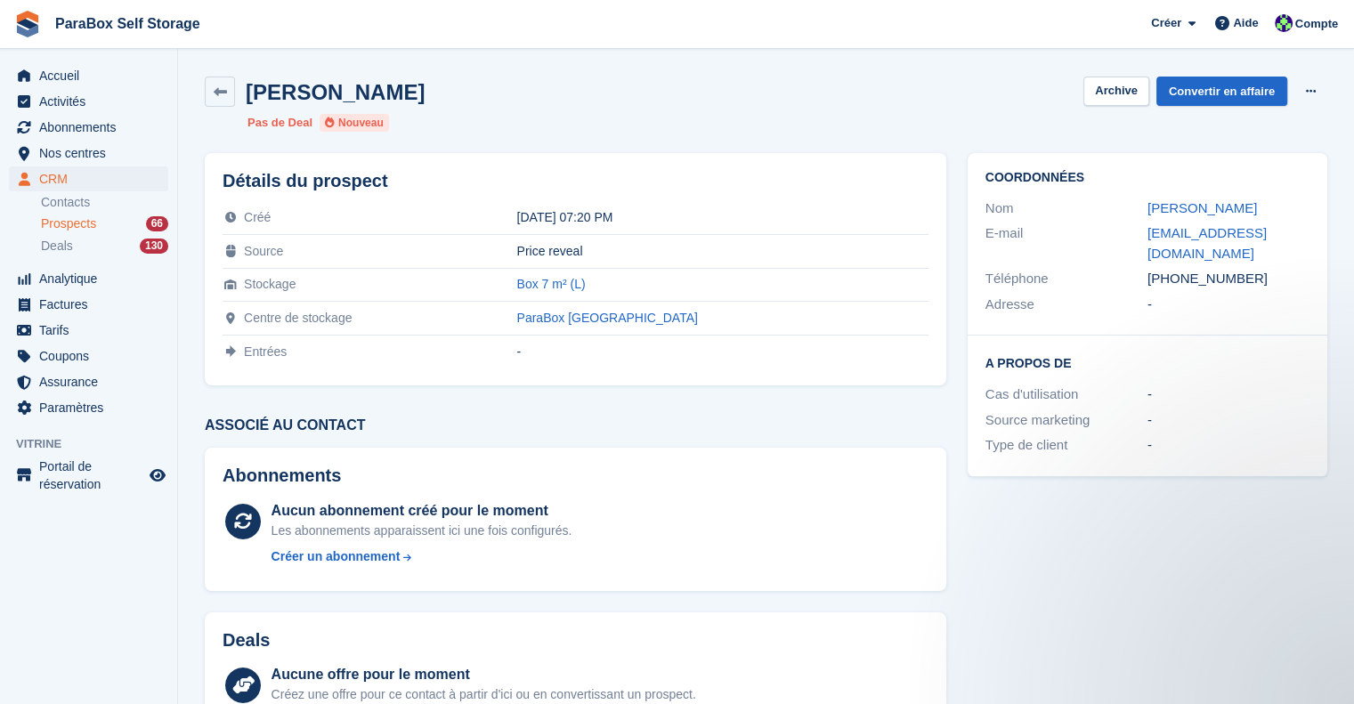
click at [433, 126] on ul "Pas de Deal Nouveau" at bounding box center [533, 123] width 570 height 18
drag, startPoint x: 393, startPoint y: 127, endPoint x: 222, endPoint y: 127, distance: 170.9
click at [222, 127] on div "Isabelle Low Archive Convertir en affaire Supprimer le prospect Pas de Deal Nou…" at bounding box center [766, 104] width 1144 height 77
click at [491, 131] on ul "Pas de Deal Nouveau" at bounding box center [533, 123] width 570 height 18
click at [1225, 94] on link "Convertir en affaire" at bounding box center [1221, 91] width 131 height 29
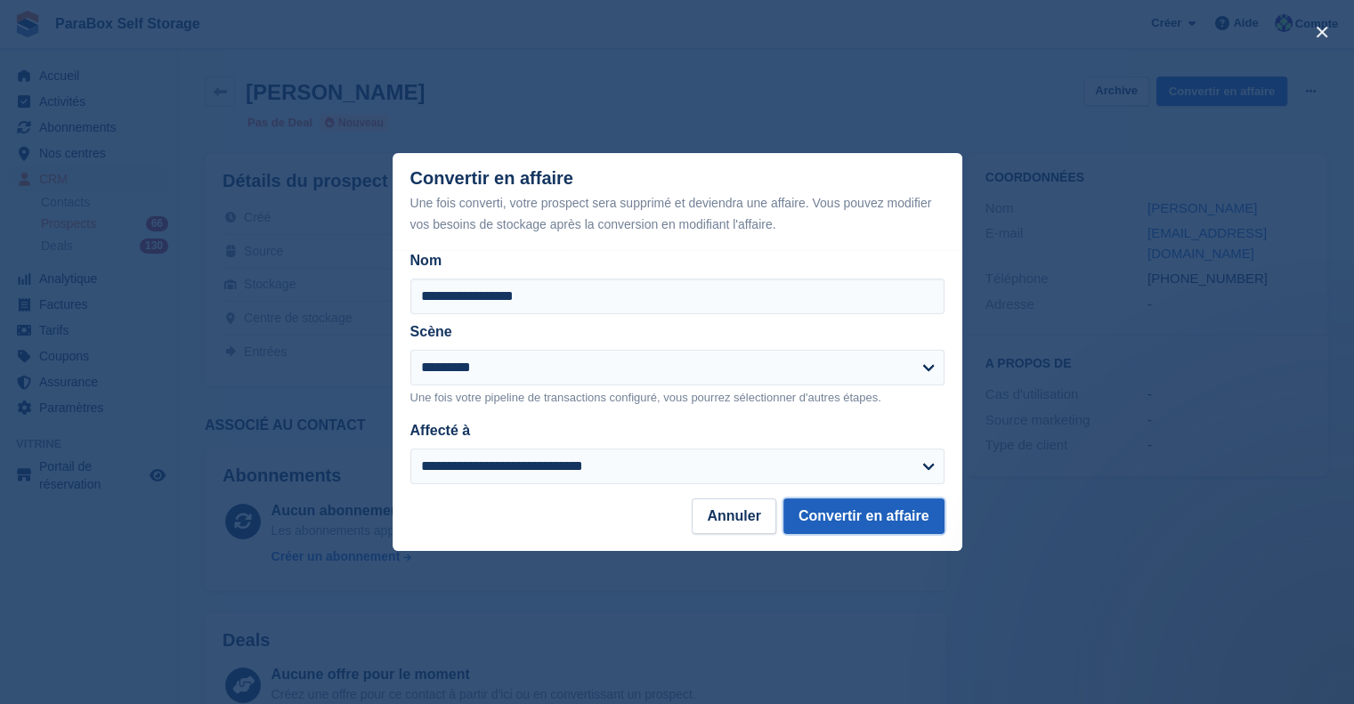
click at [862, 523] on button "Convertir en affaire" at bounding box center [863, 517] width 161 height 36
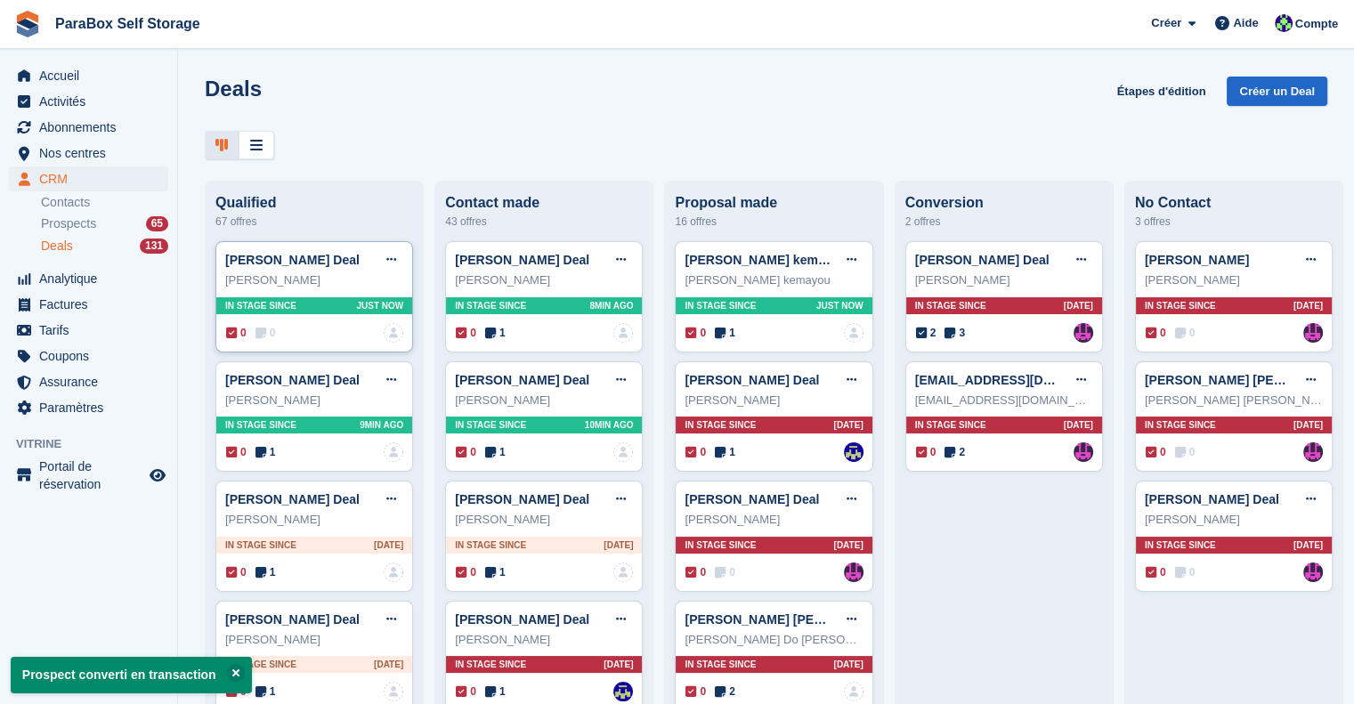
click at [254, 332] on div "0 0" at bounding box center [250, 333] width 49 height 16
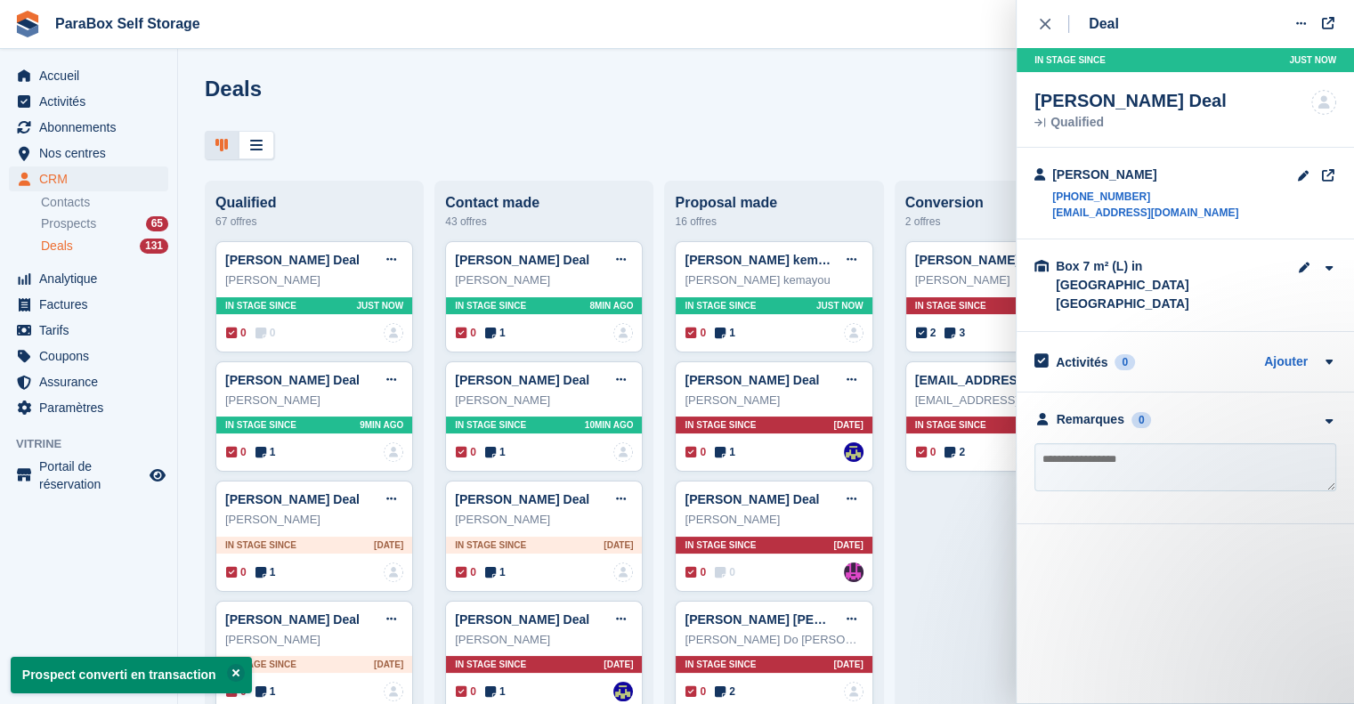
click at [1143, 443] on textarea at bounding box center [1186, 467] width 302 height 48
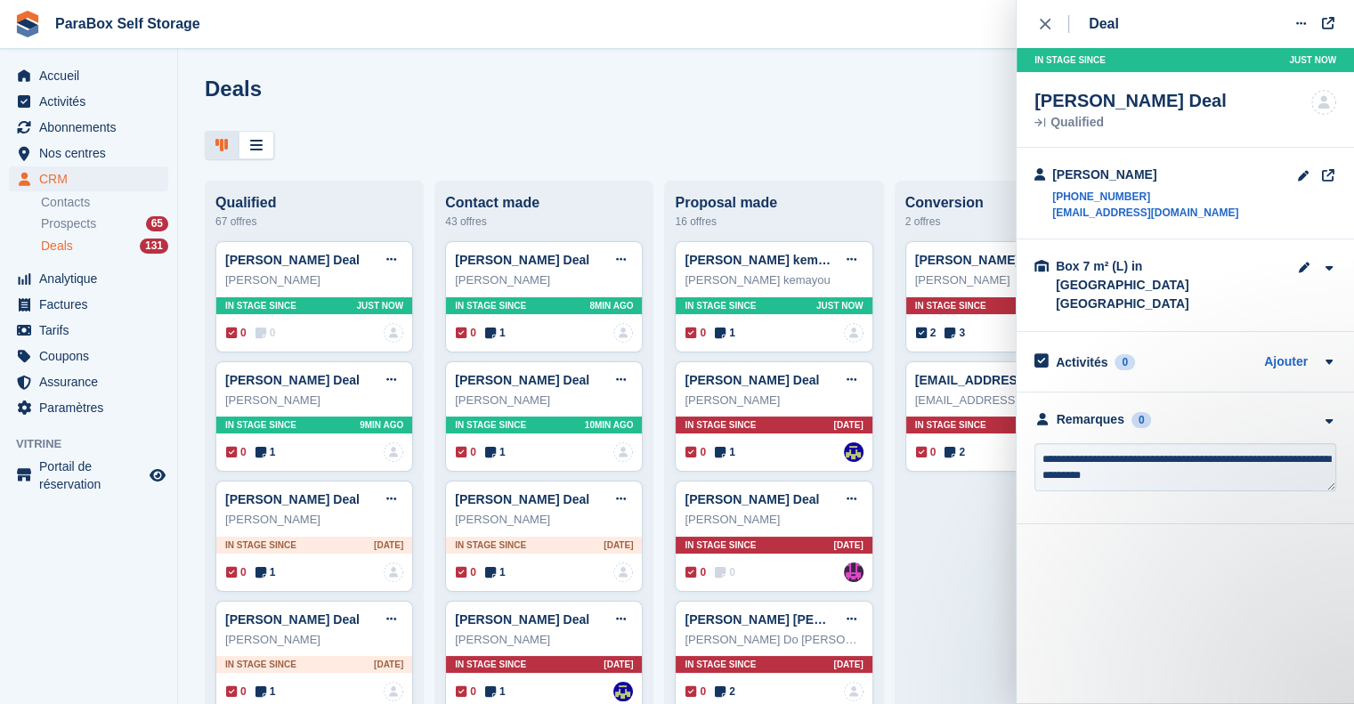
type textarea "**********"
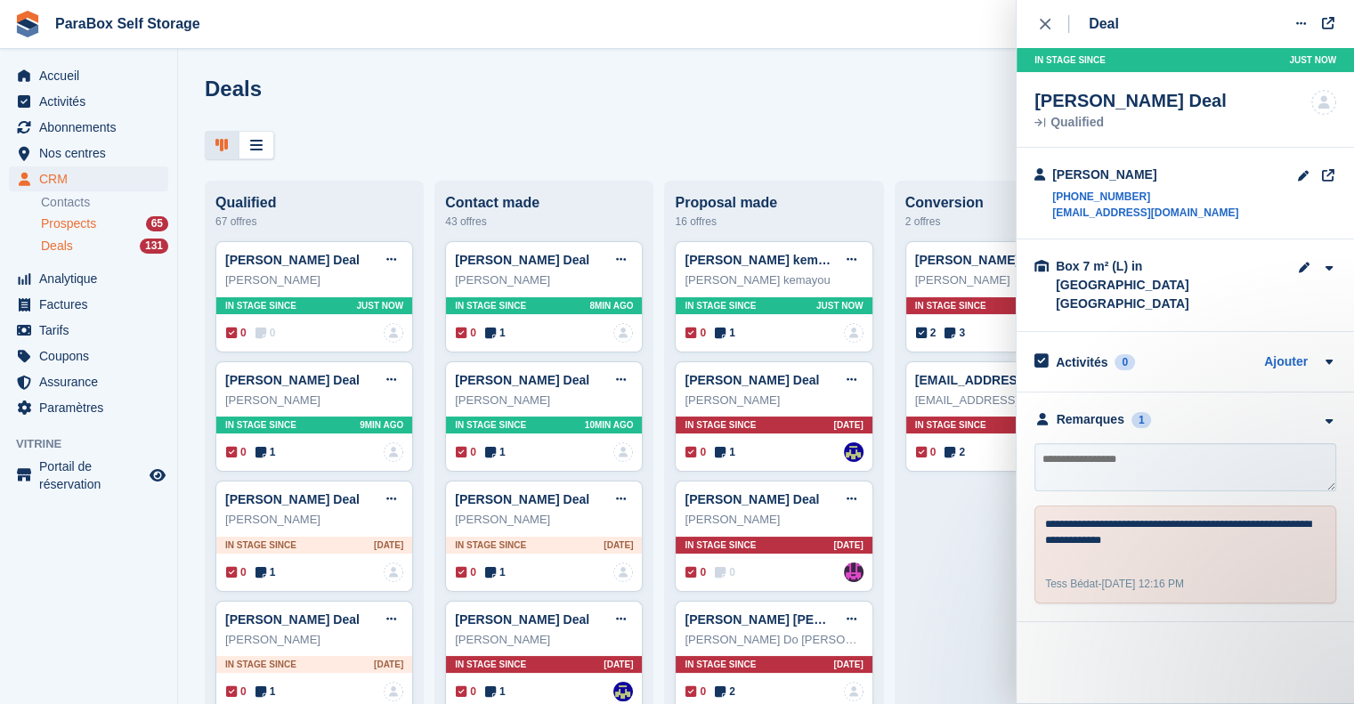
click at [93, 223] on span "Prospects" at bounding box center [68, 223] width 55 height 17
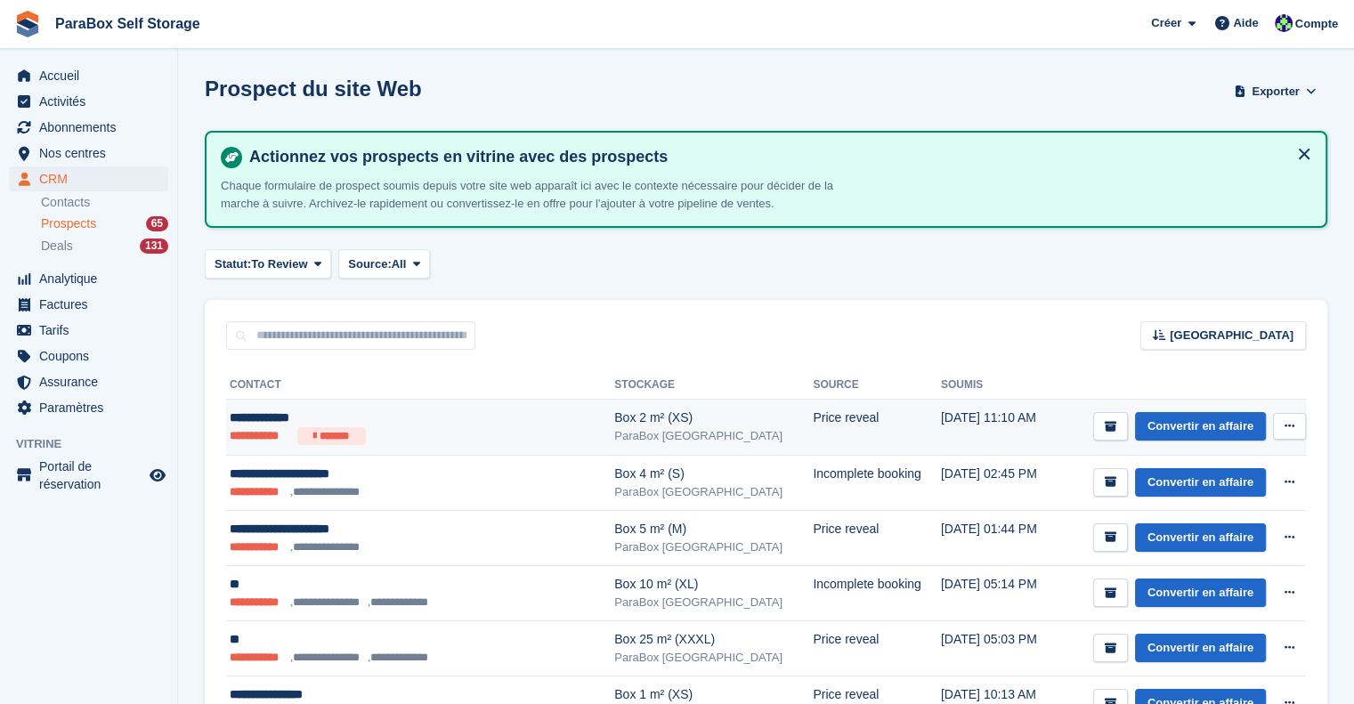
click at [474, 421] on div "**********" at bounding box center [392, 418] width 325 height 19
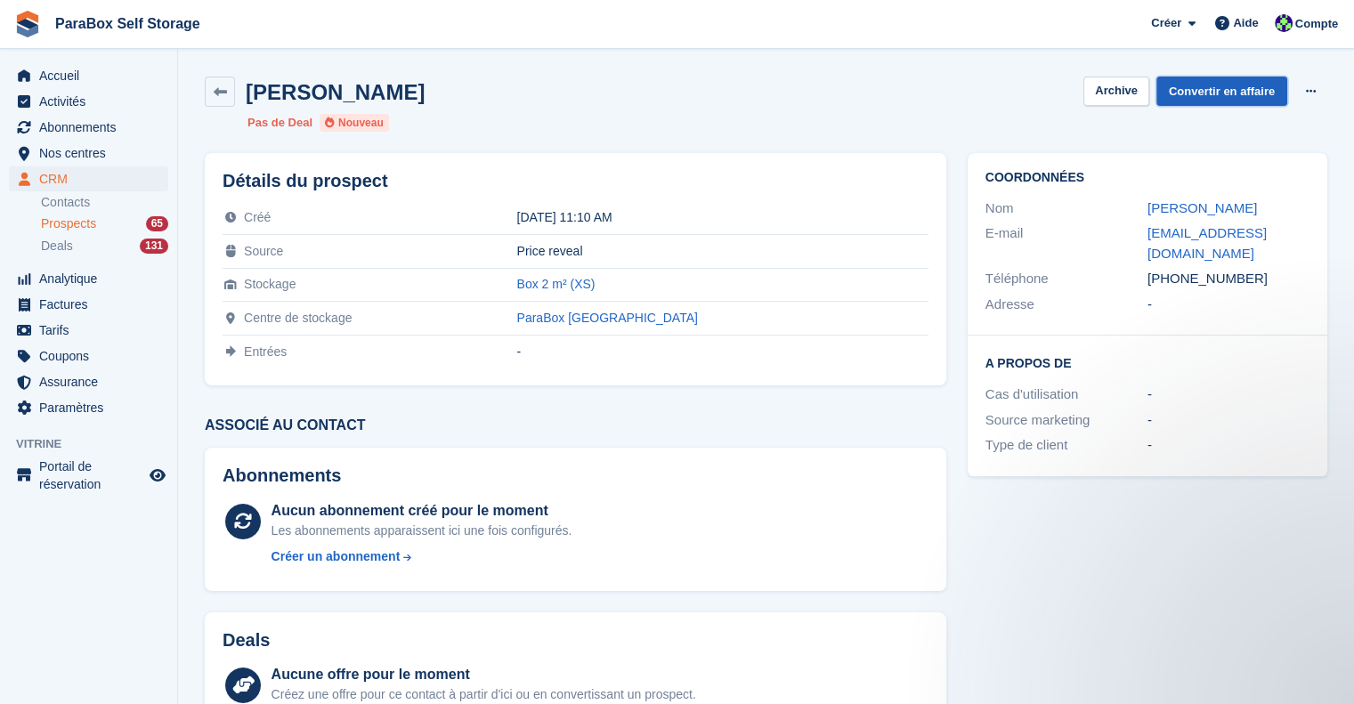
click at [1256, 99] on link "Convertir en affaire" at bounding box center [1221, 91] width 131 height 29
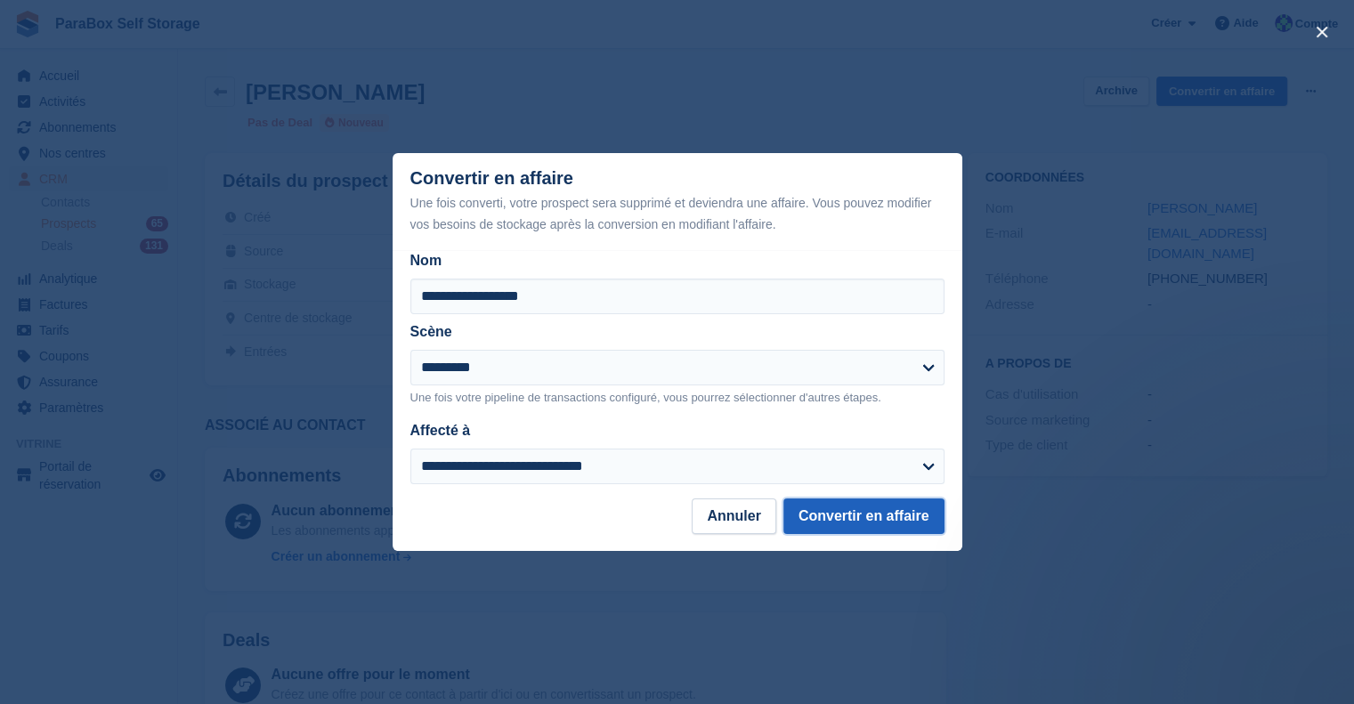
click at [869, 519] on button "Convertir en affaire" at bounding box center [863, 517] width 161 height 36
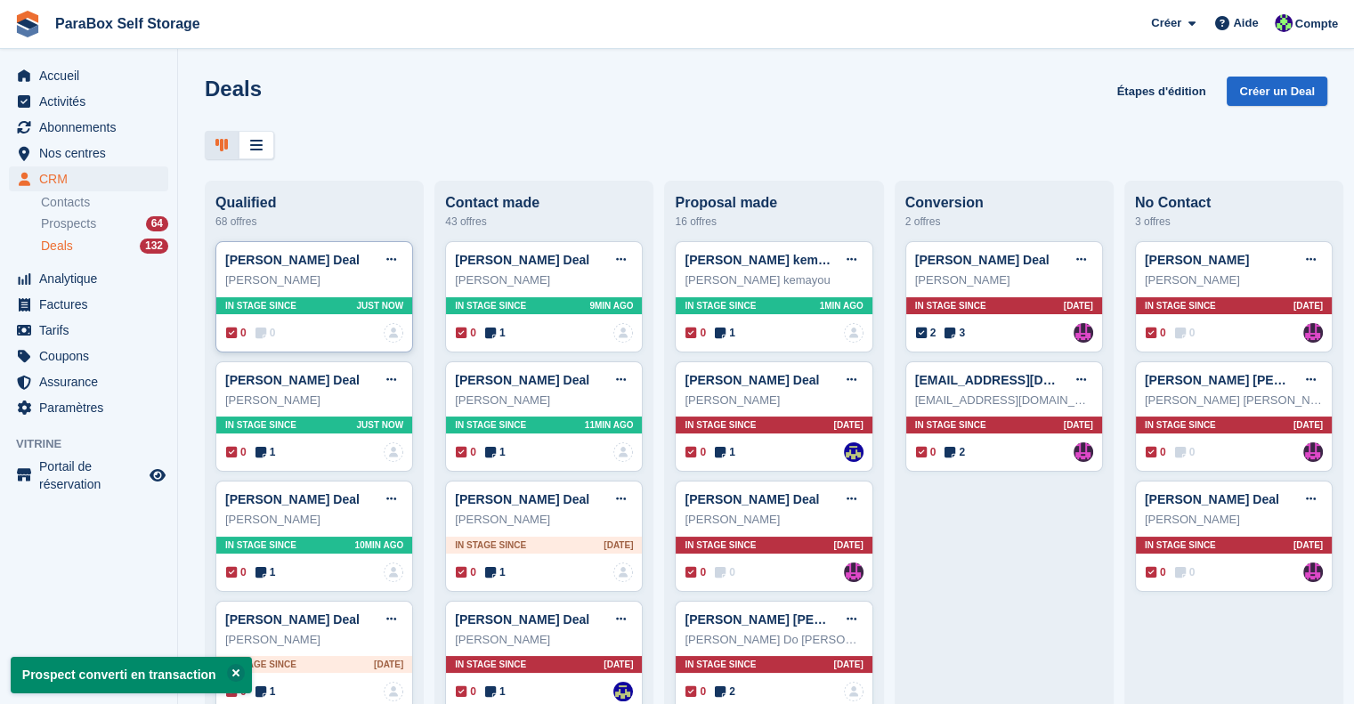
click at [264, 335] on icon at bounding box center [261, 333] width 11 height 12
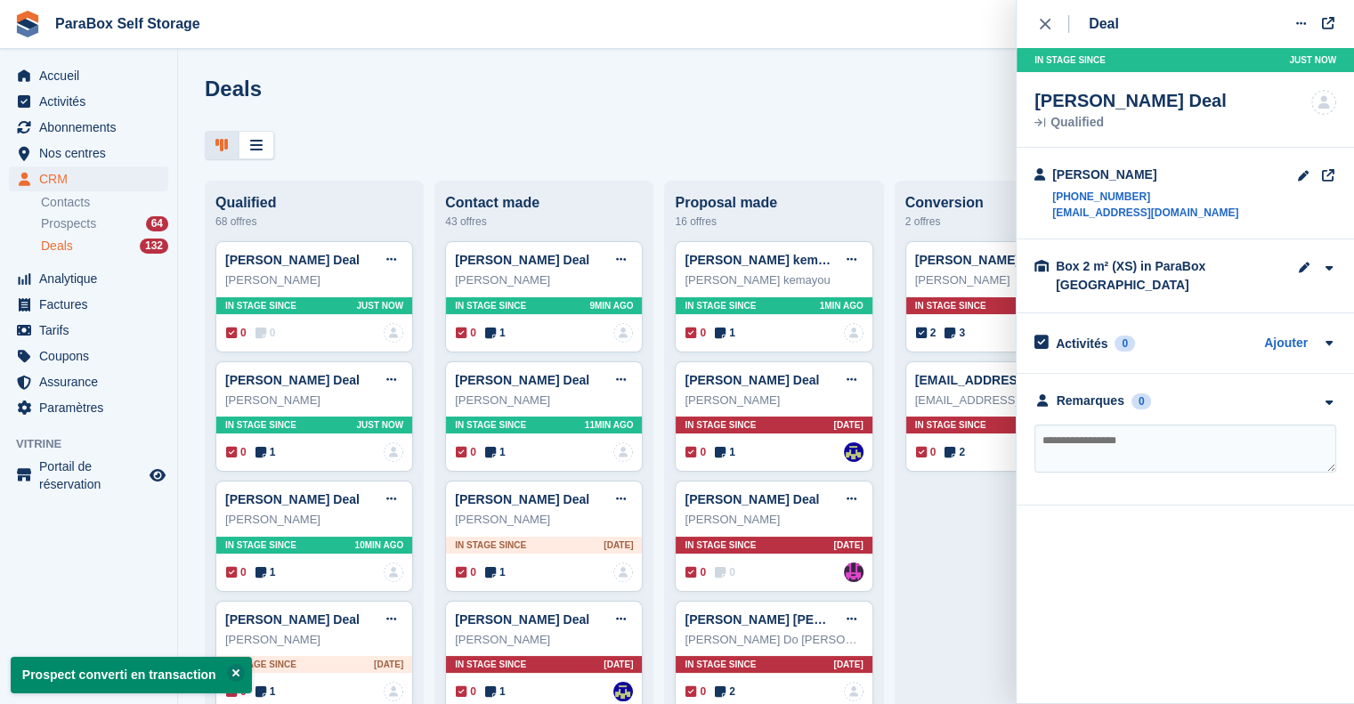
click at [1132, 449] on textarea at bounding box center [1186, 449] width 302 height 48
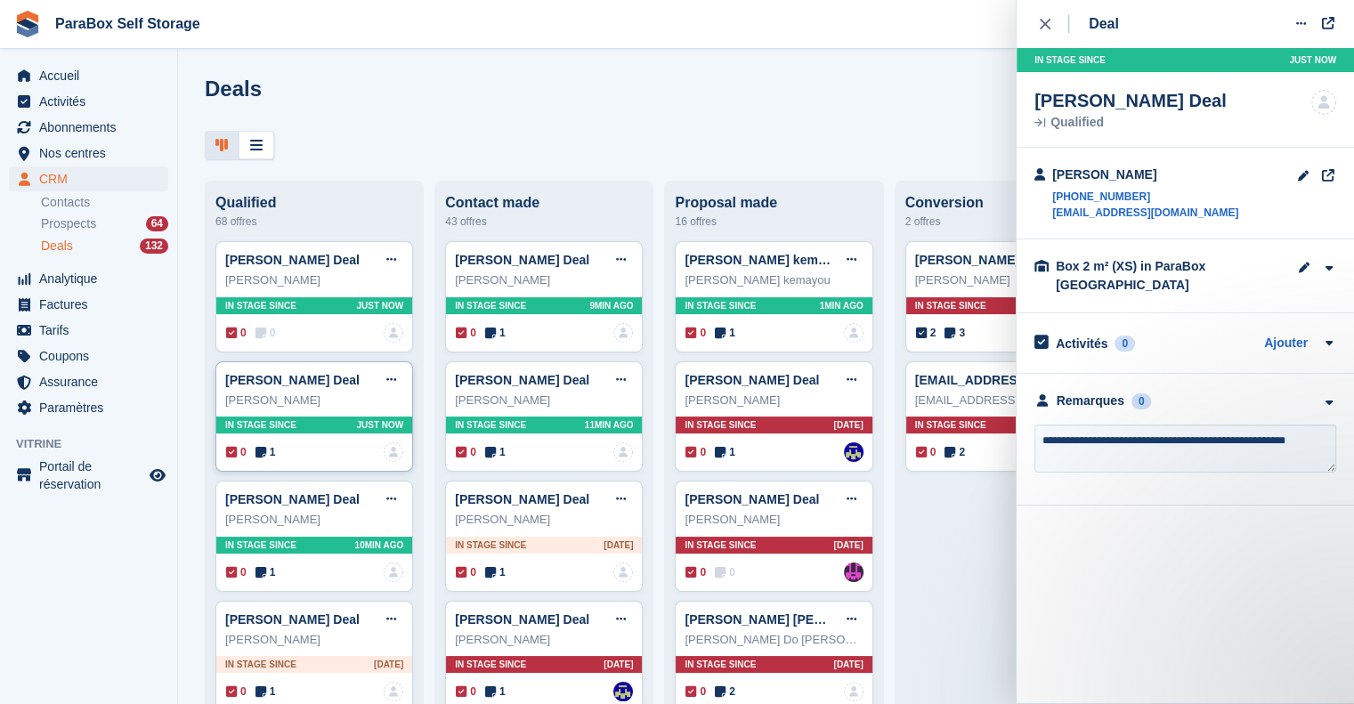
type textarea "**********"
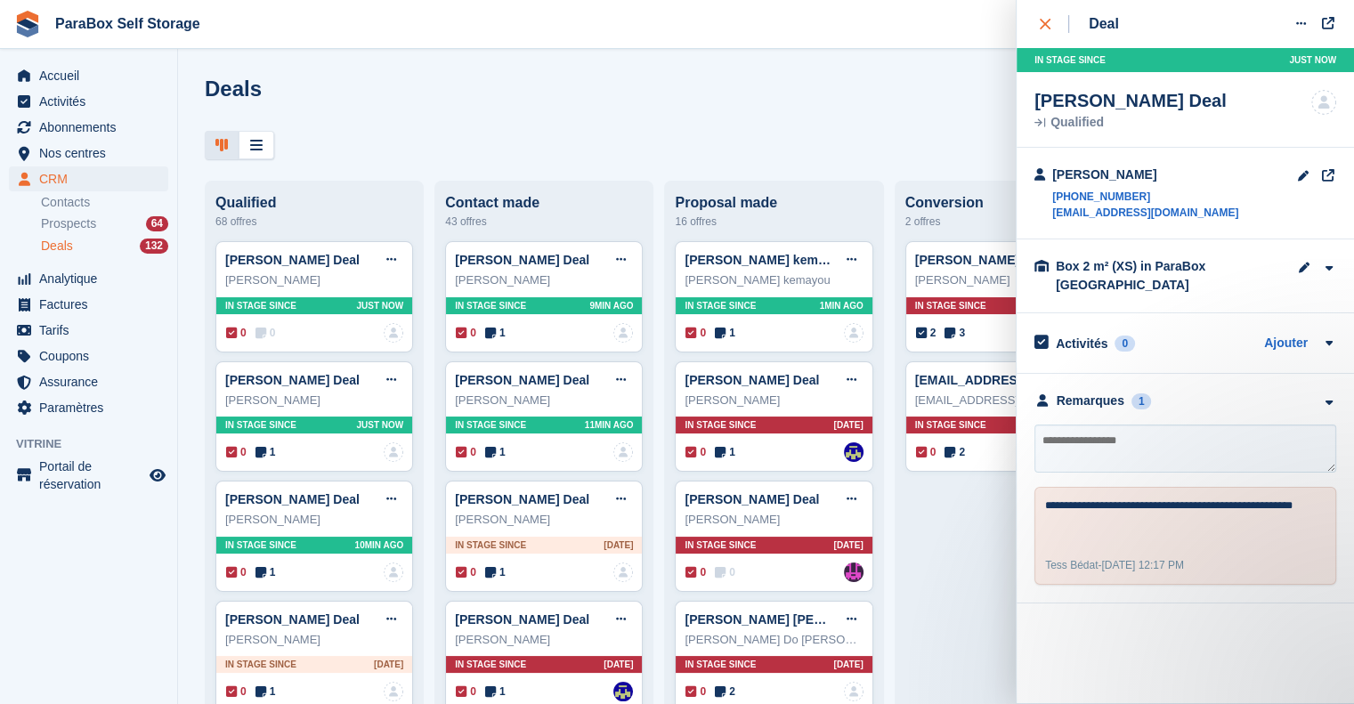
click at [1046, 24] on icon "close" at bounding box center [1045, 24] width 11 height 11
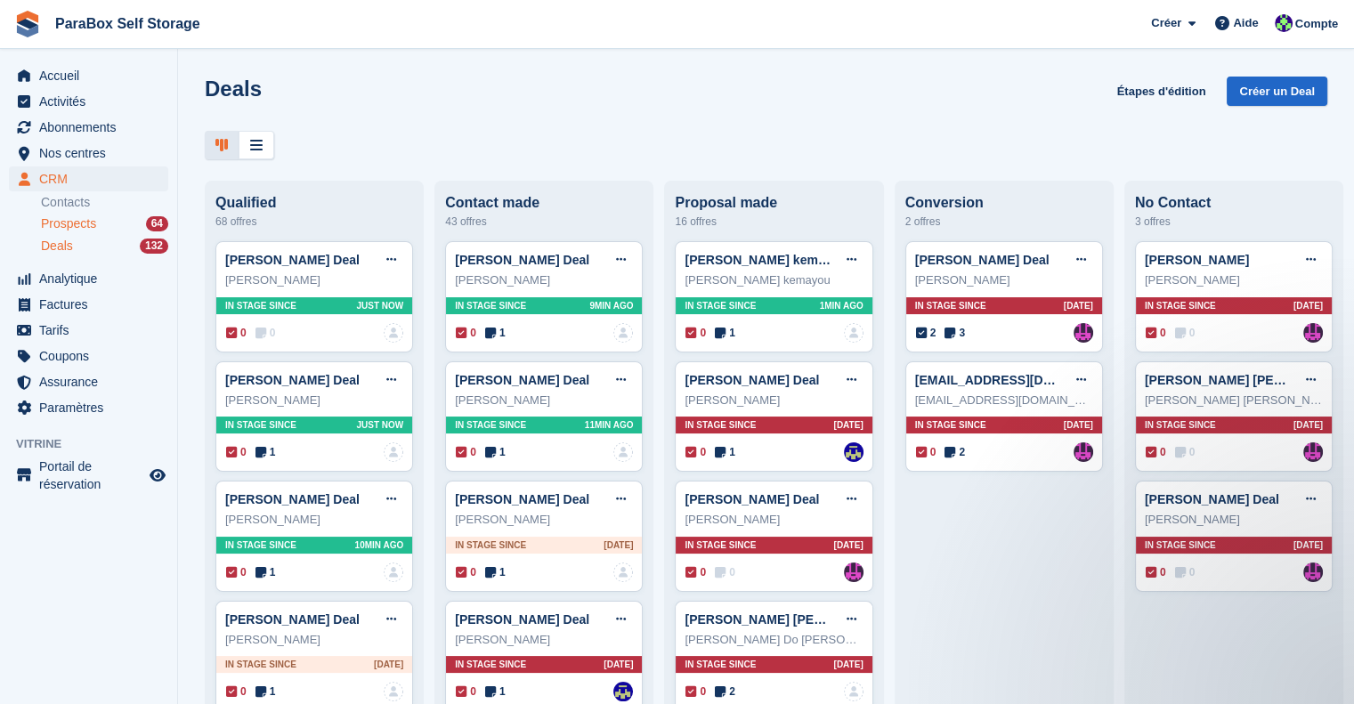
click at [88, 223] on span "Prospects" at bounding box center [68, 223] width 55 height 17
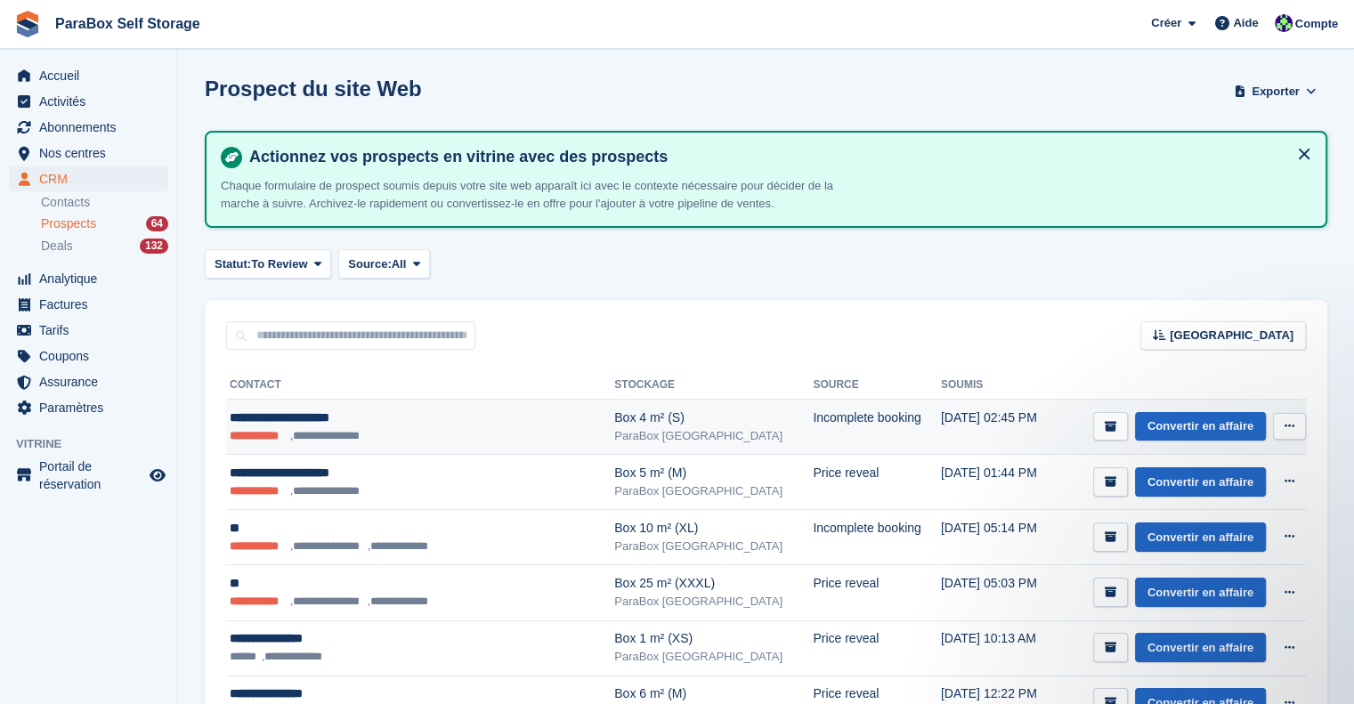
click at [477, 429] on ul "**********" at bounding box center [392, 436] width 325 height 18
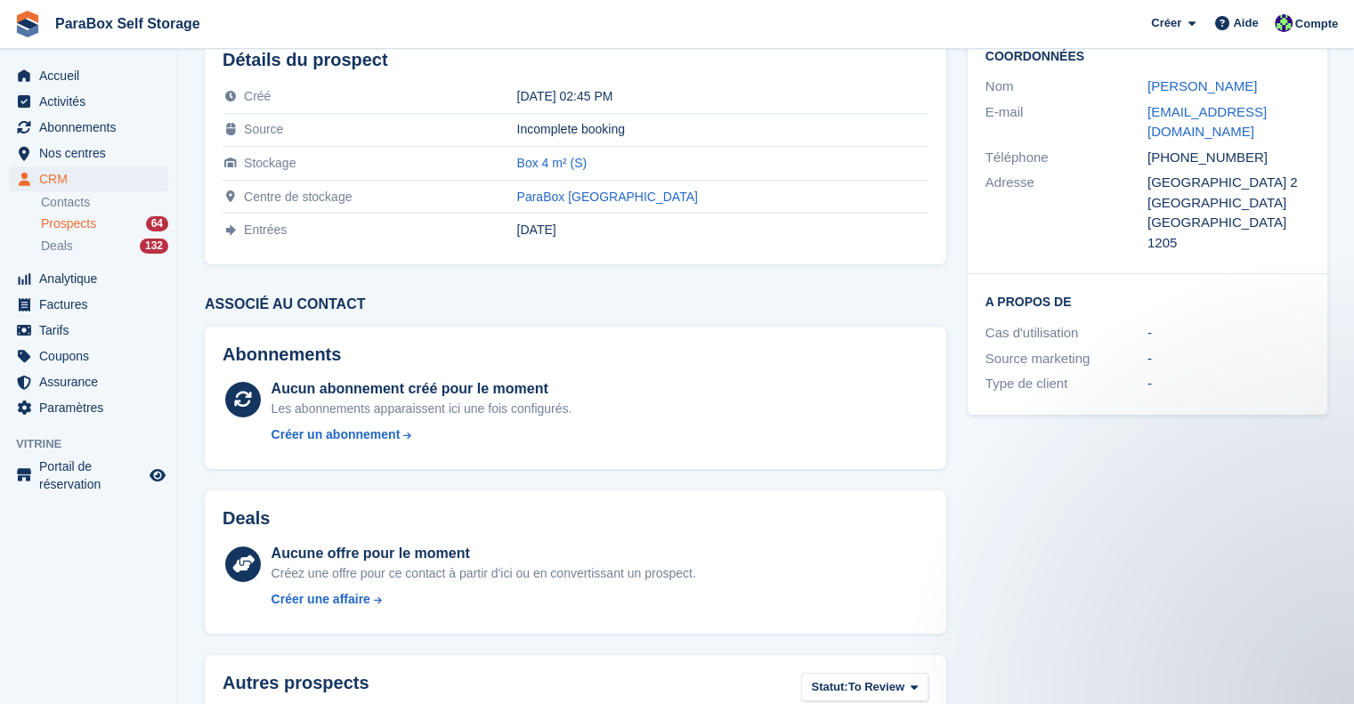
scroll to position [178, 0]
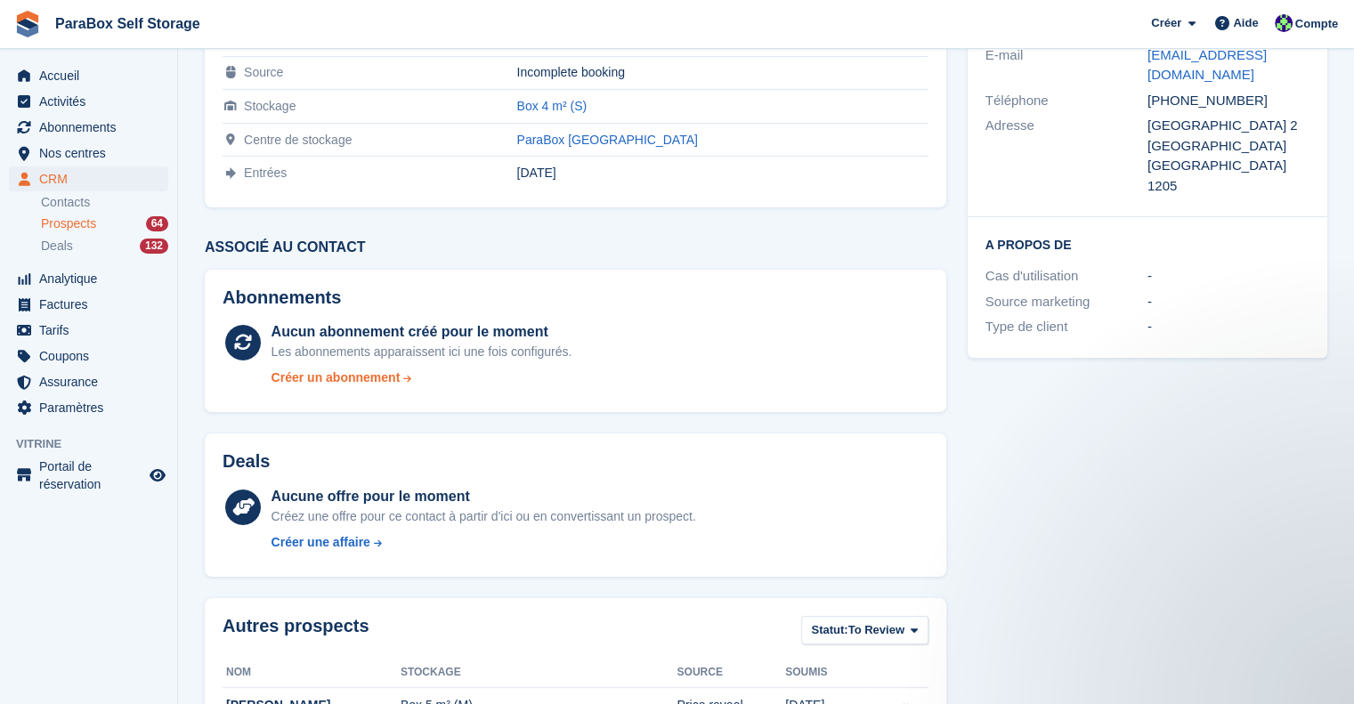
click at [361, 377] on div "Créer un abonnement" at bounding box center [336, 378] width 129 height 19
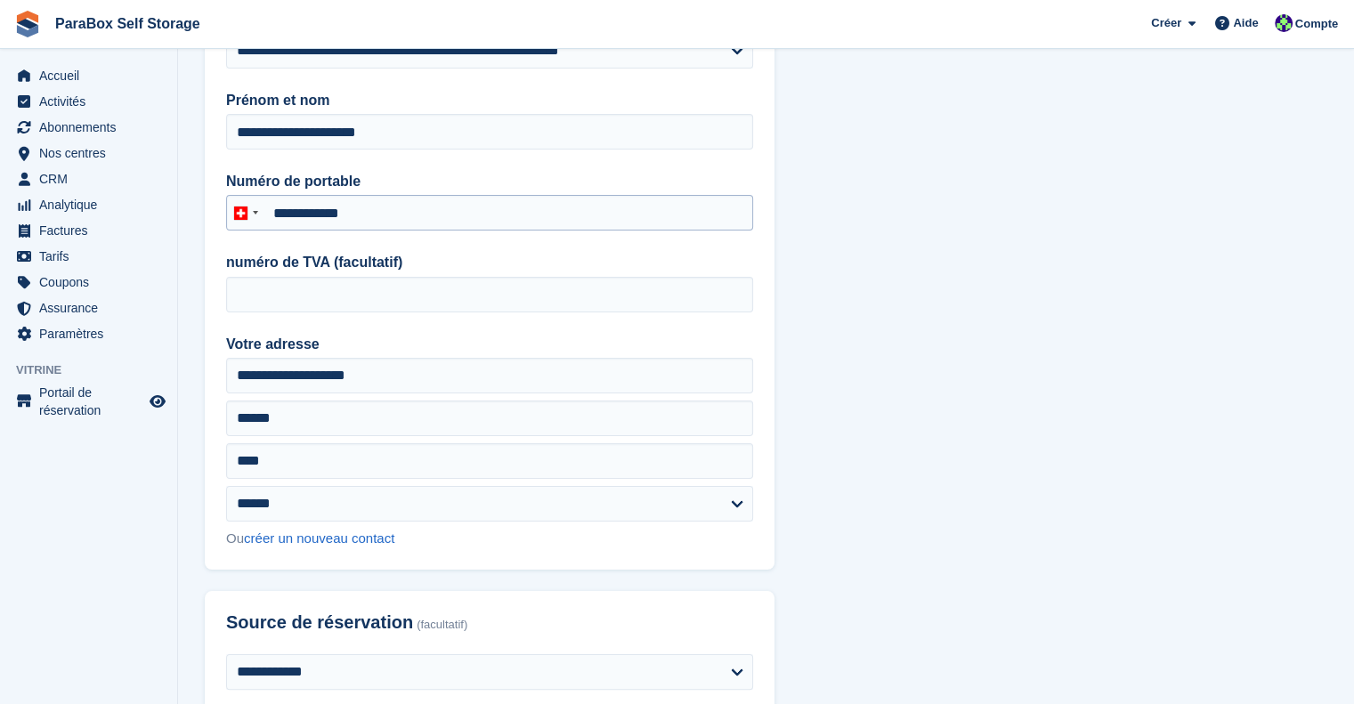
type input "**********"
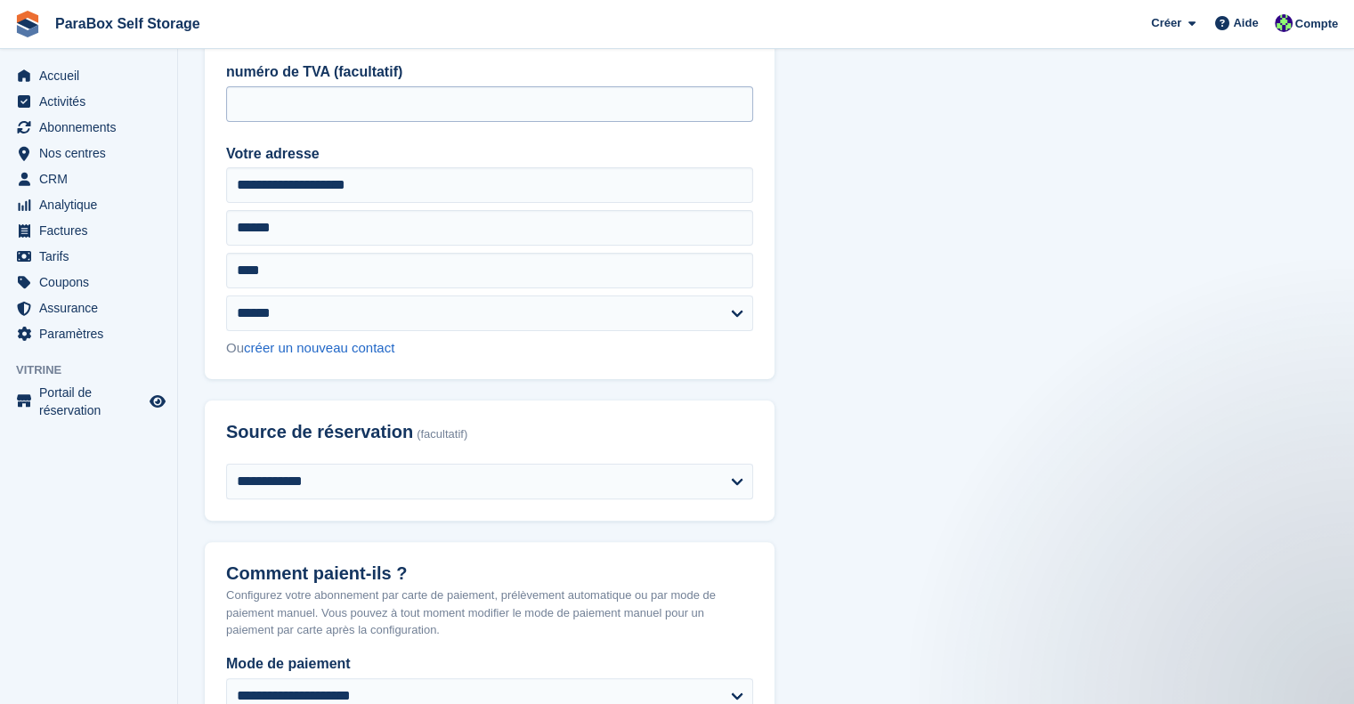
scroll to position [534, 0]
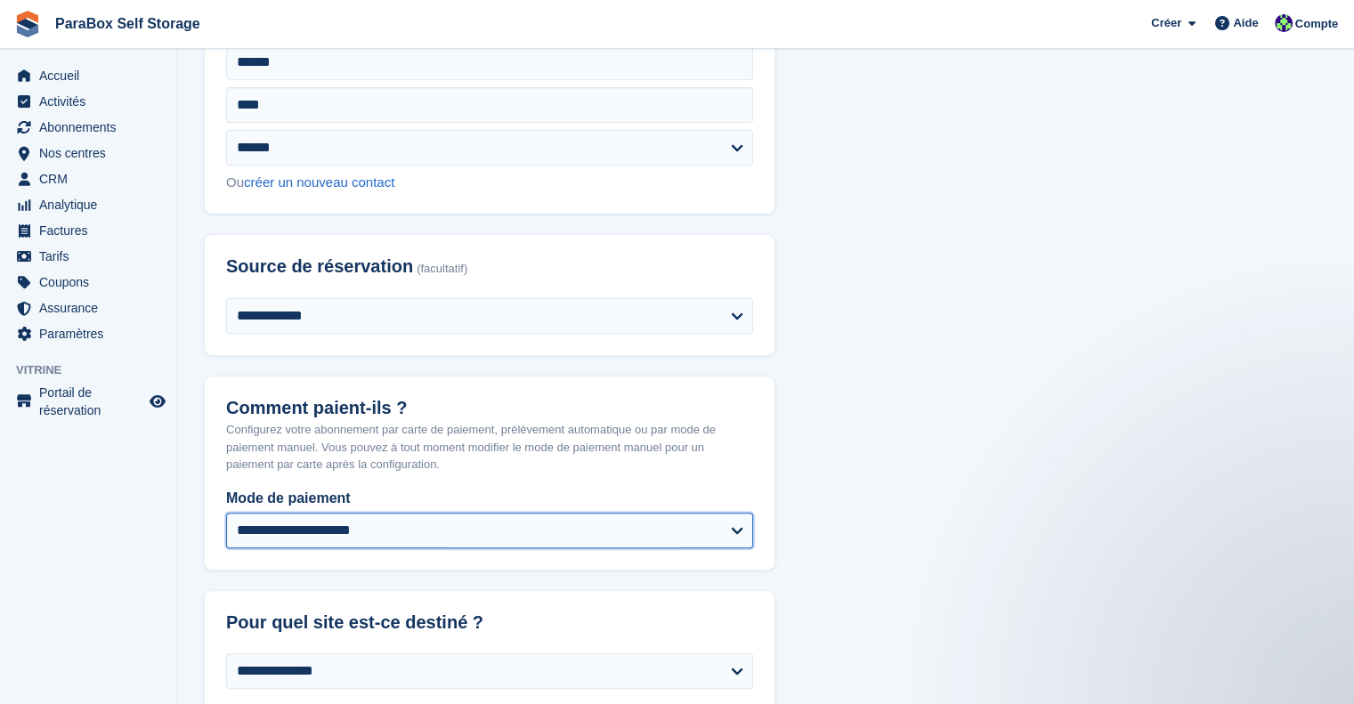
click at [451, 547] on select "**********" at bounding box center [489, 531] width 527 height 36
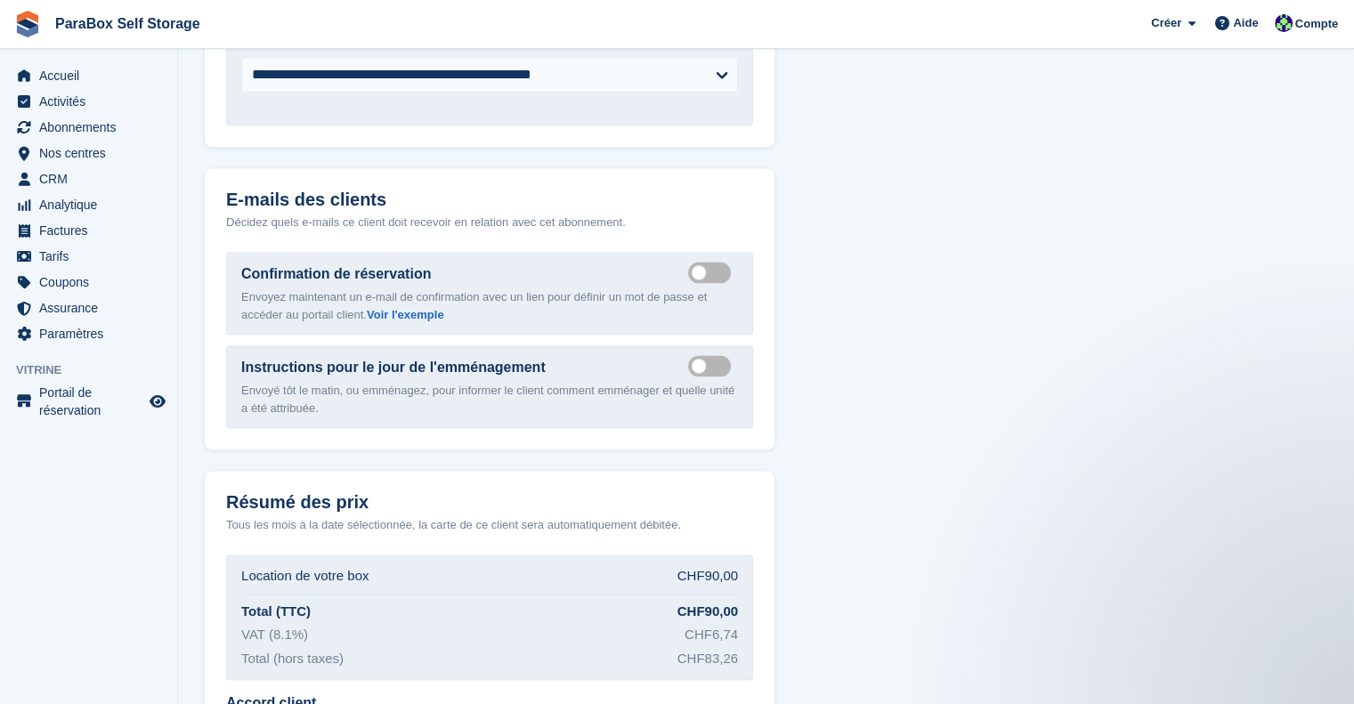
scroll to position [2168, 0]
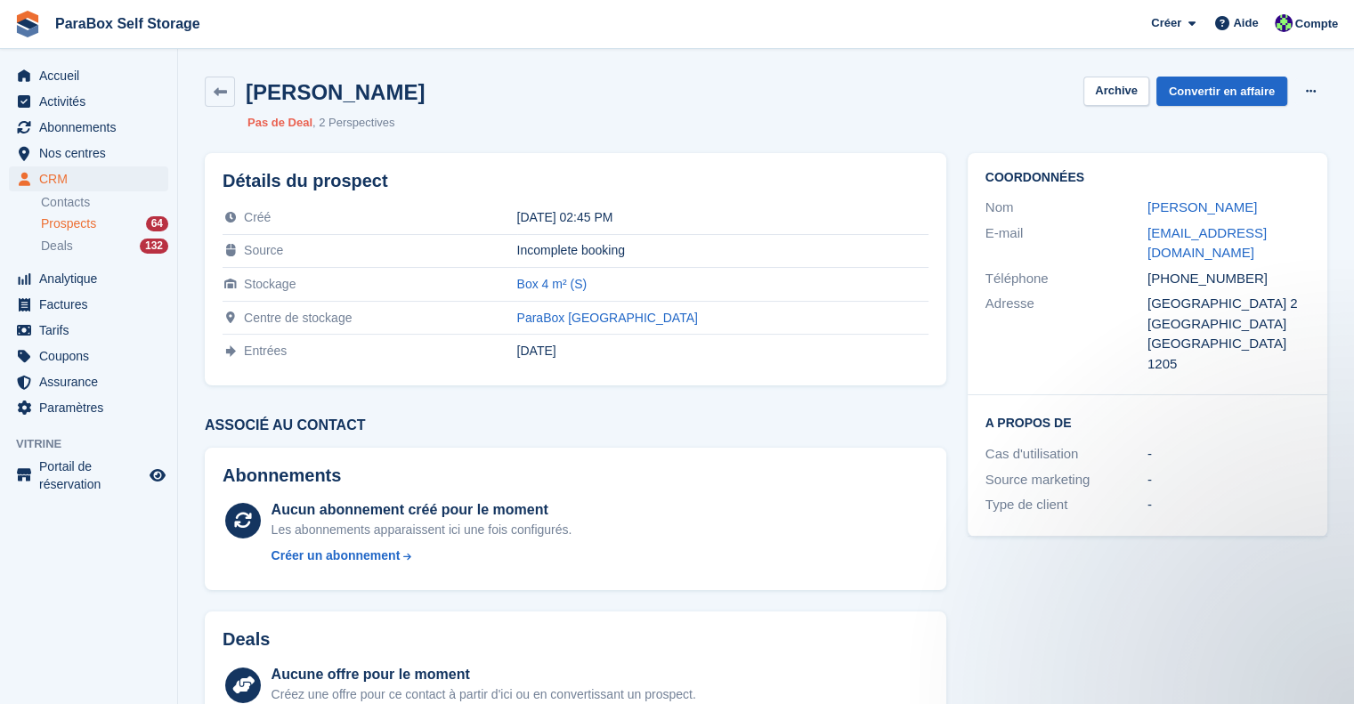
drag, startPoint x: 1245, startPoint y: 291, endPoint x: 1133, endPoint y: 263, distance: 114.9
click at [1133, 263] on div "Coordonnées Nom [PERSON_NAME] E-mail [EMAIL_ADDRESS][DOMAIN_NAME] Téléphone [PH…" at bounding box center [1148, 274] width 360 height 243
click at [1154, 261] on link "[EMAIL_ADDRESS][DOMAIN_NAME]" at bounding box center [1207, 243] width 119 height 36
click at [1211, 264] on div "[EMAIL_ADDRESS][DOMAIN_NAME]" at bounding box center [1229, 243] width 162 height 40
drag, startPoint x: 1189, startPoint y: 272, endPoint x: 1137, endPoint y: 255, distance: 54.3
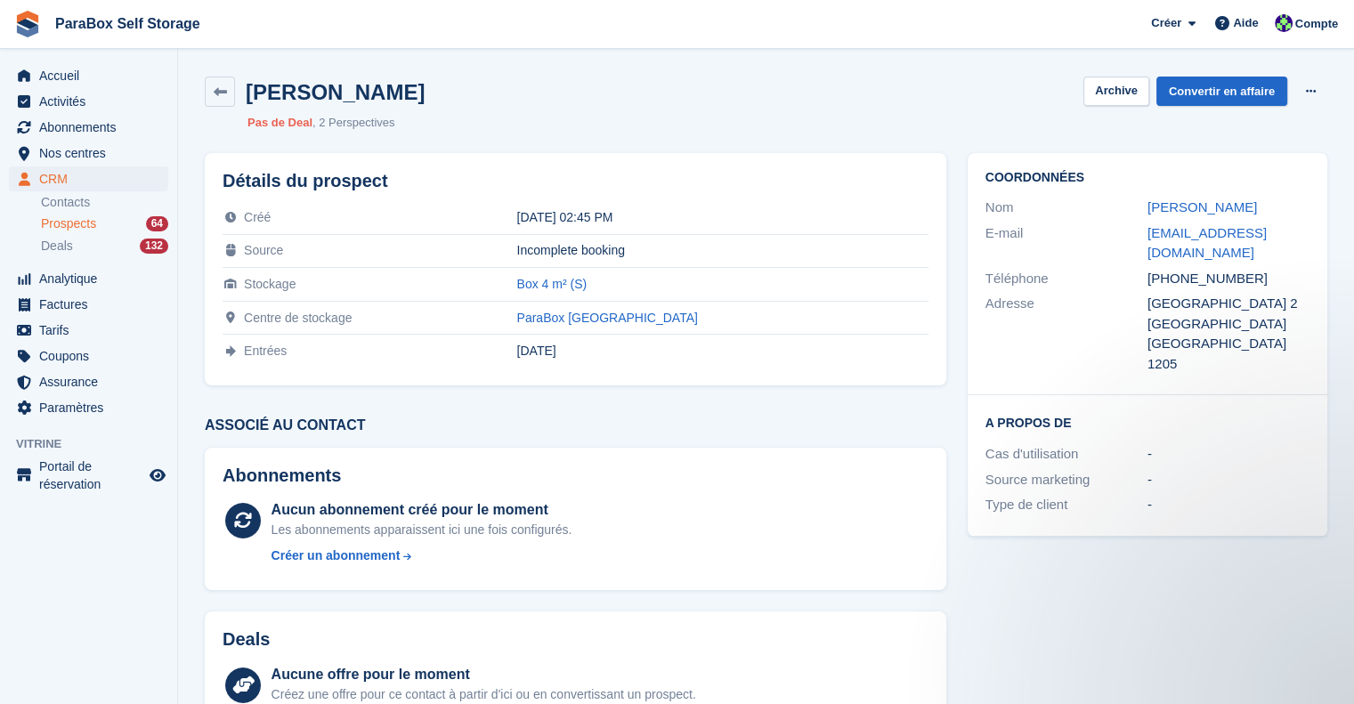
click at [1137, 255] on div "E-mail [EMAIL_ADDRESS][DOMAIN_NAME]" at bounding box center [1148, 243] width 324 height 45
copy div "[EMAIL_ADDRESS][DOMAIN_NAME]"
drag, startPoint x: 98, startPoint y: 223, endPoint x: 110, endPoint y: 225, distance: 12.6
click at [98, 223] on div "Prospects 64" at bounding box center [104, 223] width 127 height 17
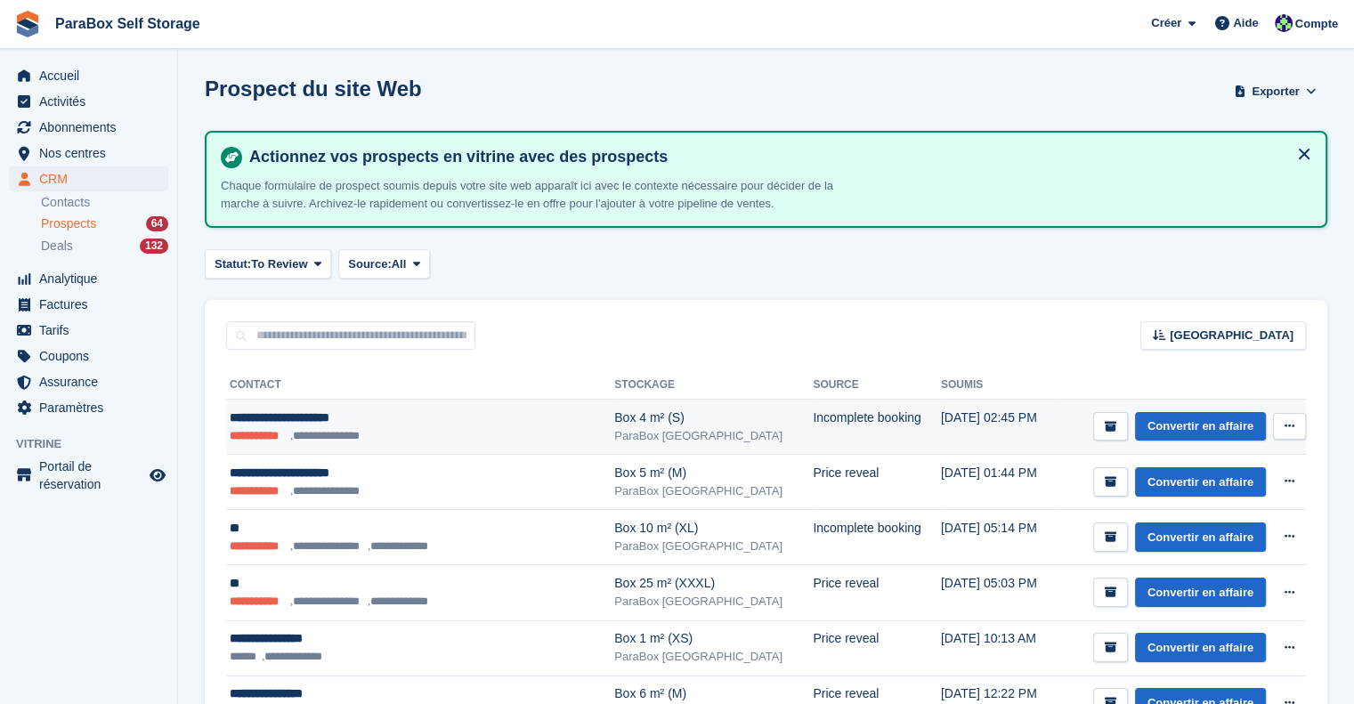
click at [435, 430] on ul "**********" at bounding box center [392, 436] width 325 height 18
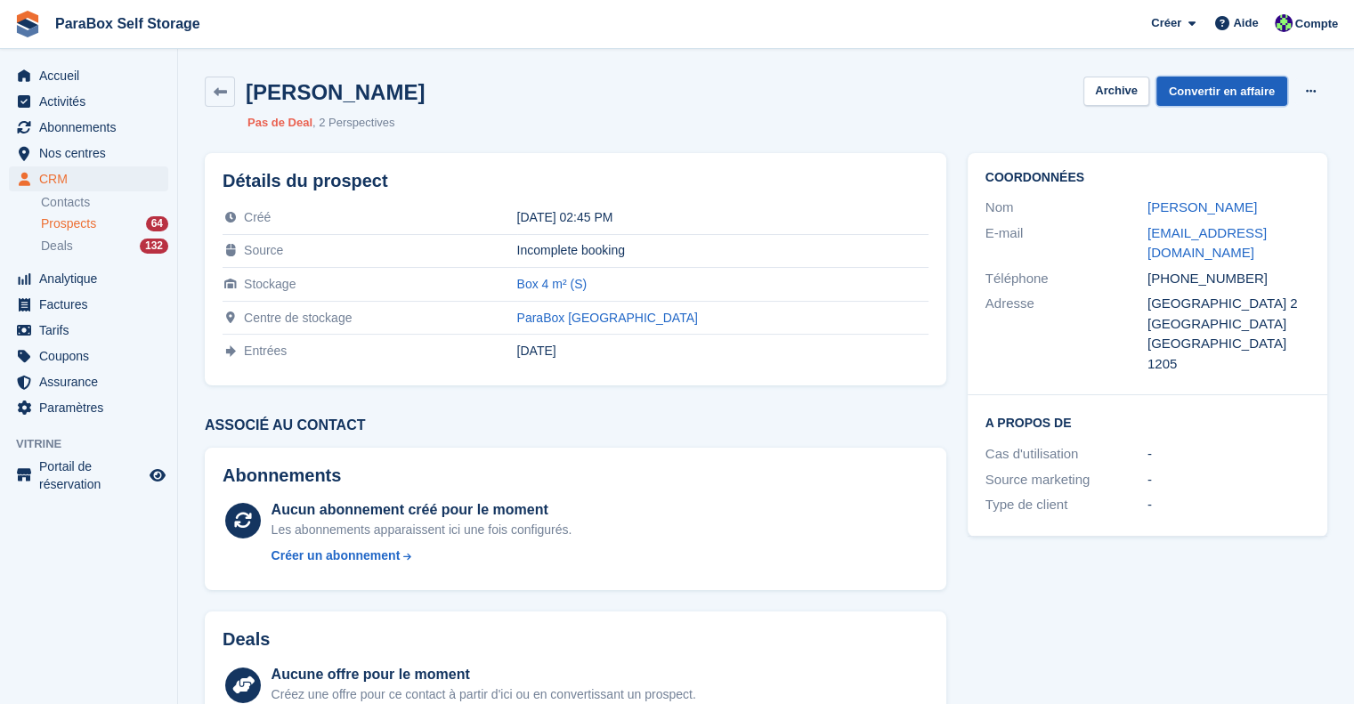
click at [1234, 96] on link "Convertir en affaire" at bounding box center [1221, 91] width 131 height 29
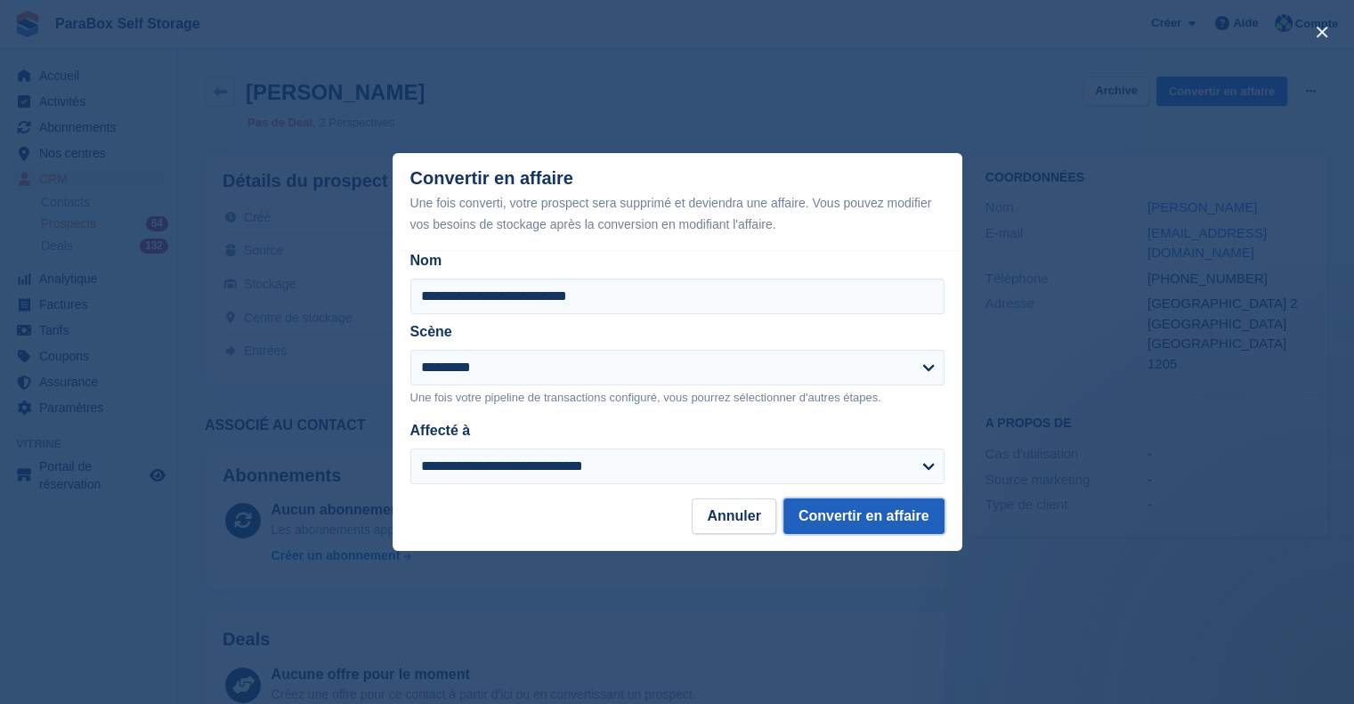
click at [881, 519] on button "Convertir en affaire" at bounding box center [863, 517] width 161 height 36
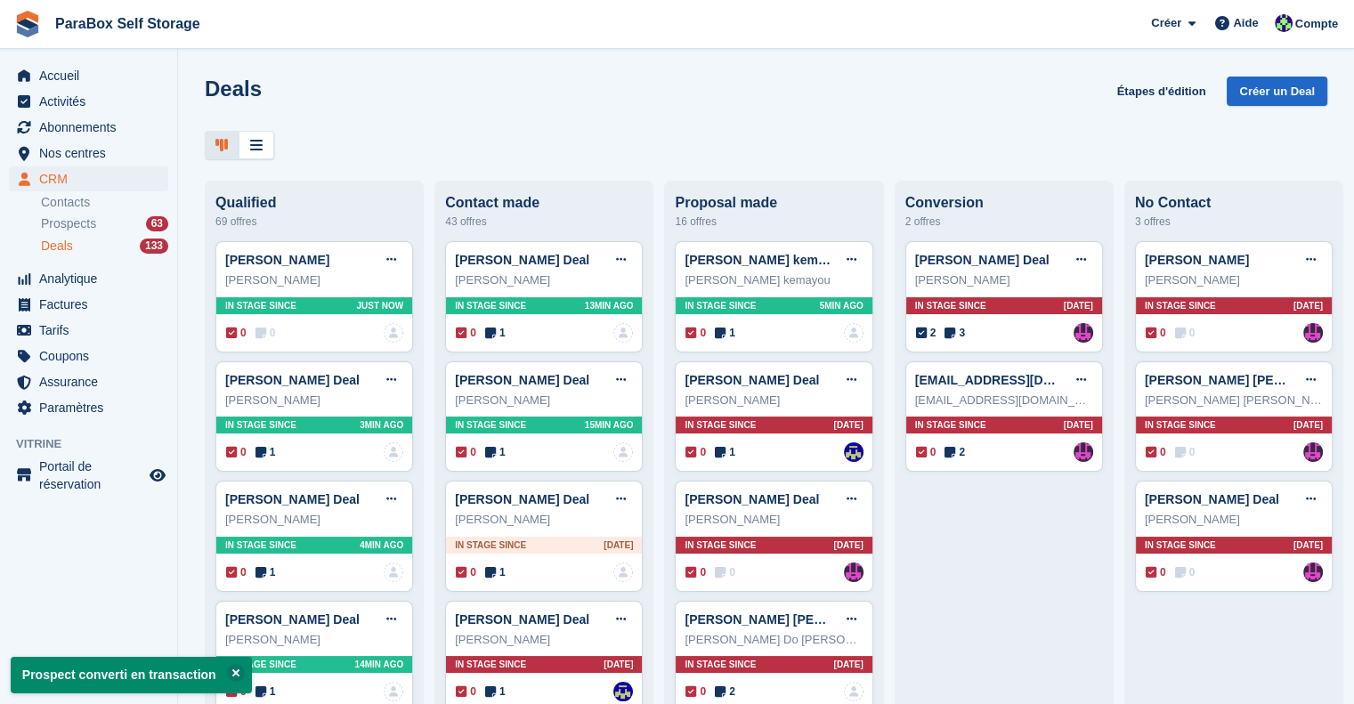
click at [83, 242] on div "Deals 133" at bounding box center [104, 246] width 127 height 17
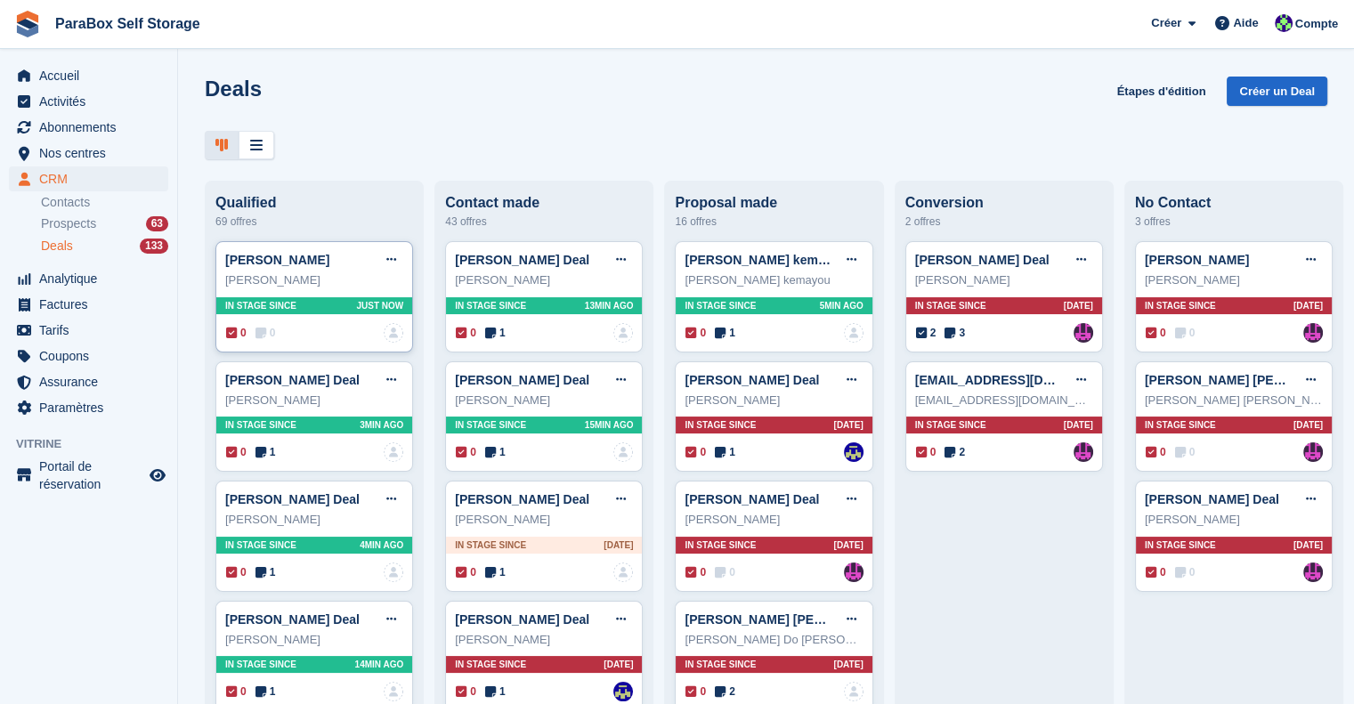
click at [266, 336] on span "0" at bounding box center [266, 333] width 20 height 16
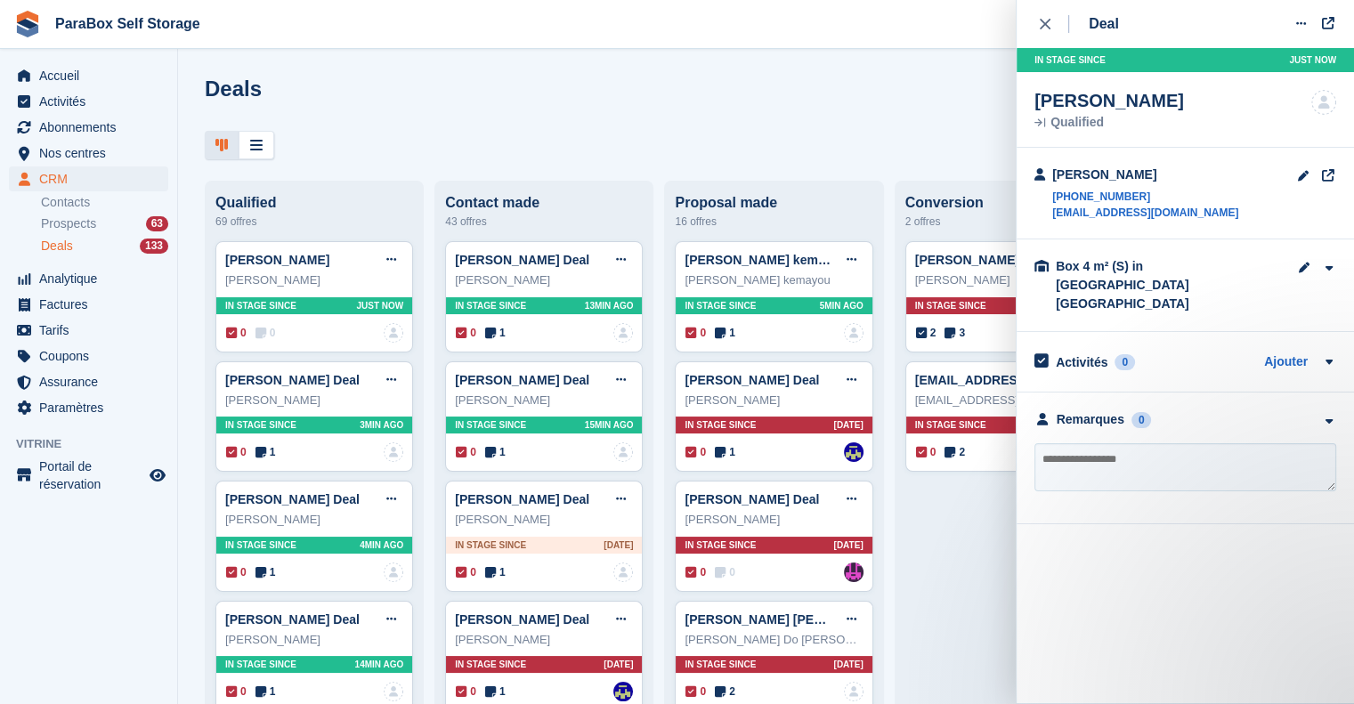
click at [1100, 443] on textarea at bounding box center [1186, 467] width 302 height 48
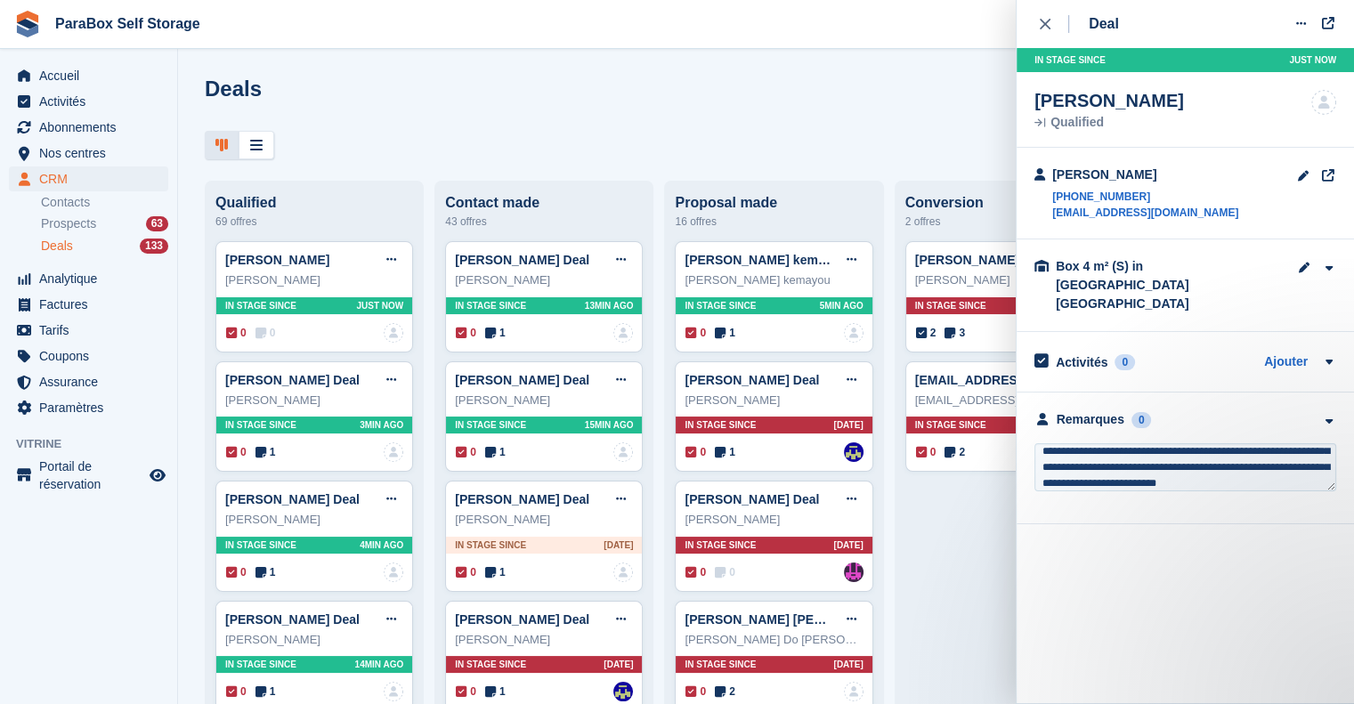
scroll to position [71, 0]
type textarea "**********"
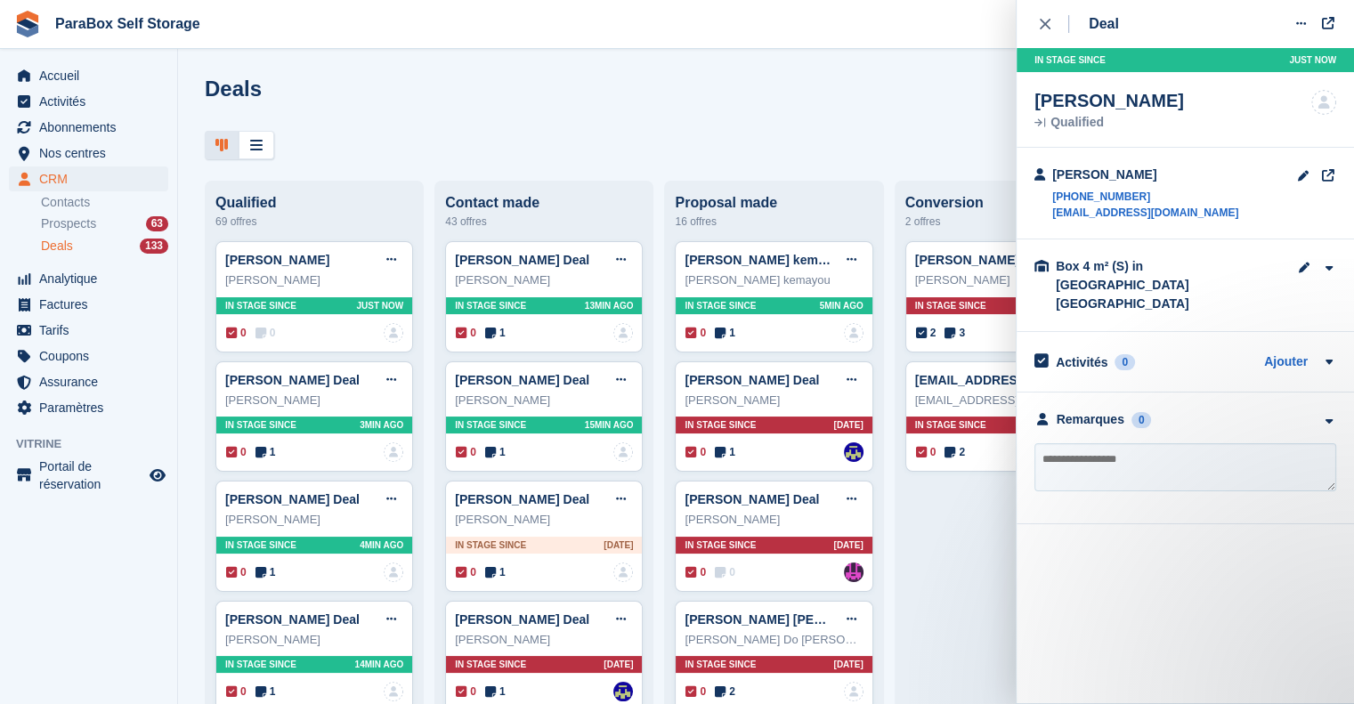
scroll to position [0, 0]
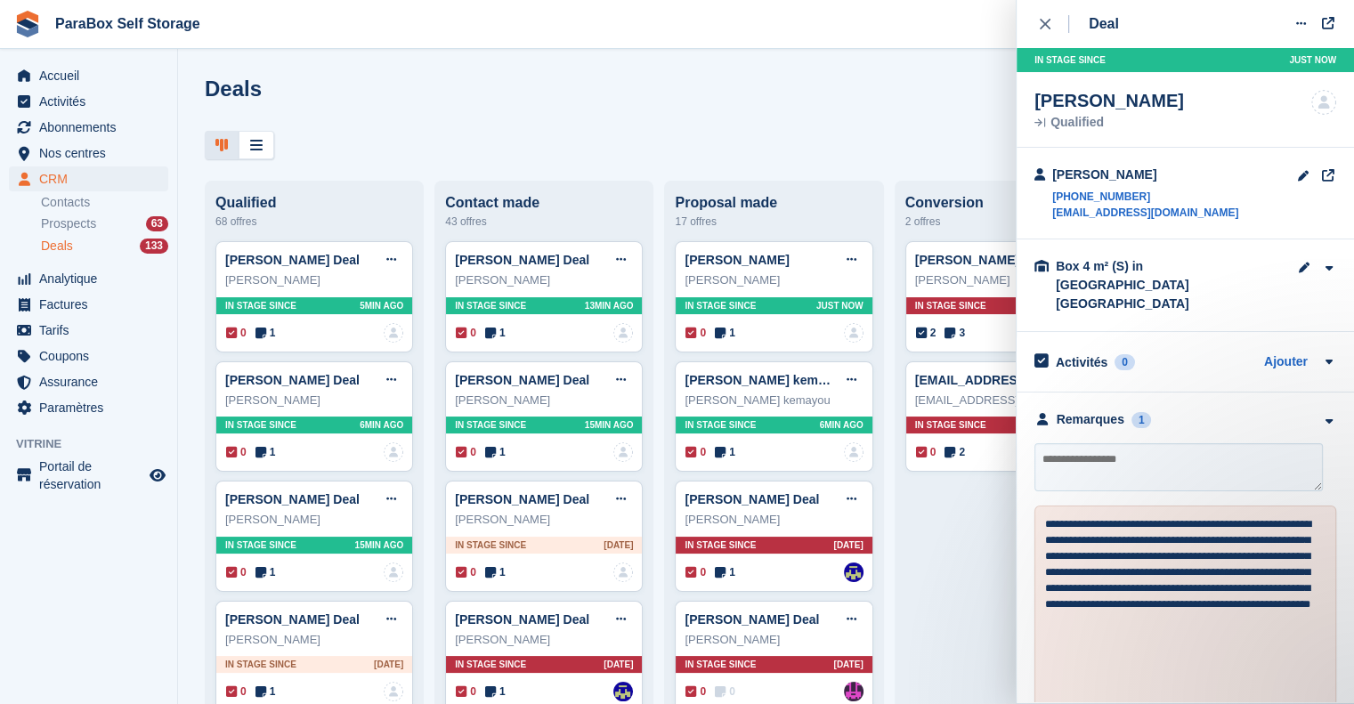
click at [110, 242] on div "Deals 133" at bounding box center [104, 246] width 127 height 17
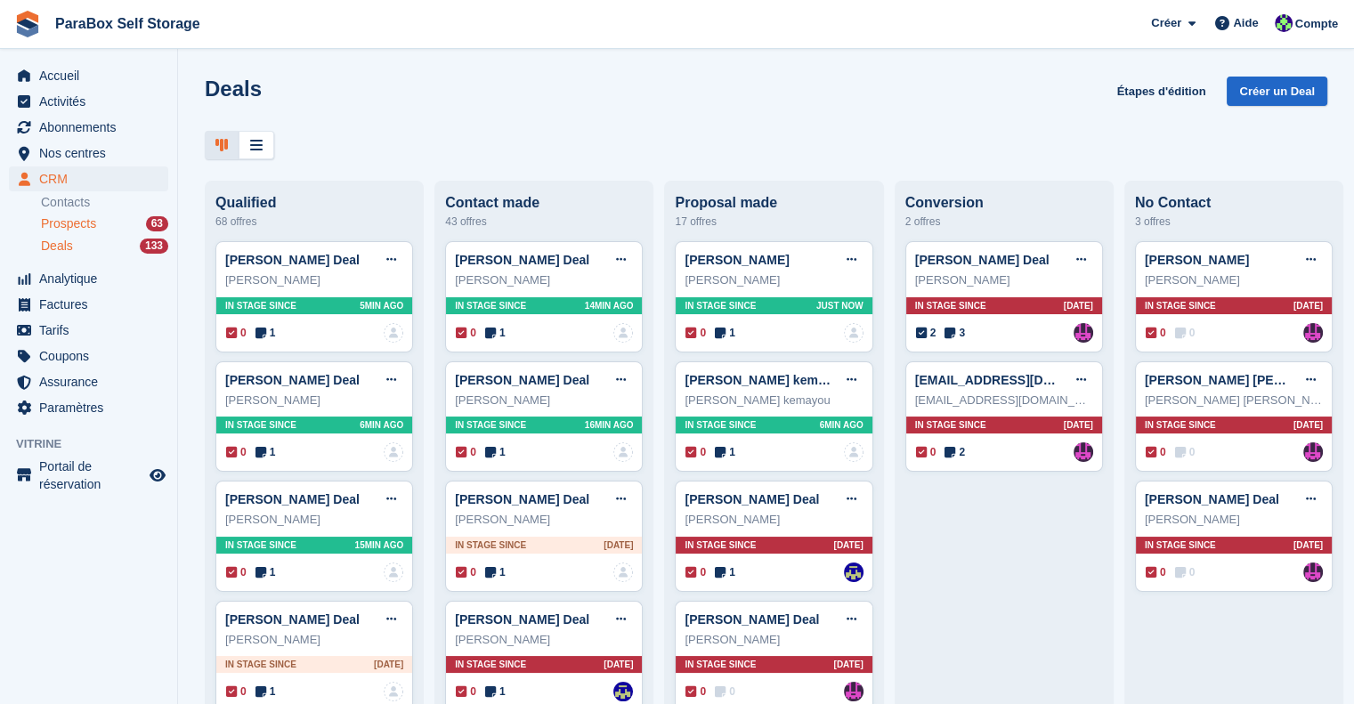
click at [75, 223] on span "Prospects" at bounding box center [68, 223] width 55 height 17
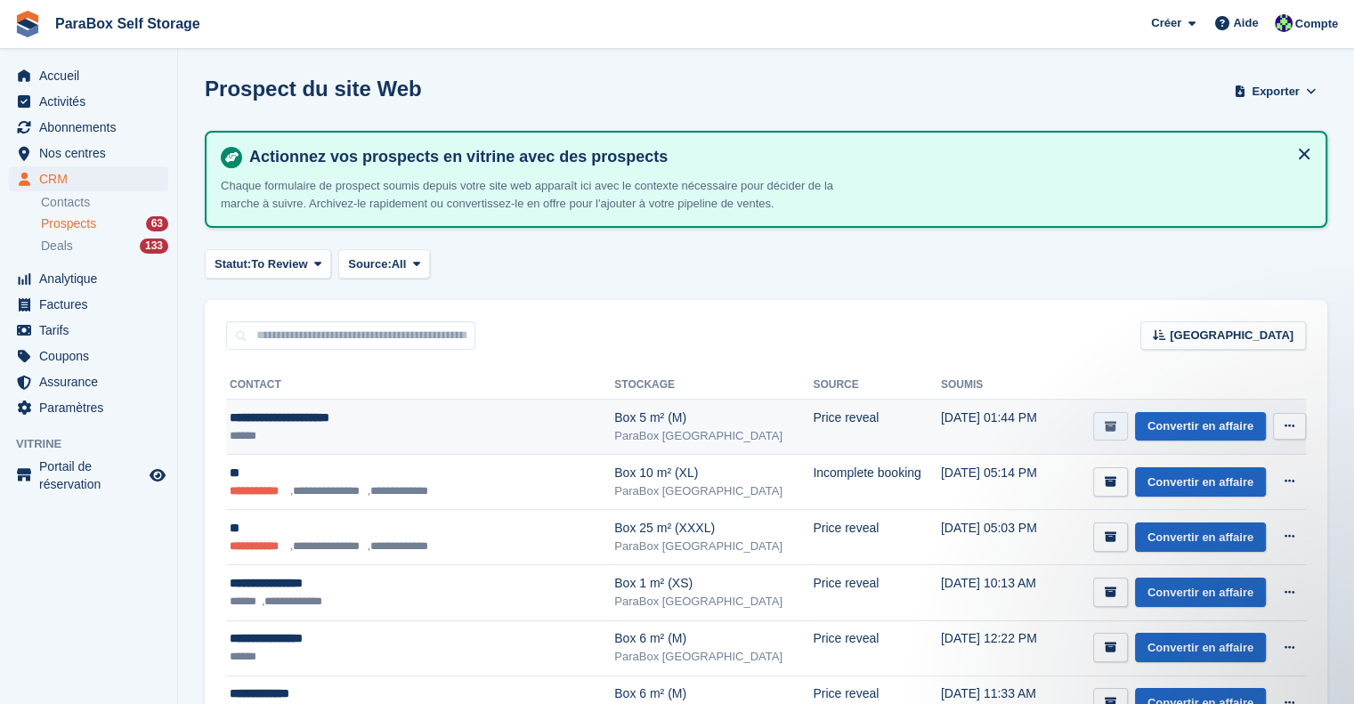
click at [1116, 425] on icon "submit" at bounding box center [1111, 427] width 12 height 12
